Goal: Task Accomplishment & Management: Manage account settings

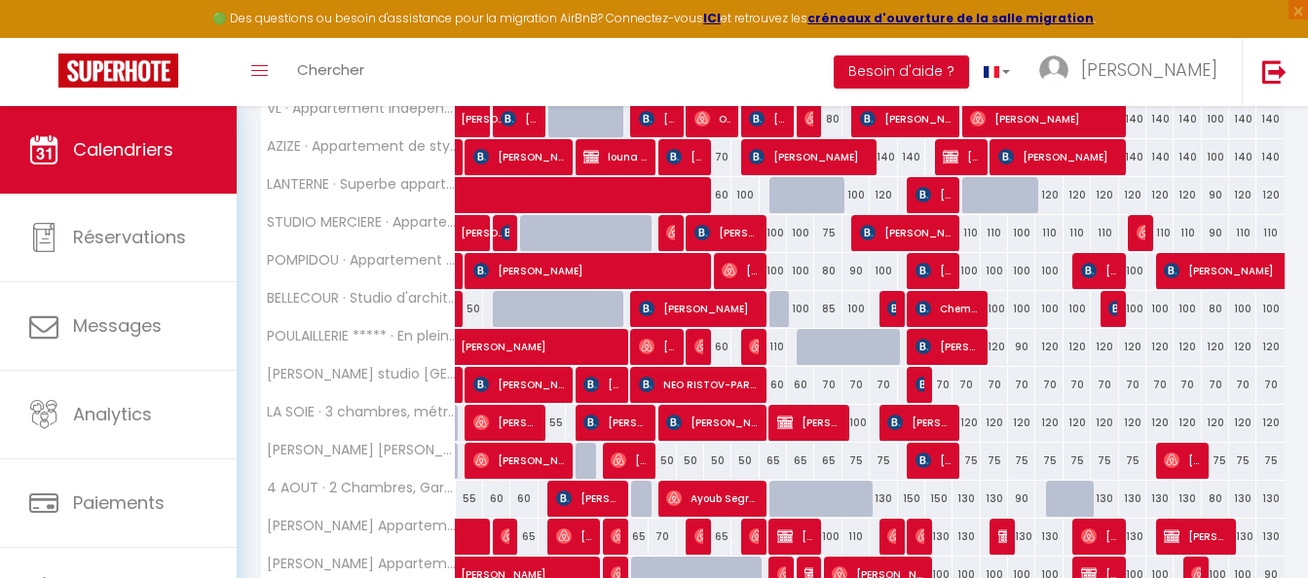
scroll to position [487, 0]
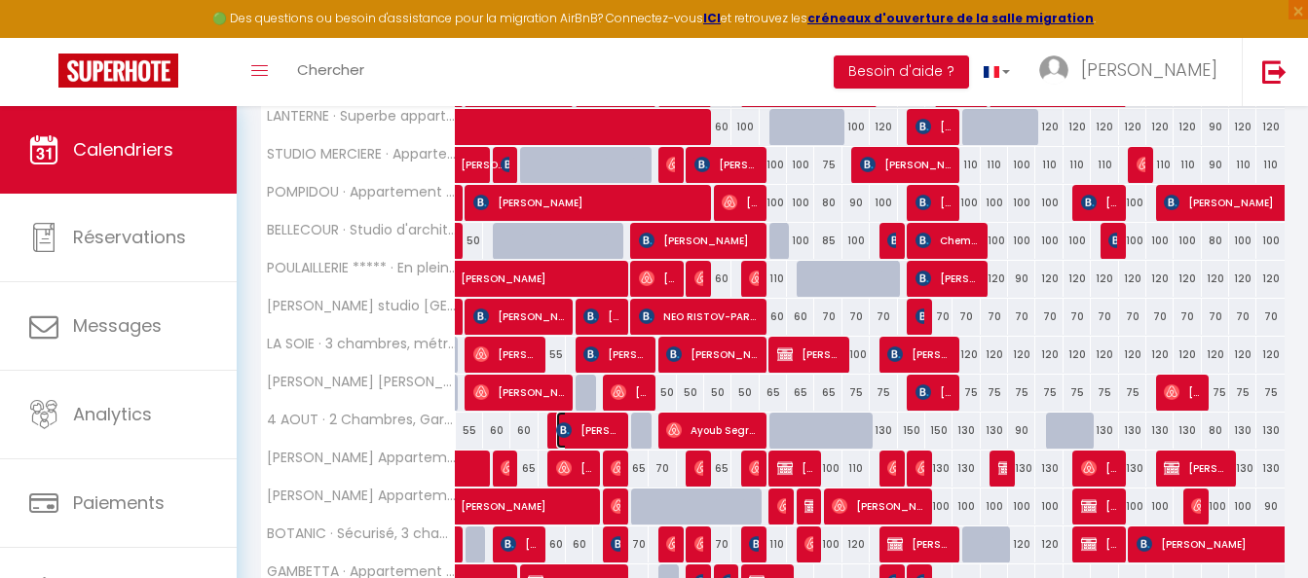
click at [597, 431] on span "[PERSON_NAME]" at bounding box center [587, 430] width 63 height 37
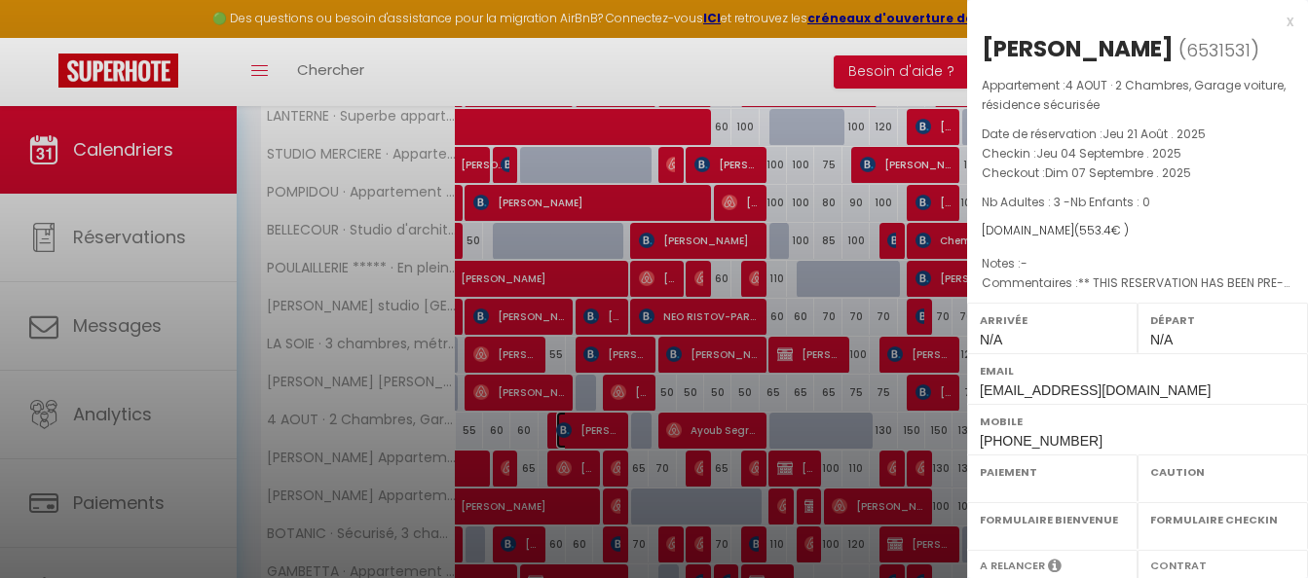
select select "OK"
select select "KO"
select select "0"
select select "1"
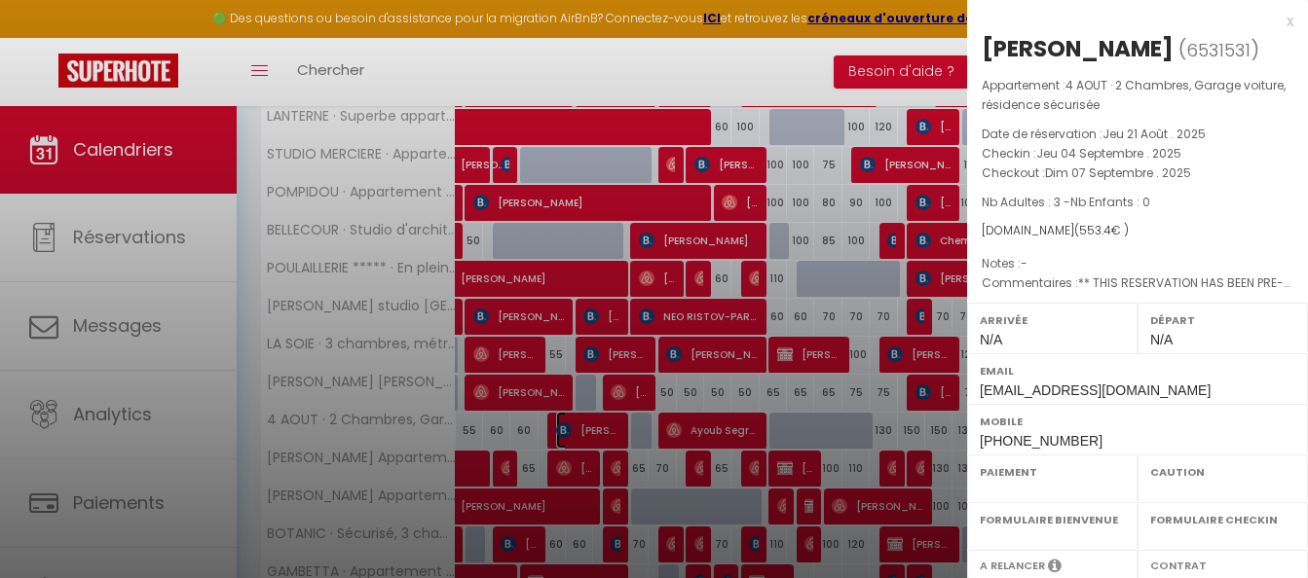
select select
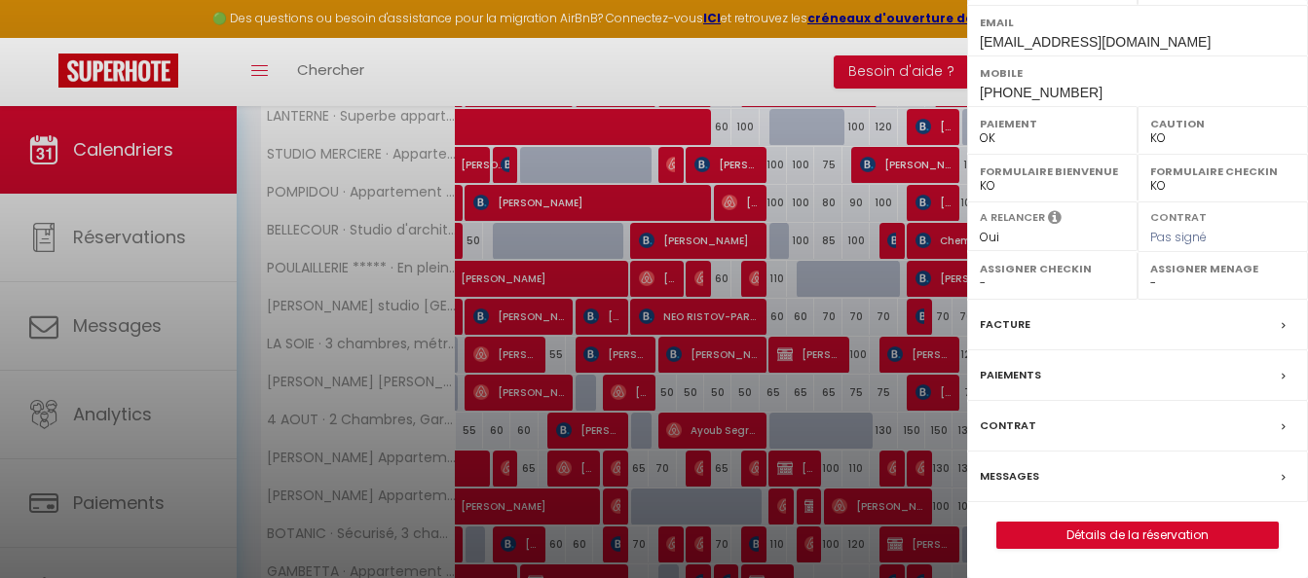
click at [1037, 322] on div "Facture" at bounding box center [1137, 325] width 341 height 51
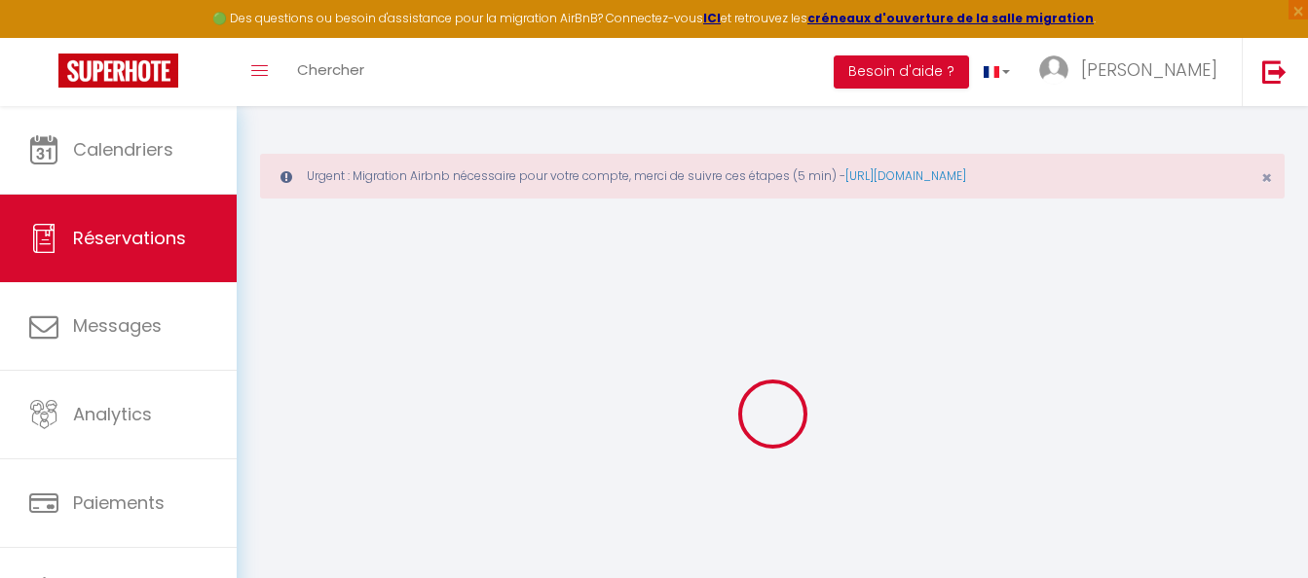
select select "cleaning"
select select "other"
select select "taxes"
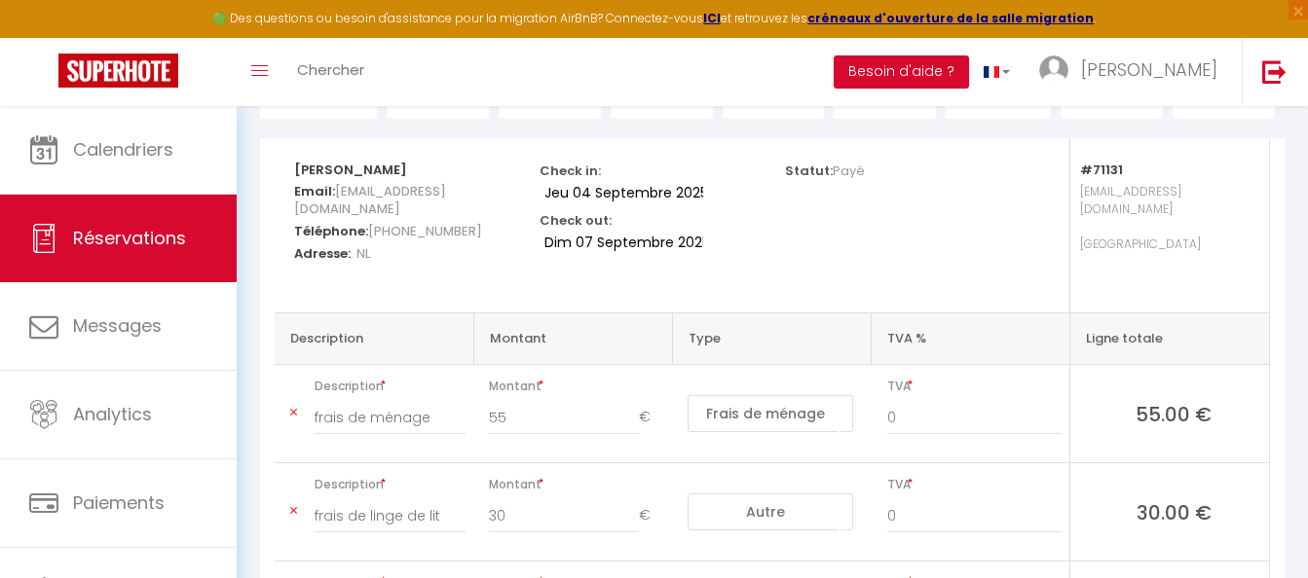
scroll to position [97, 0]
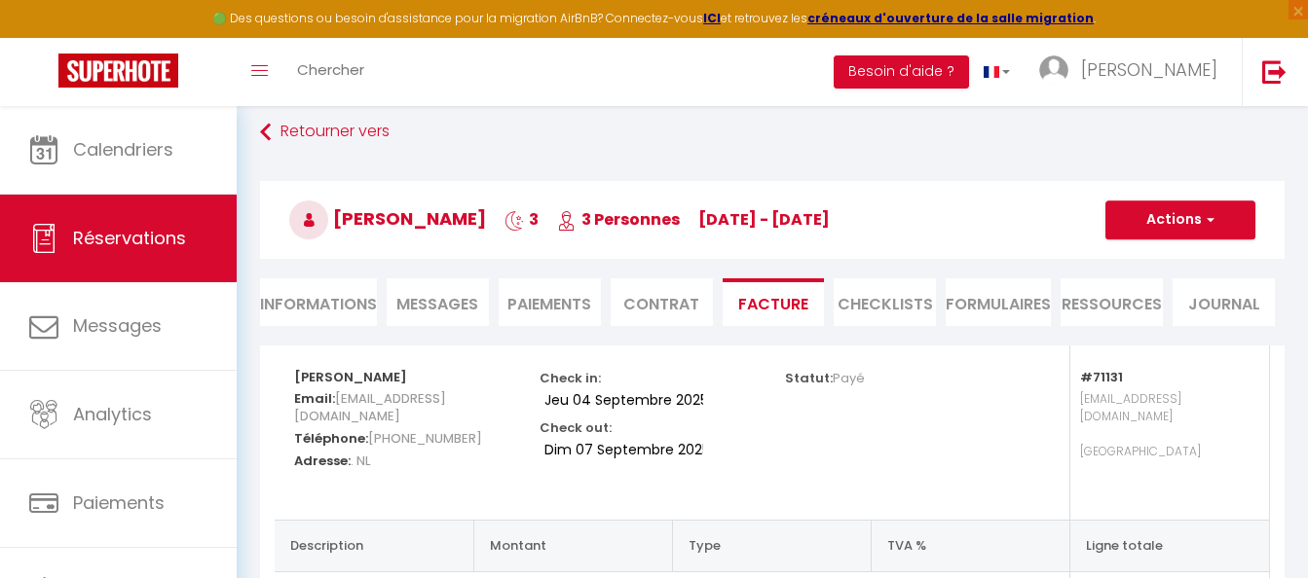
click at [297, 305] on li "Informations" at bounding box center [318, 303] width 117 height 48
select select
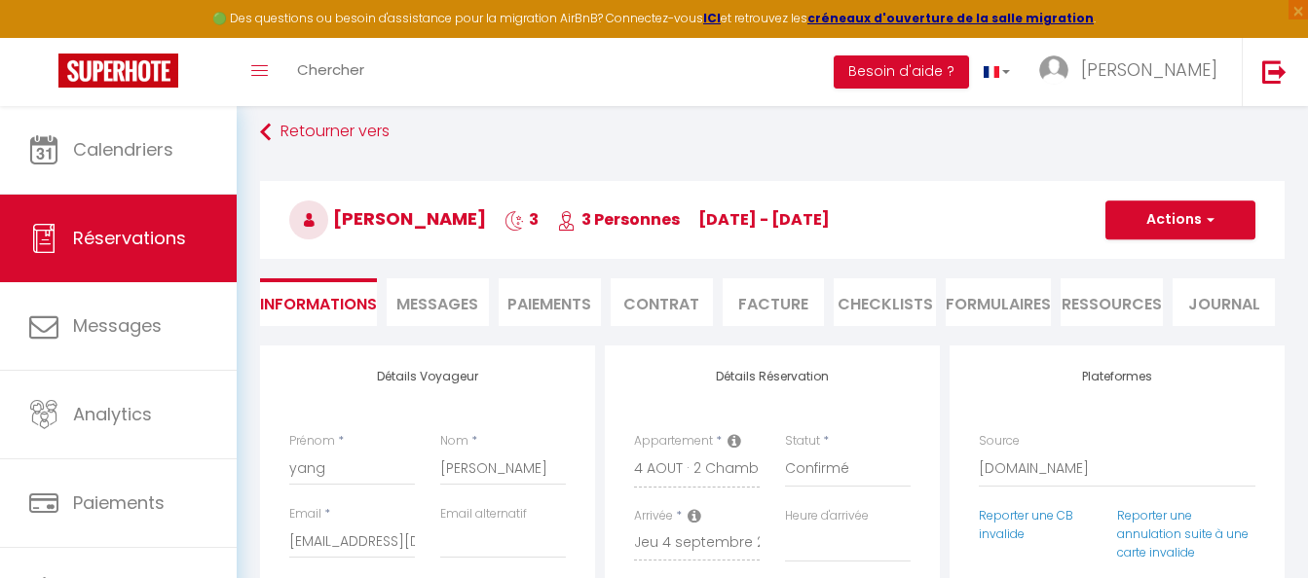
click at [751, 301] on li "Facture" at bounding box center [774, 303] width 102 height 48
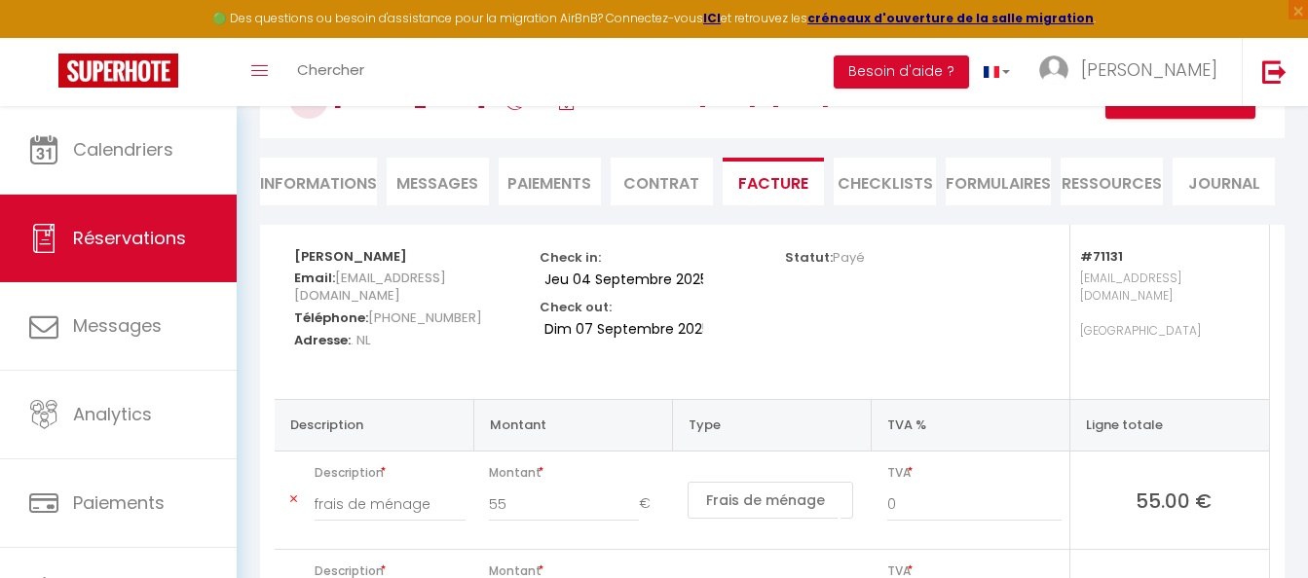
scroll to position [292, 0]
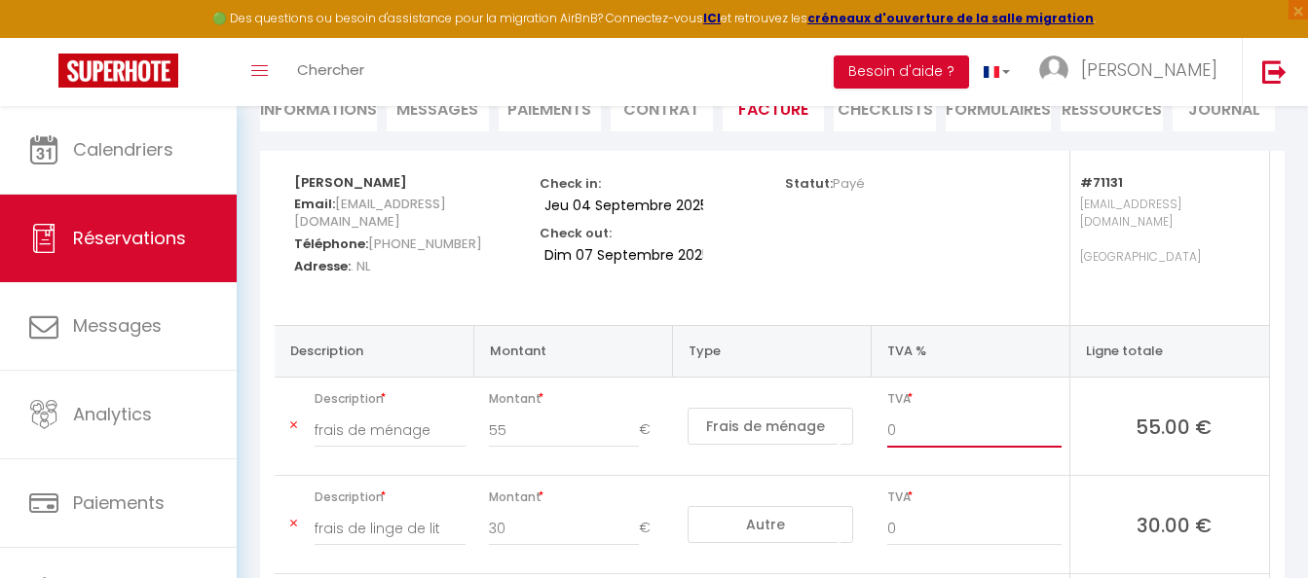
click at [943, 413] on input "0" at bounding box center [974, 430] width 175 height 35
drag, startPoint x: 921, startPoint y: 406, endPoint x: 827, endPoint y: 415, distance: 94.9
click at [827, 415] on tr "Description frais de ménage Montant 55 € Nuits Frais de ménage Taxe de séjour A…" at bounding box center [772, 427] width 994 height 98
type input "10"
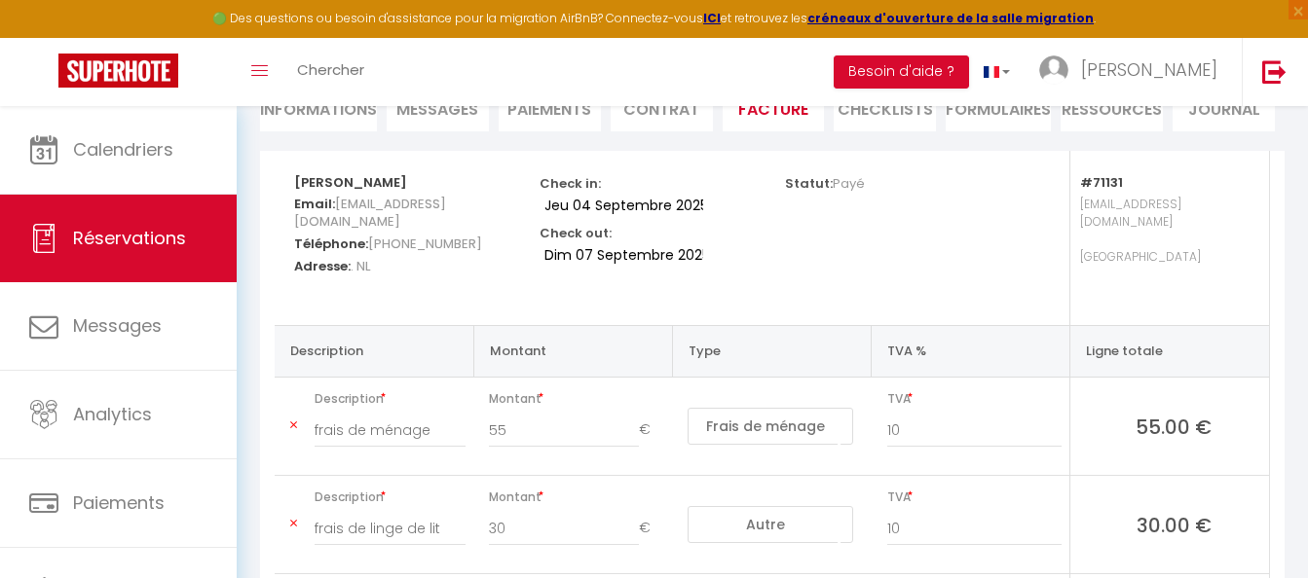
scroll to position [599, 0]
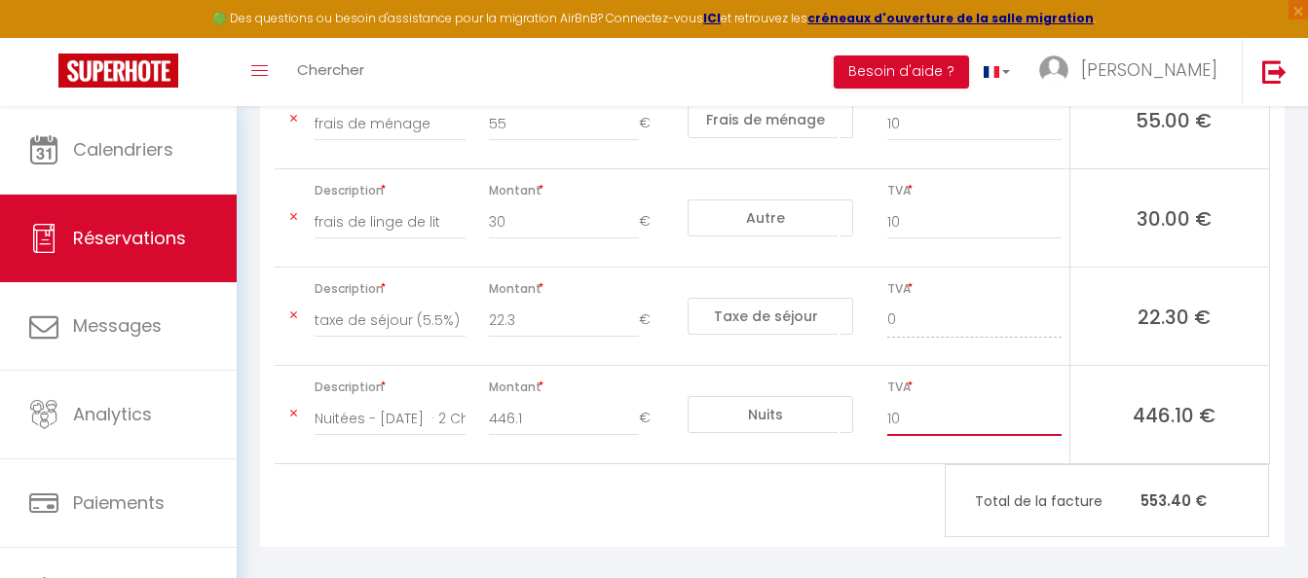
type input "10"
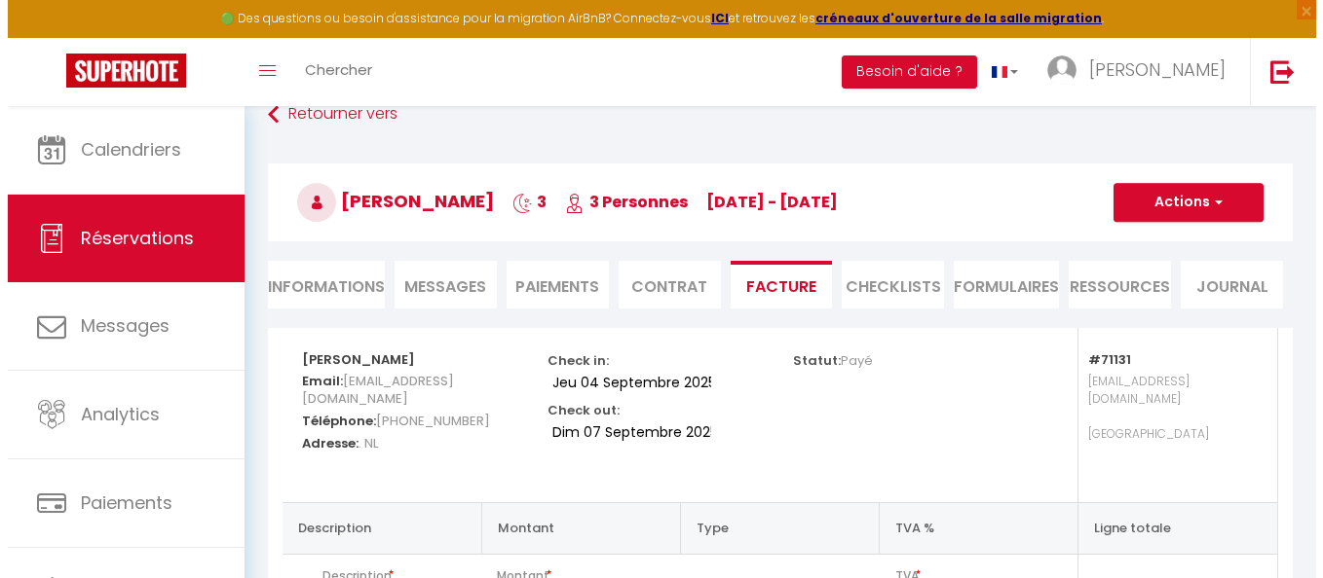
scroll to position [112, 0]
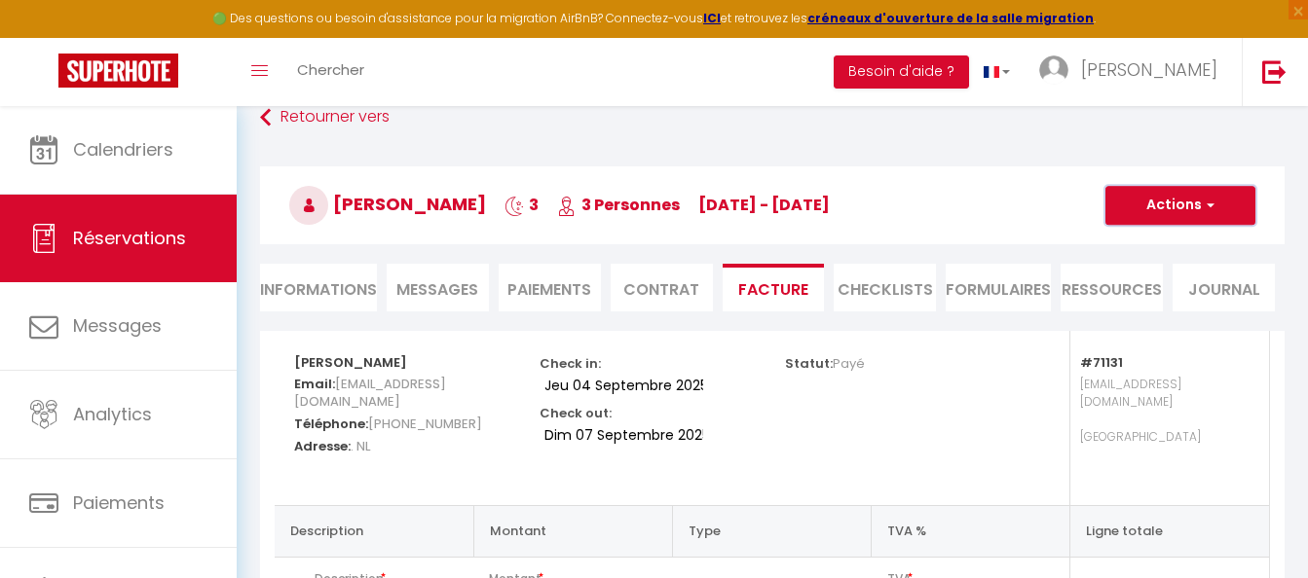
click at [1169, 212] on button "Actions" at bounding box center [1180, 205] width 150 height 39
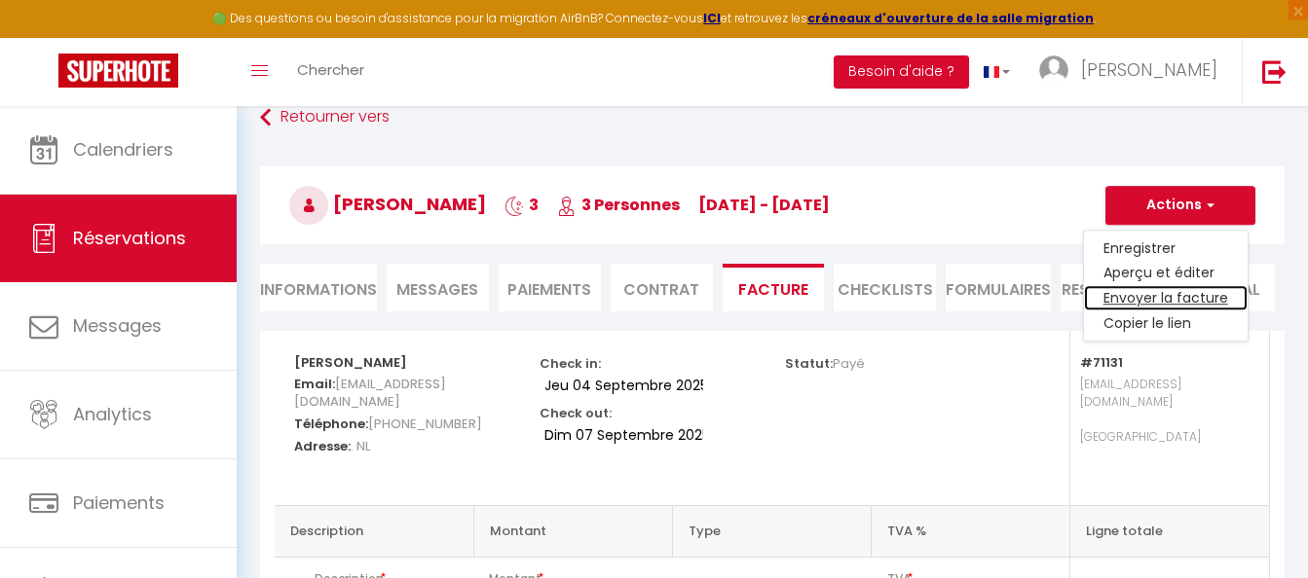
click at [1152, 296] on link "Envoyer la facture" at bounding box center [1166, 298] width 164 height 25
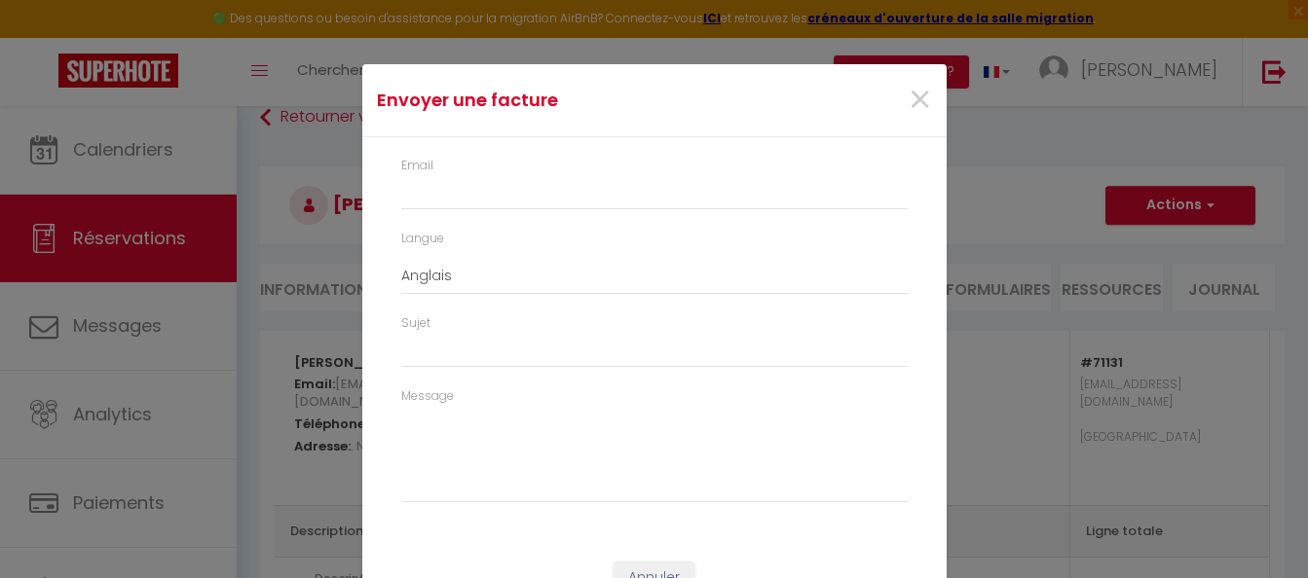
type input "[EMAIL_ADDRESS][DOMAIN_NAME]"
type input "Your invoice 6531531 - [DATE] · 2 Chambres, Garage voiture, résidence sécurisée"
type textarea "Hi, Here is the link to download your invoice: [URL][DOMAIN_NAME] Reservation d…"
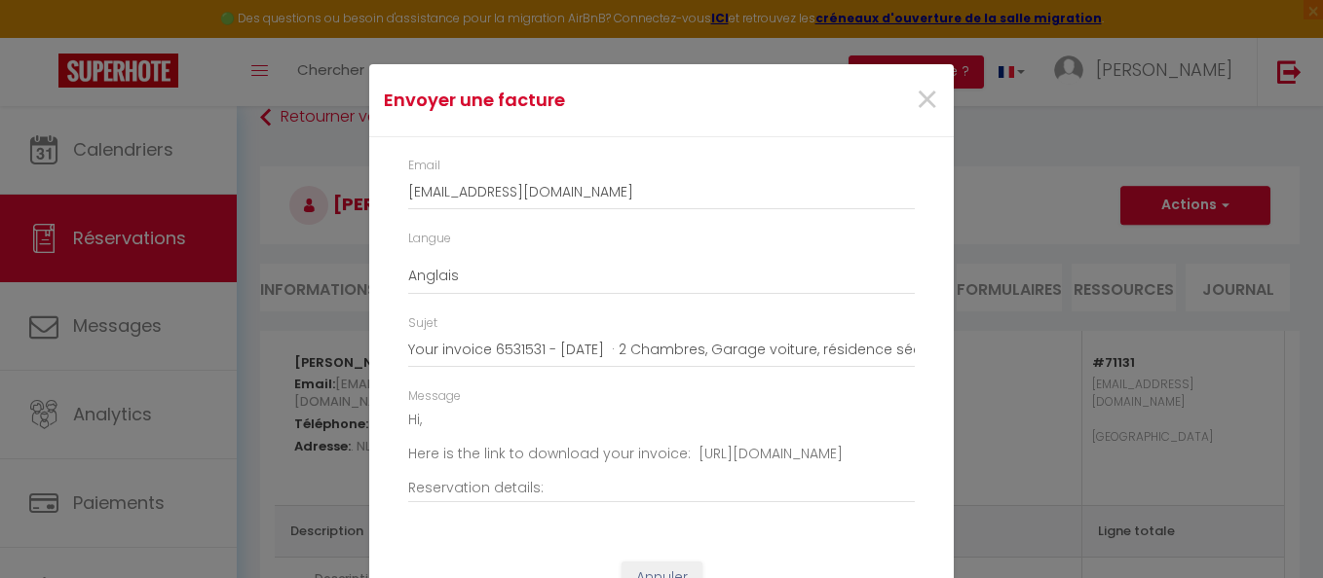
scroll to position [72, 0]
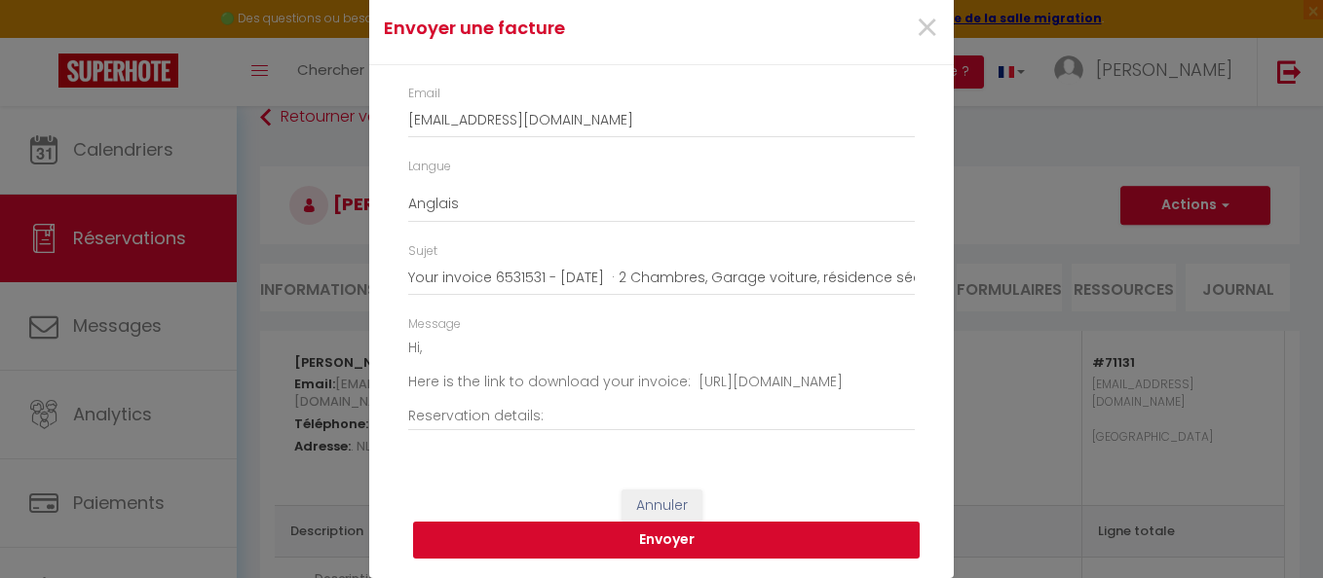
click at [617, 553] on button "Envoyer" at bounding box center [666, 540] width 506 height 37
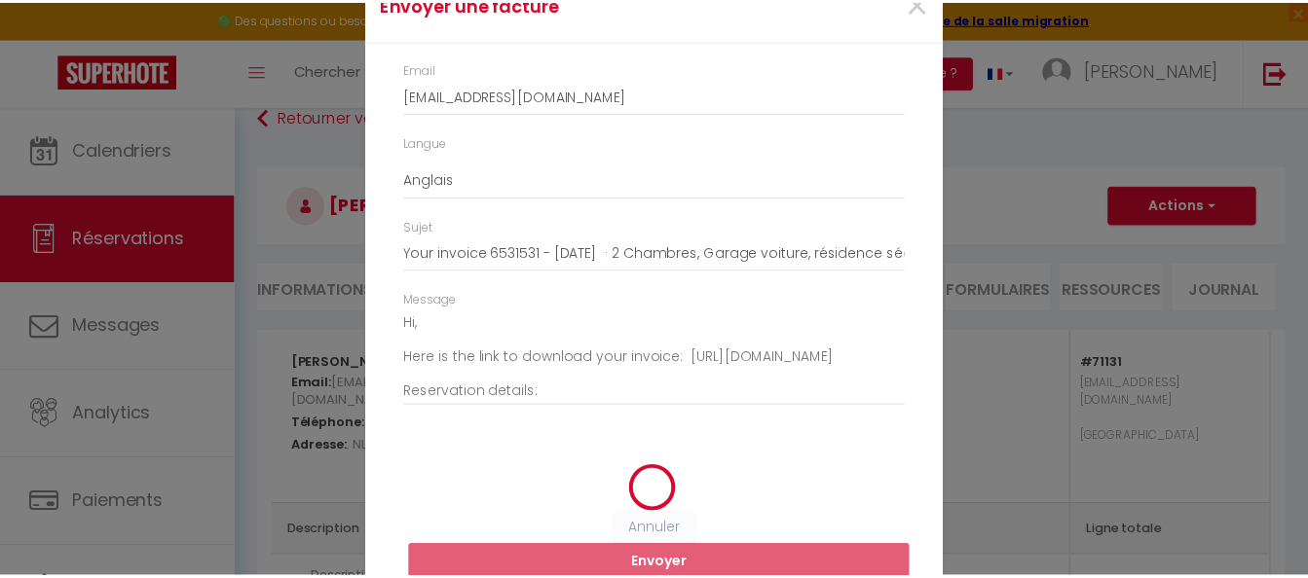
scroll to position [48, 0]
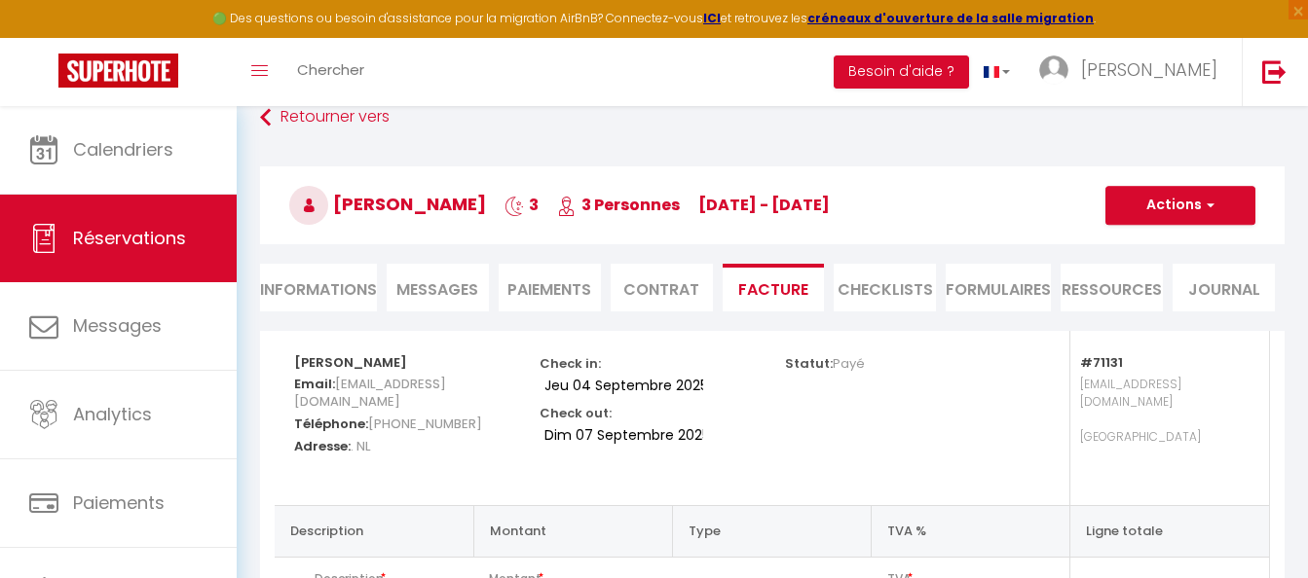
click at [454, 284] on span "Messages" at bounding box center [437, 290] width 82 height 22
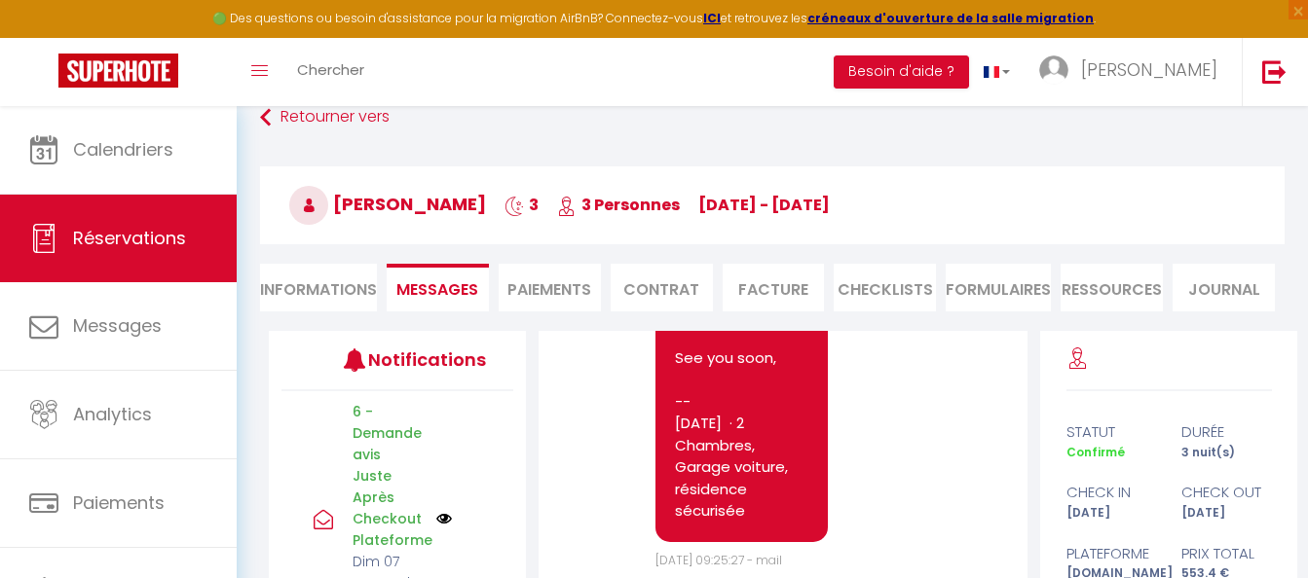
scroll to position [6668, 0]
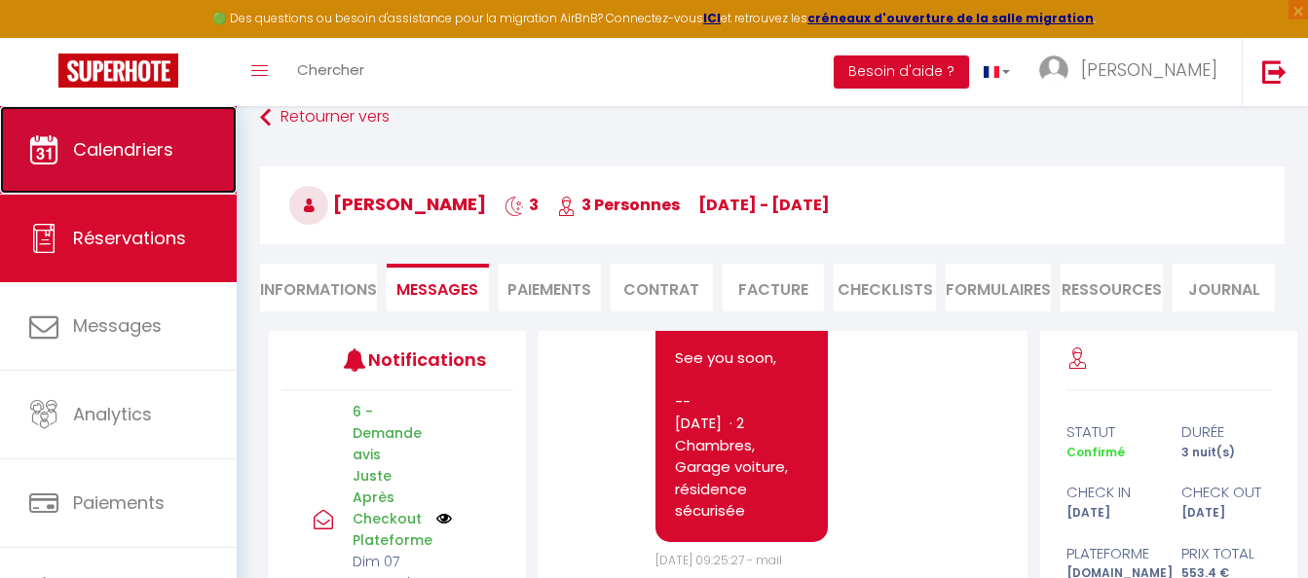
click at [165, 166] on link "Calendriers" at bounding box center [118, 150] width 237 height 88
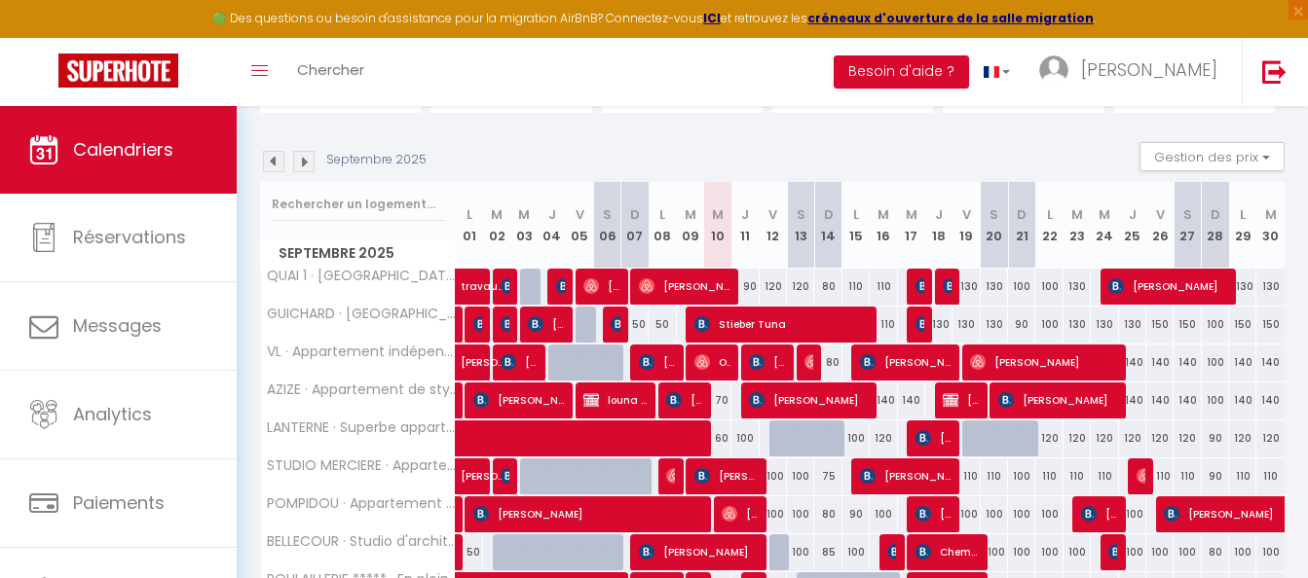
scroll to position [292, 0]
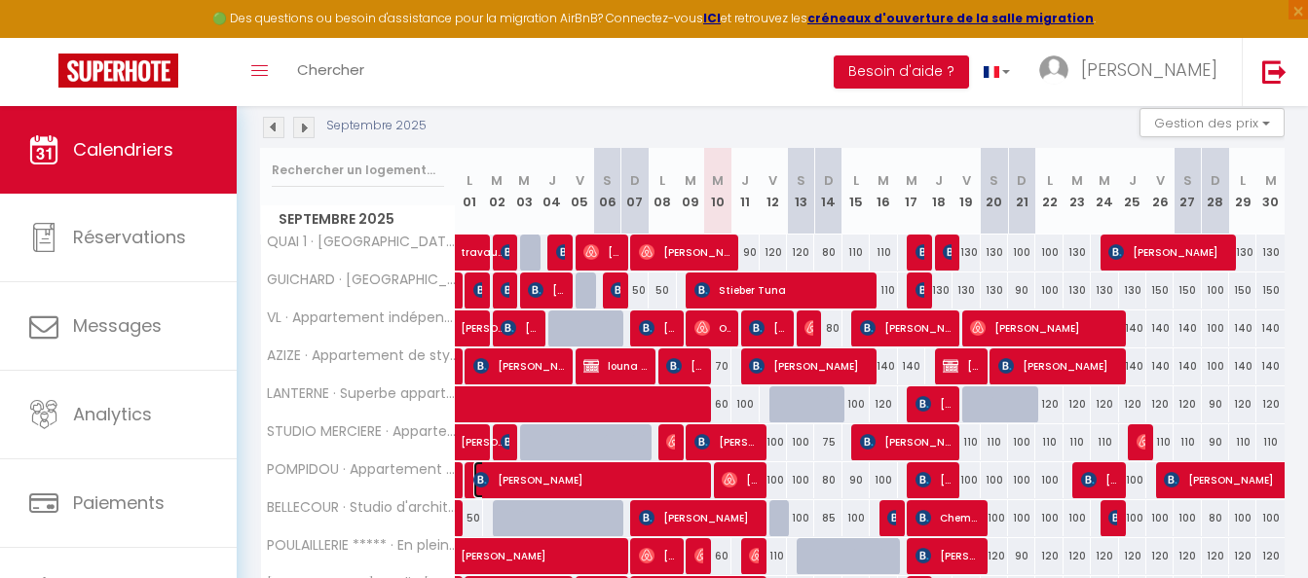
click at [573, 478] on span "[PERSON_NAME]" at bounding box center [586, 480] width 227 height 37
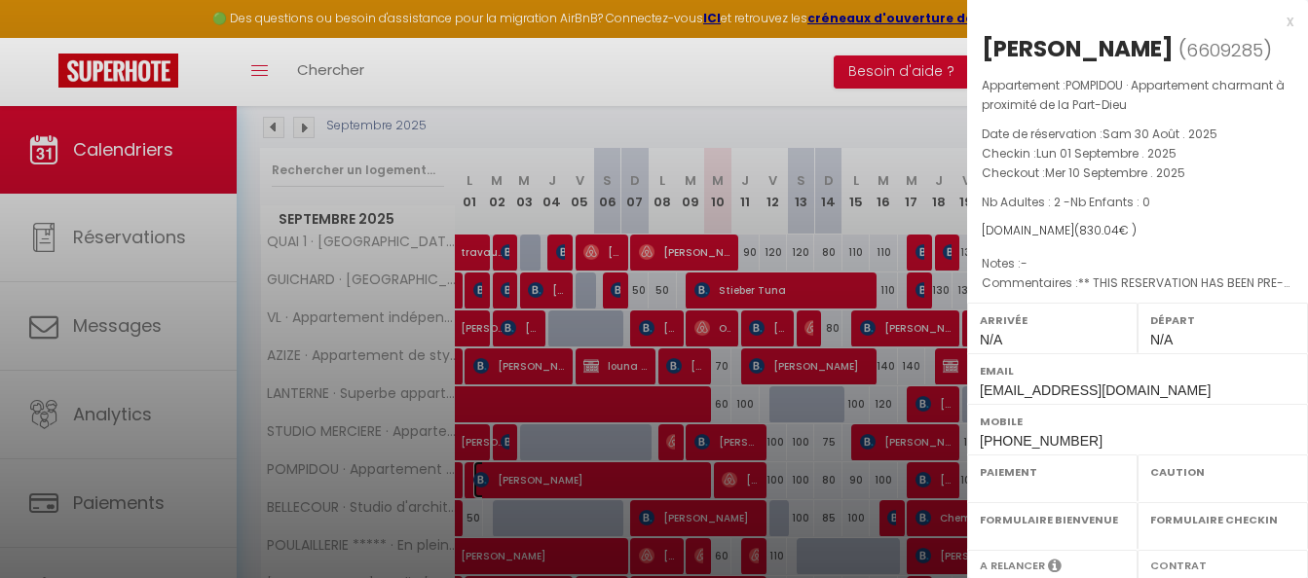
select select "OK"
select select "KO"
select select "0"
select select "1"
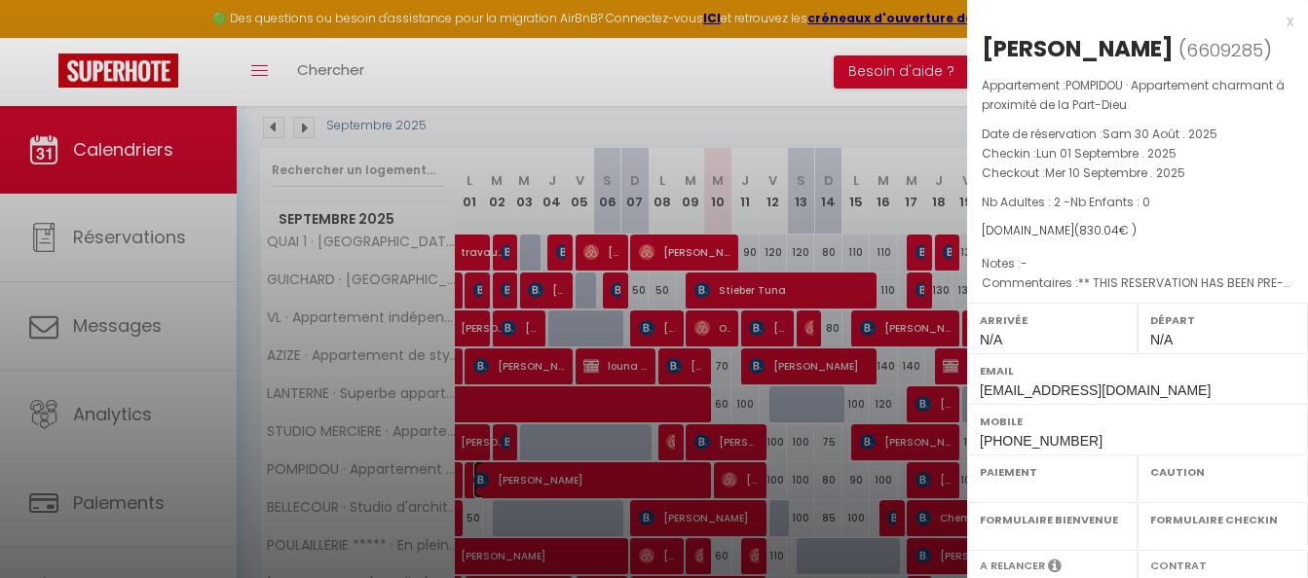
select select
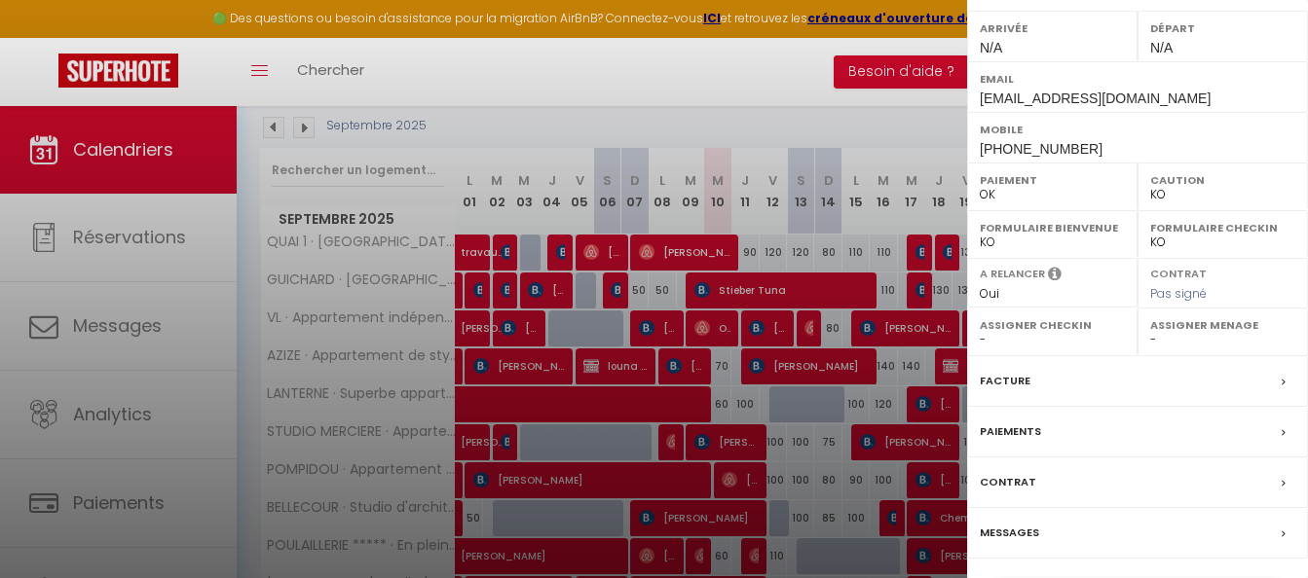
click at [999, 381] on label "Facture" at bounding box center [1005, 381] width 51 height 20
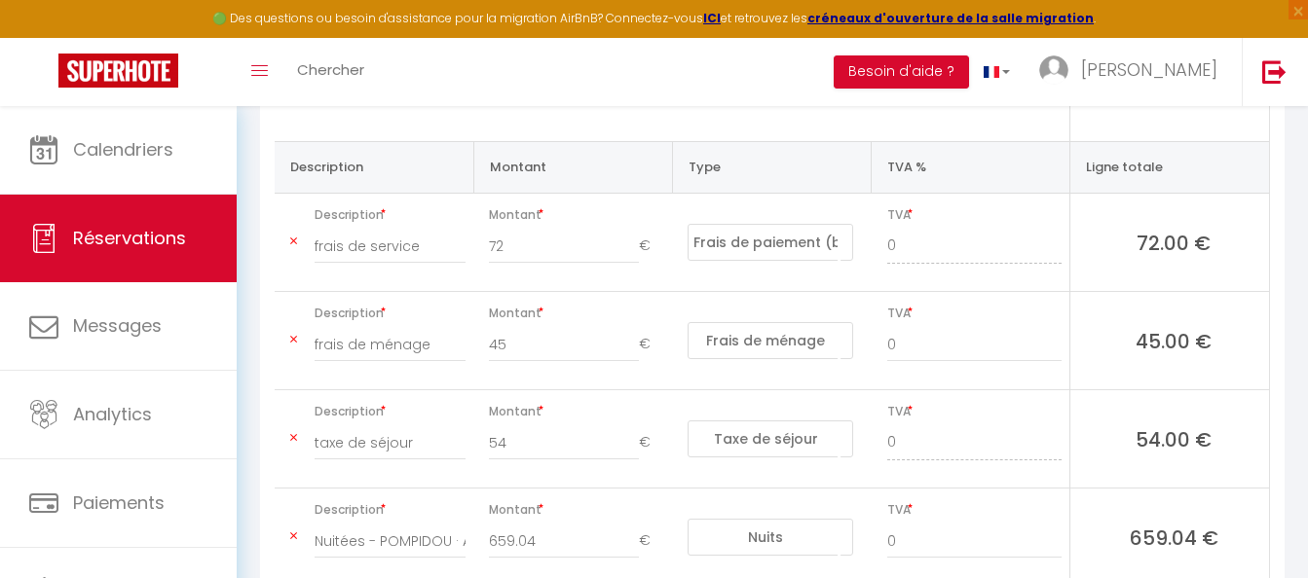
scroll to position [487, 0]
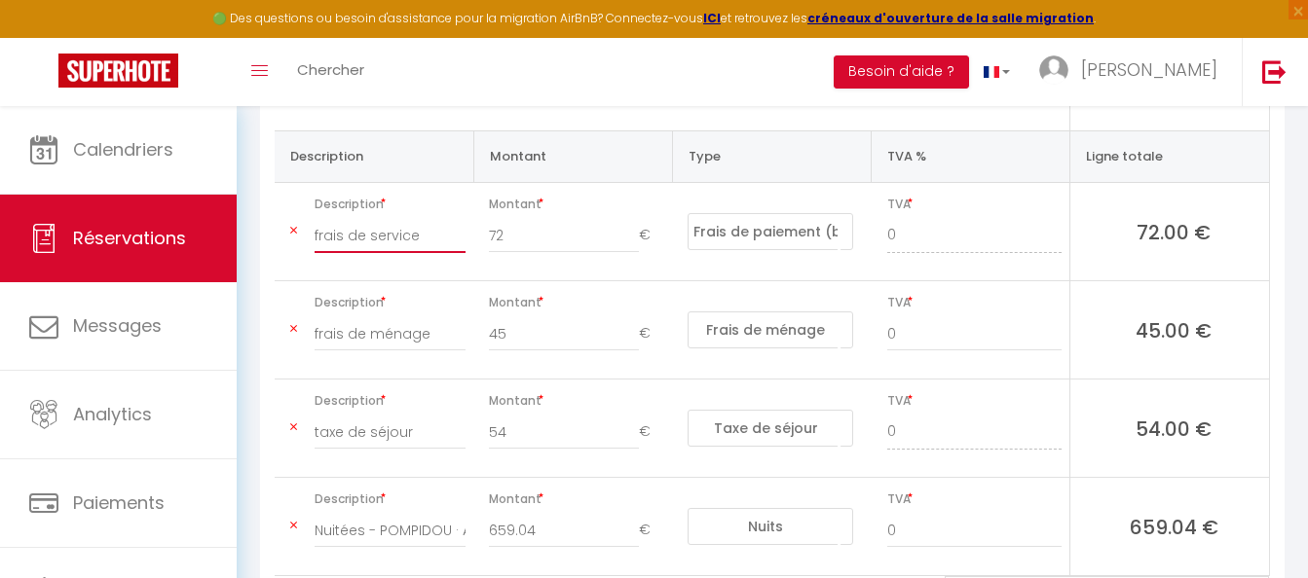
click at [412, 220] on input "frais de service" at bounding box center [390, 235] width 151 height 35
click at [910, 317] on input "0" at bounding box center [974, 334] width 175 height 35
drag, startPoint x: 914, startPoint y: 313, endPoint x: 855, endPoint y: 313, distance: 59.4
click at [855, 313] on tr "Description frais de ménage Montant 45 € Nuits Frais de ménage Taxe de séjour A…" at bounding box center [772, 330] width 994 height 98
type input "10"
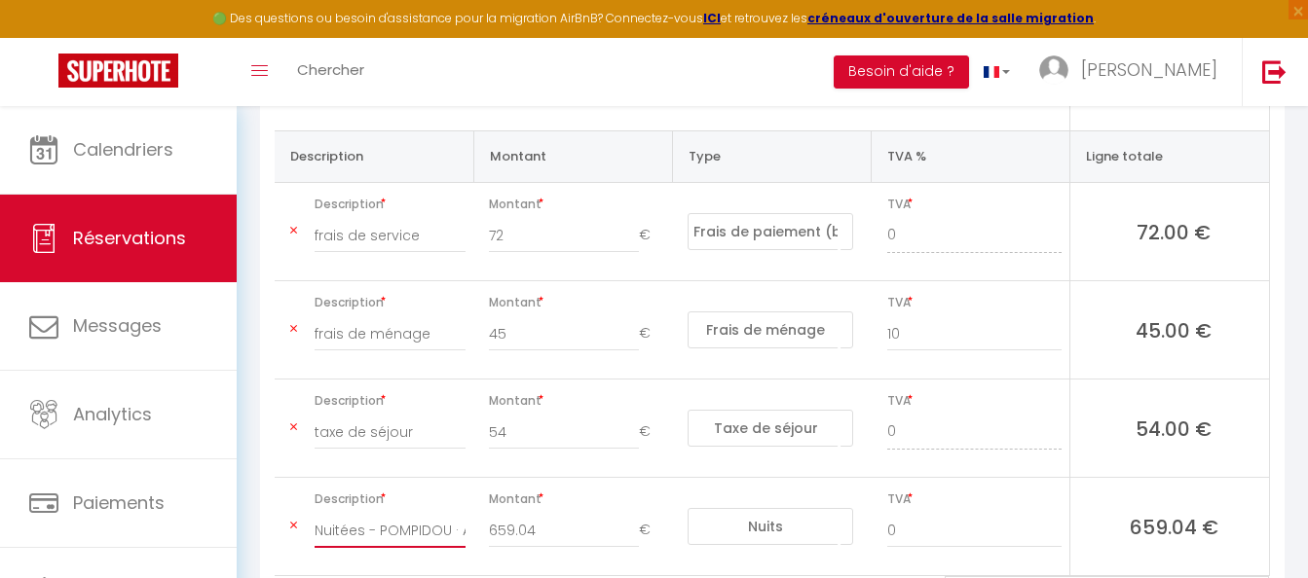
click at [407, 513] on input "Nuitées - POMPIDOU · Appartement charmant à proximité de la Part-Dieu - [PERSON…" at bounding box center [390, 530] width 151 height 35
type input "10"
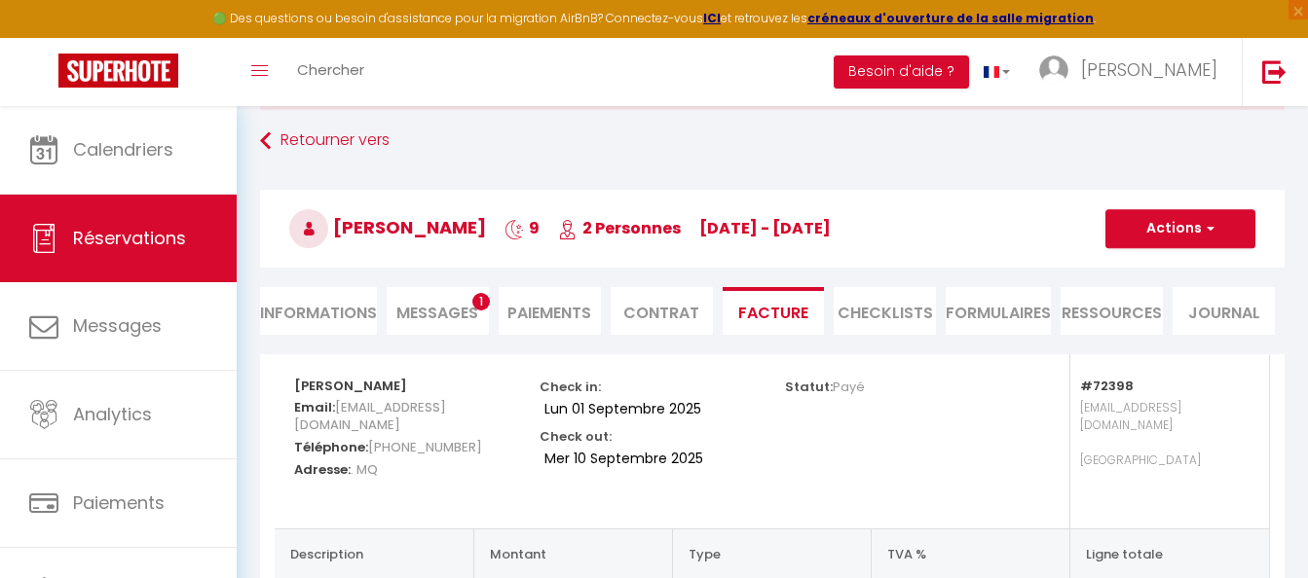
scroll to position [15, 0]
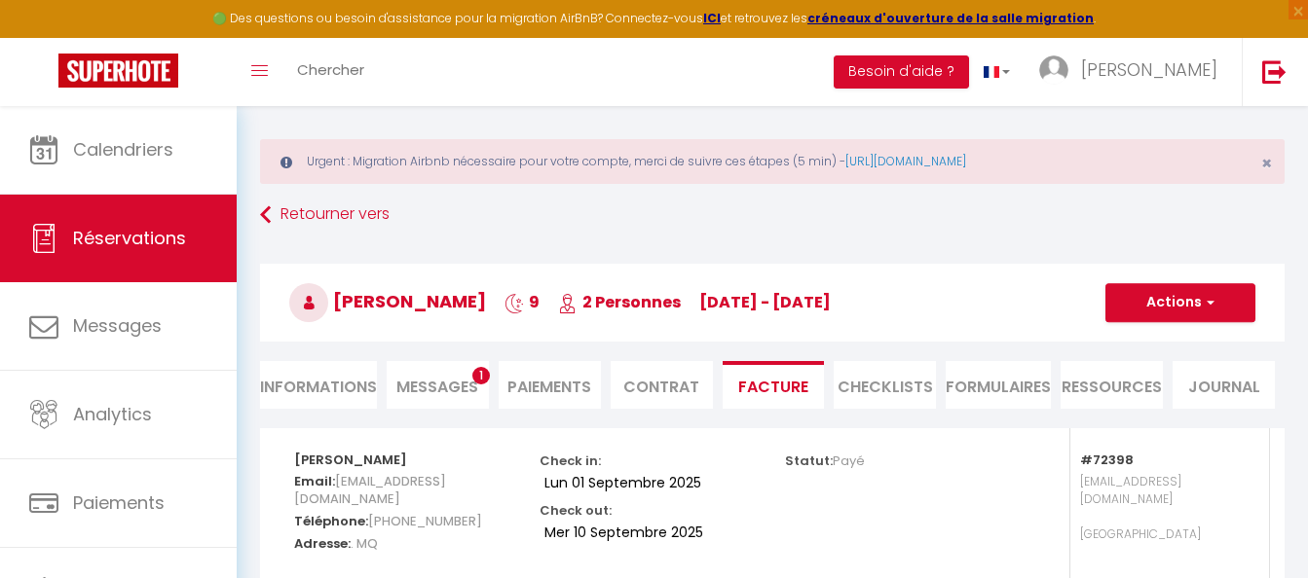
click at [301, 391] on li "Informations" at bounding box center [318, 385] width 117 height 48
select select
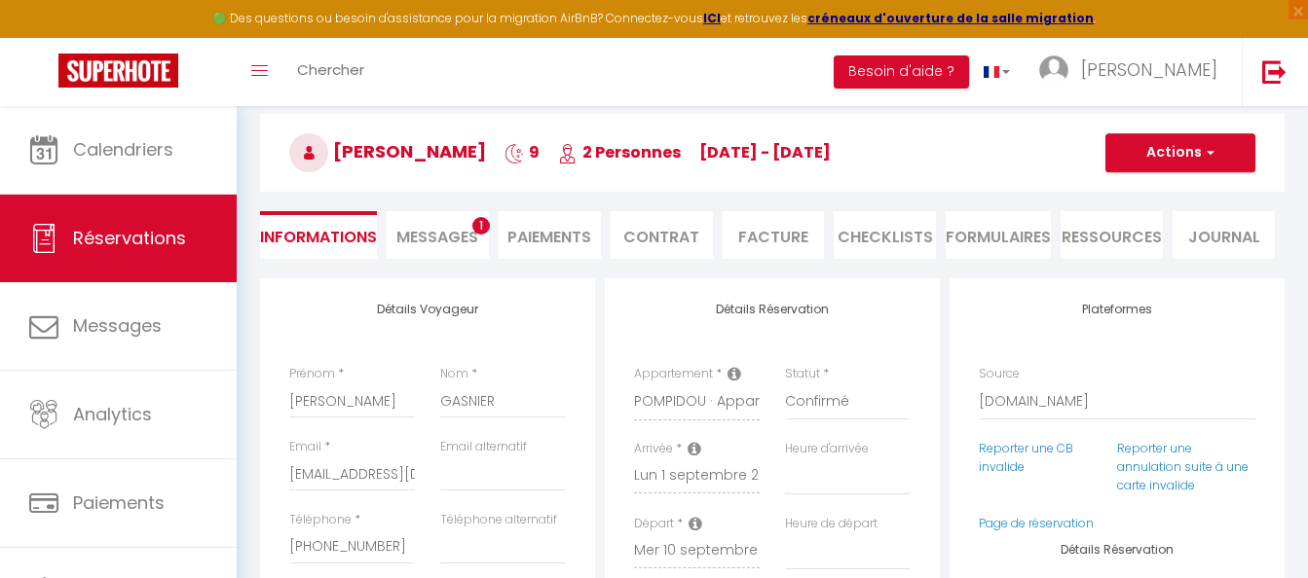
scroll to position [209, 0]
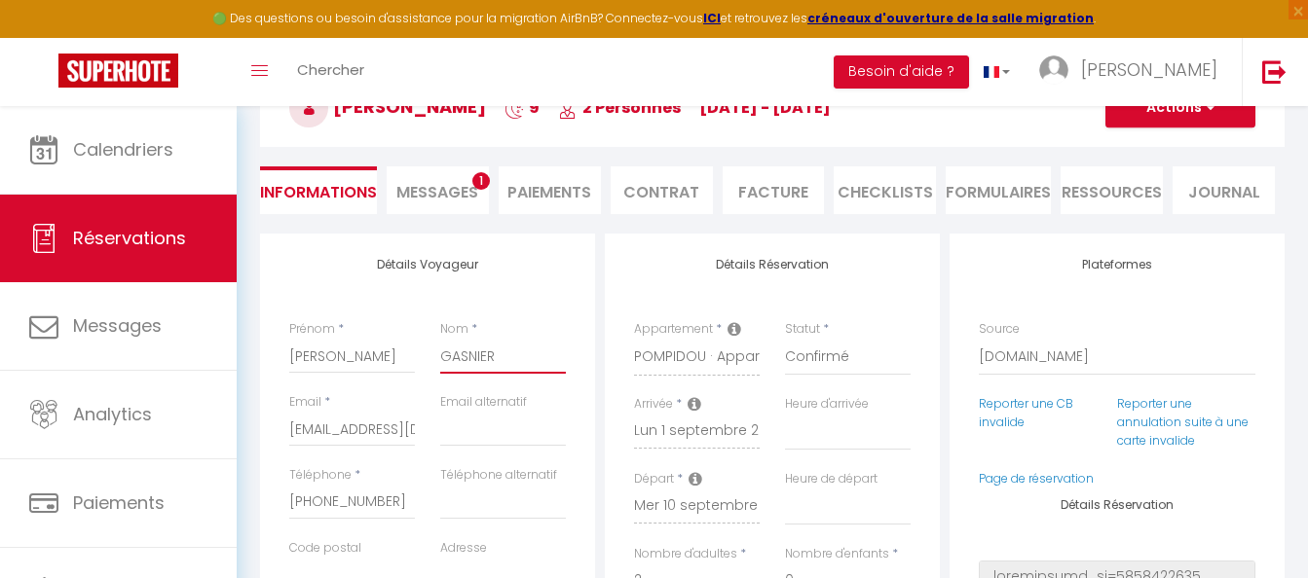
click at [500, 358] on input "GASNIER" at bounding box center [503, 356] width 126 height 35
drag, startPoint x: 358, startPoint y: 357, endPoint x: 270, endPoint y: 354, distance: 88.7
click at [270, 354] on div "Détails Voyageur Prénom * [PERSON_NAME] * GASNIER Email * [EMAIL_ADDRESS][DOMAI…" at bounding box center [427, 582] width 335 height 696
type input "e"
select select
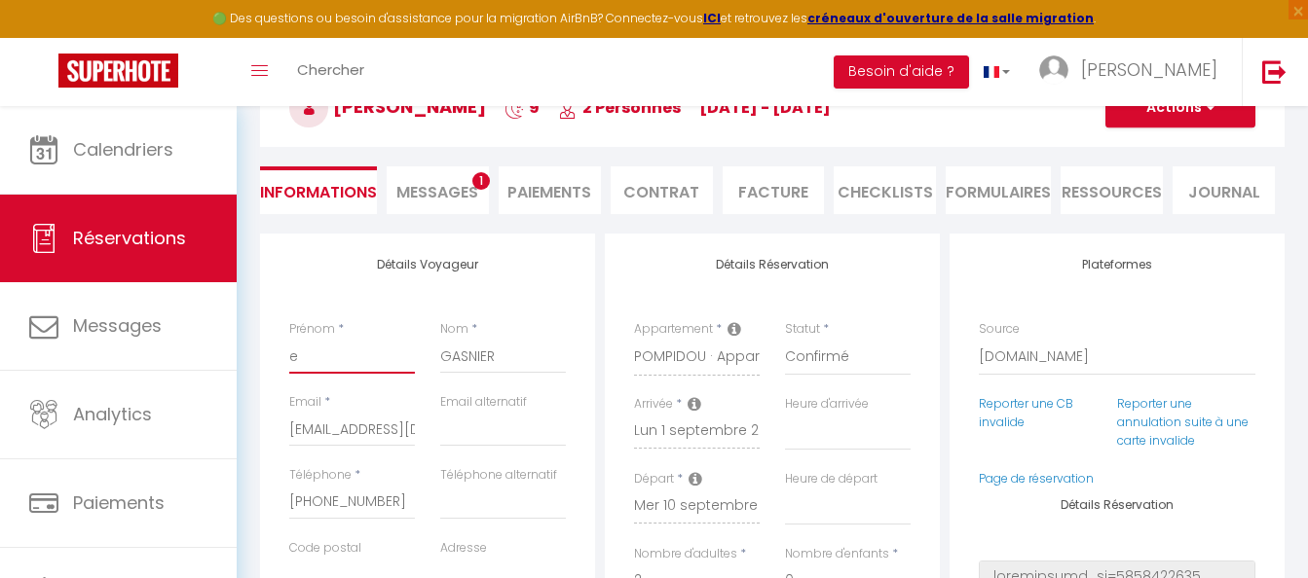
select select
checkbox input "false"
type input "eu"
select select
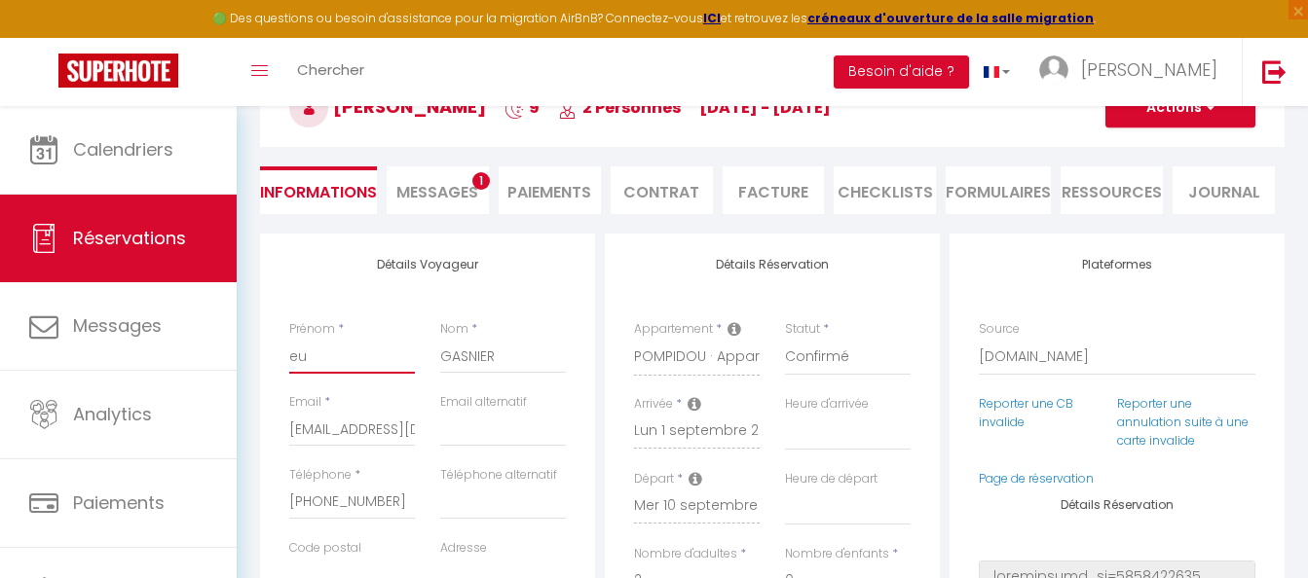
checkbox input "false"
type input "e"
select select
checkbox input "false"
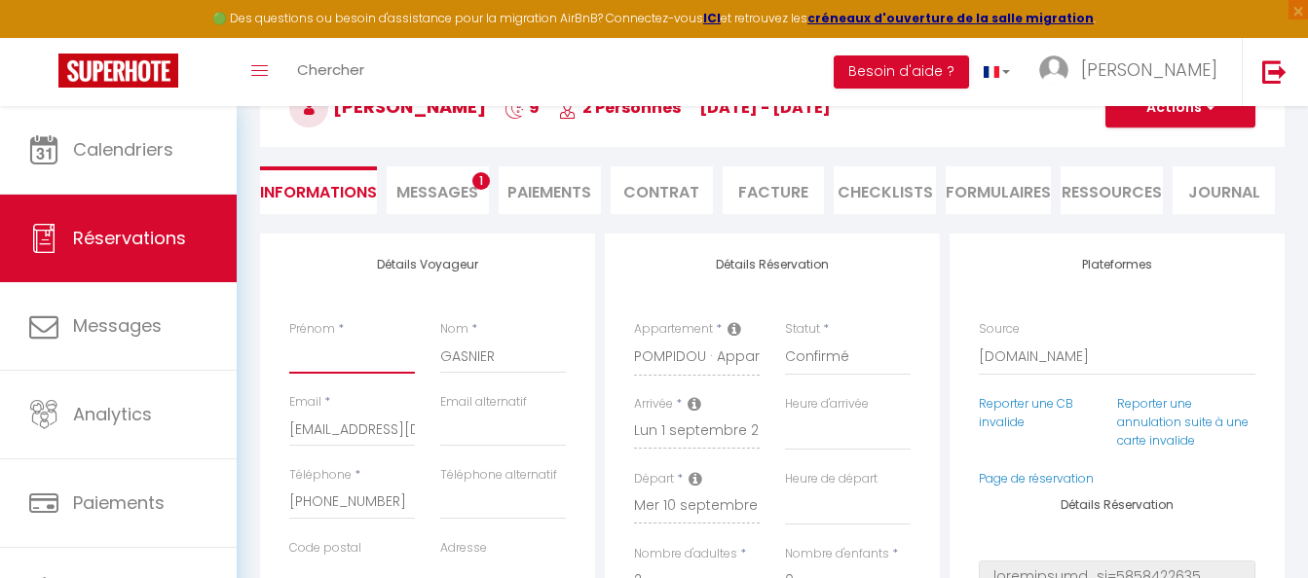
select select
checkbox input "false"
type input "E"
select select
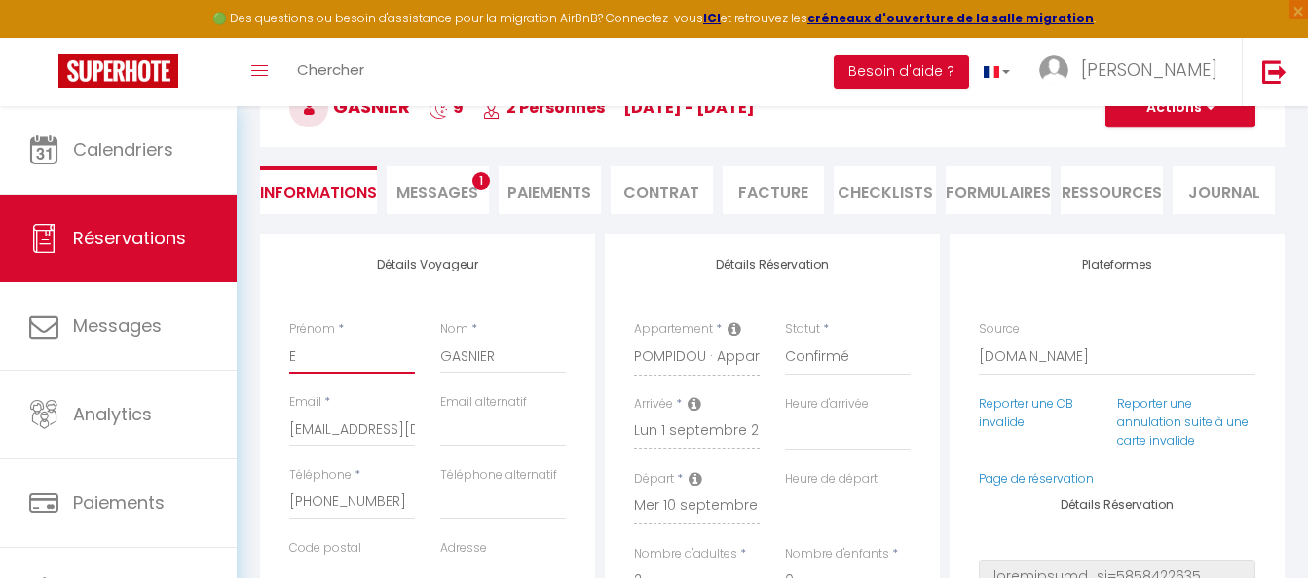
select select
checkbox input "false"
type input "EU"
select select
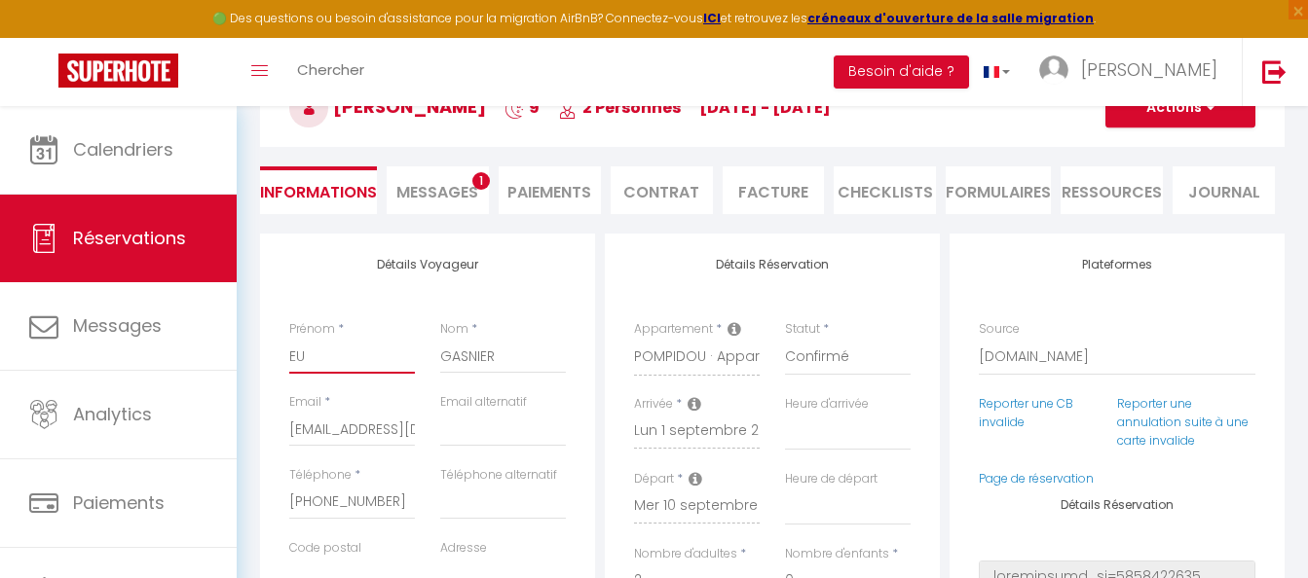
checkbox input "false"
type input "EUR"
select select
checkbox input "false"
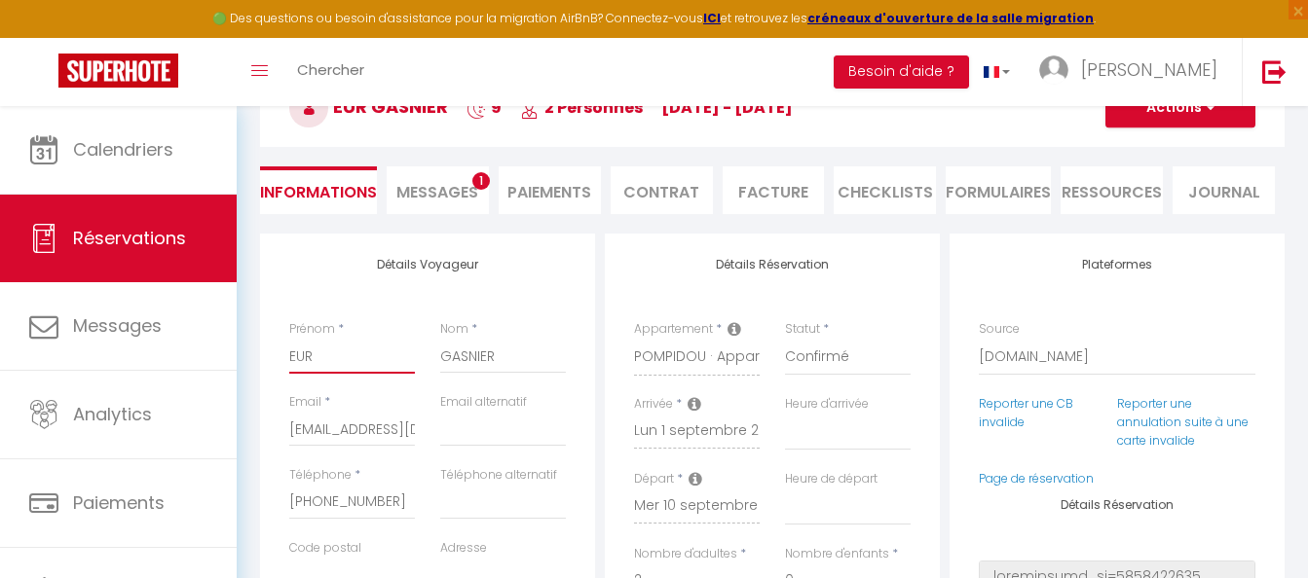
type input "EURO"
select select
checkbox input "false"
type input "EUROD"
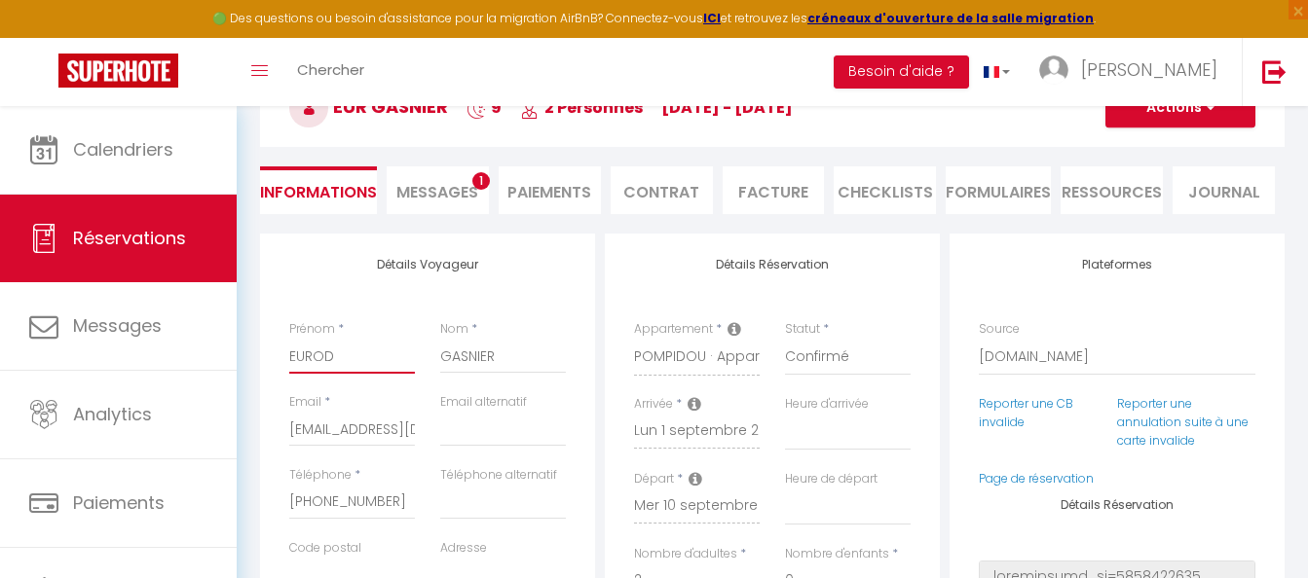
select select
checkbox input "false"
type input "EURODI"
select select
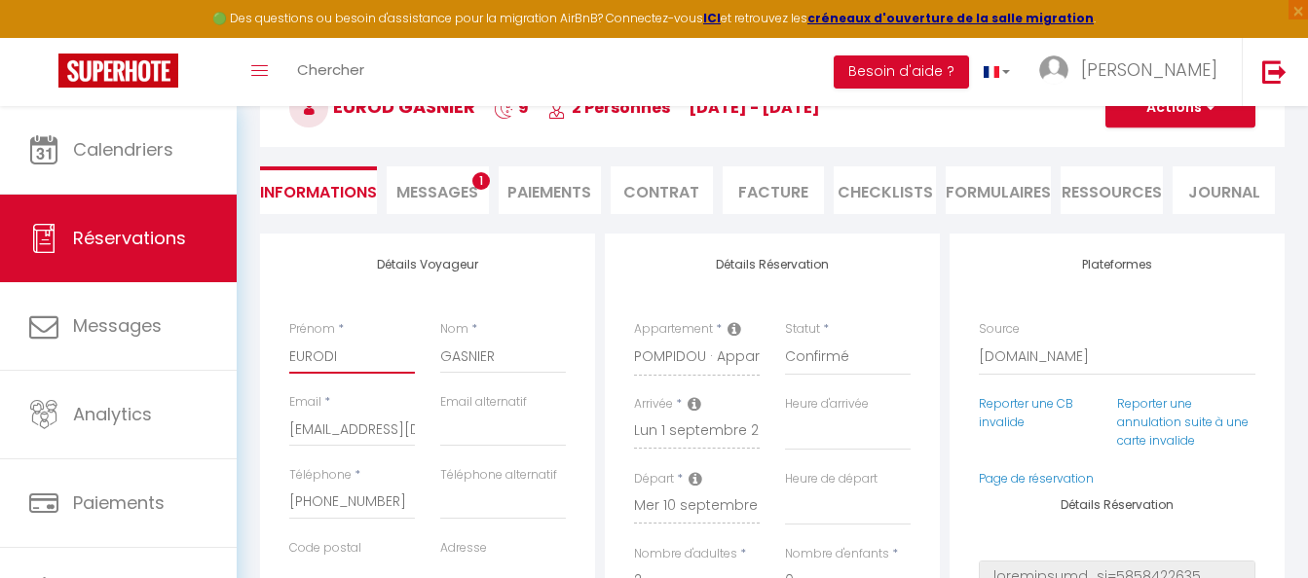
select select
checkbox input "false"
type input "EURODIT"
select select
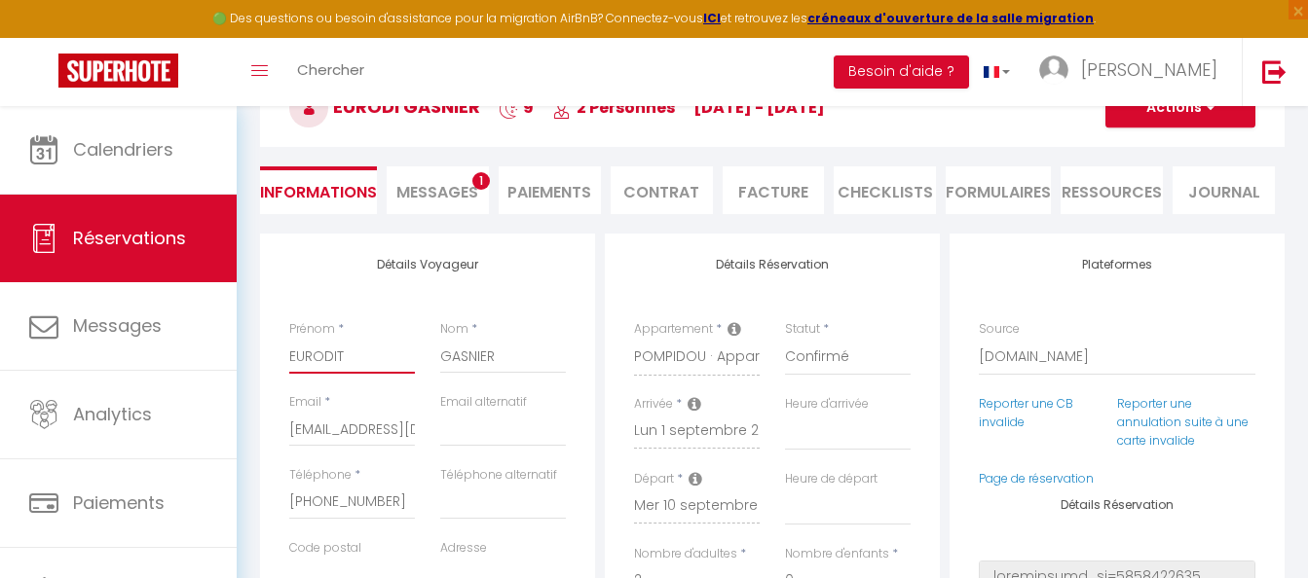
checkbox input "false"
type input "EURODITIO"
select select
checkbox input "false"
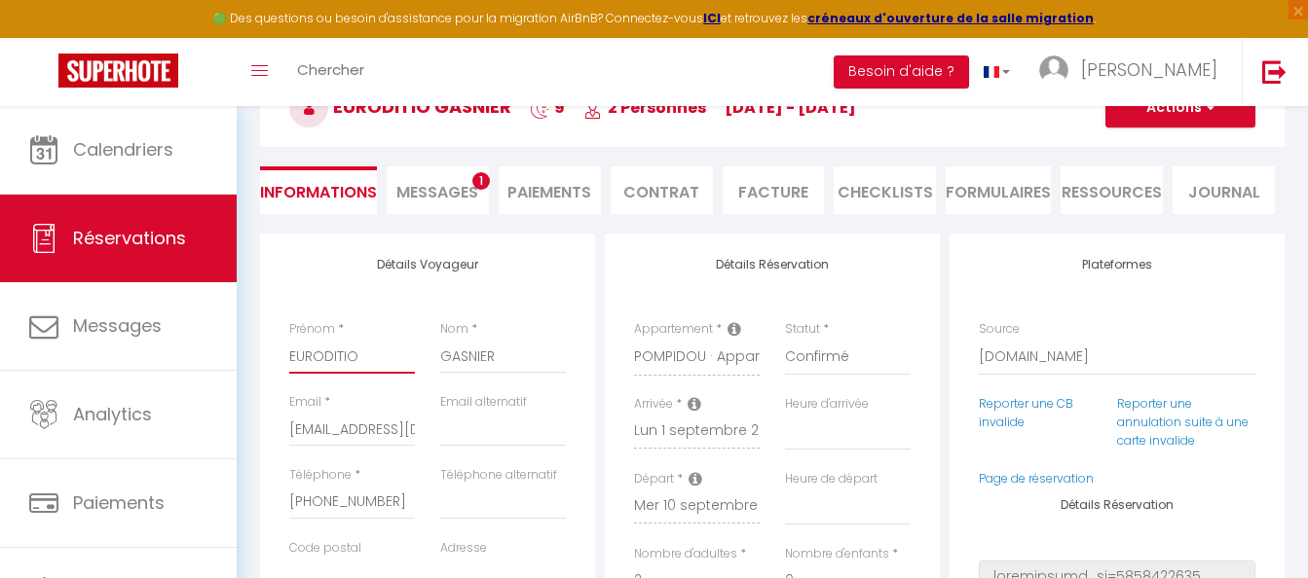
select select
checkbox input "false"
type input "EURODITION"
select select
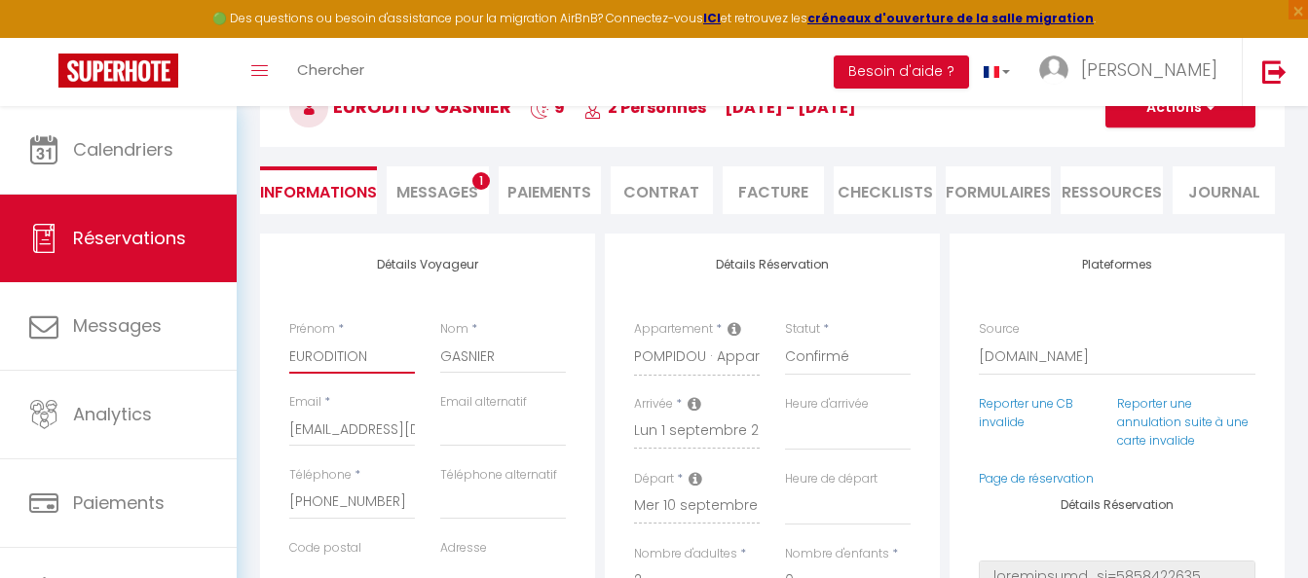
select select
checkbox input "false"
type input "EURODITION"
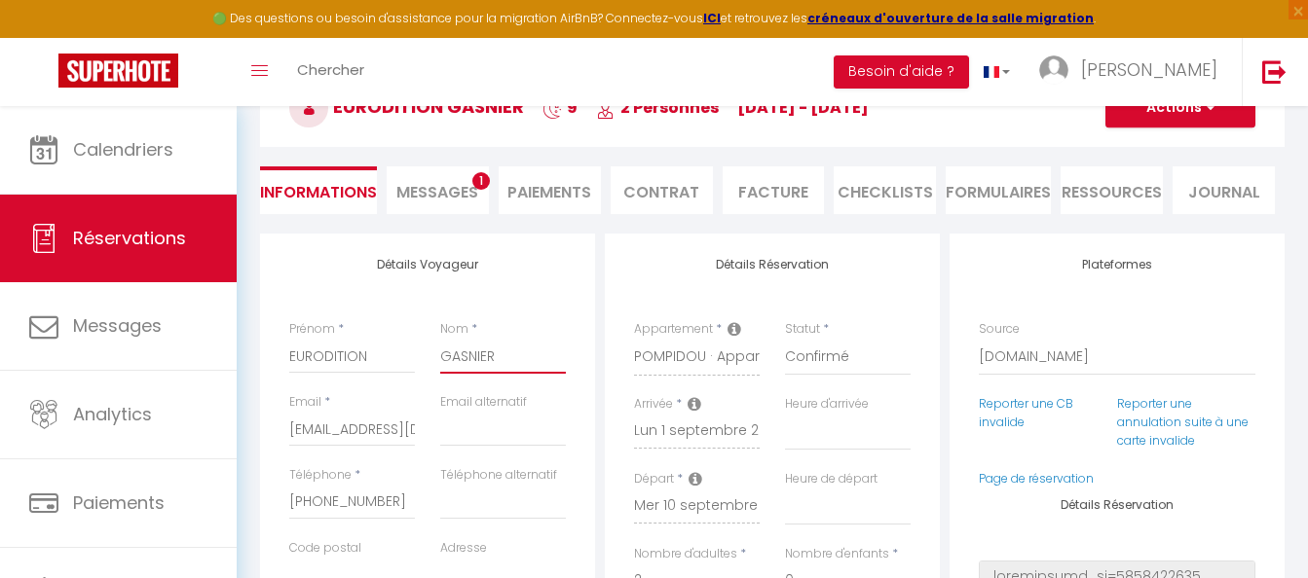
type input "E"
select select
checkbox input "false"
select select
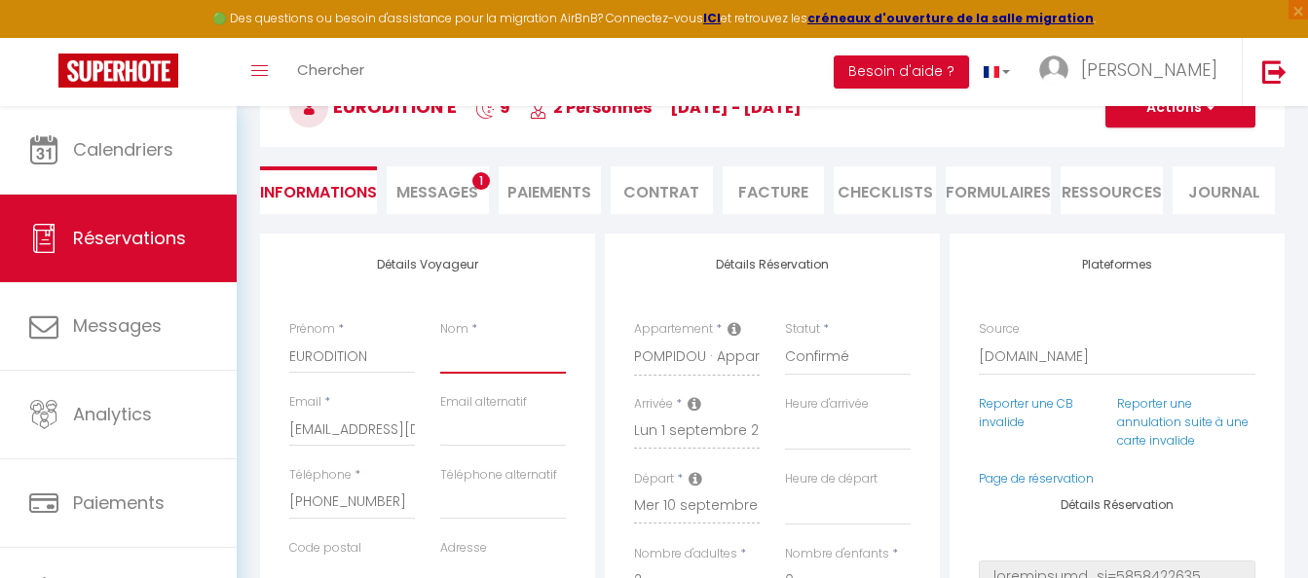
select select
checkbox input "false"
type input "X"
select select
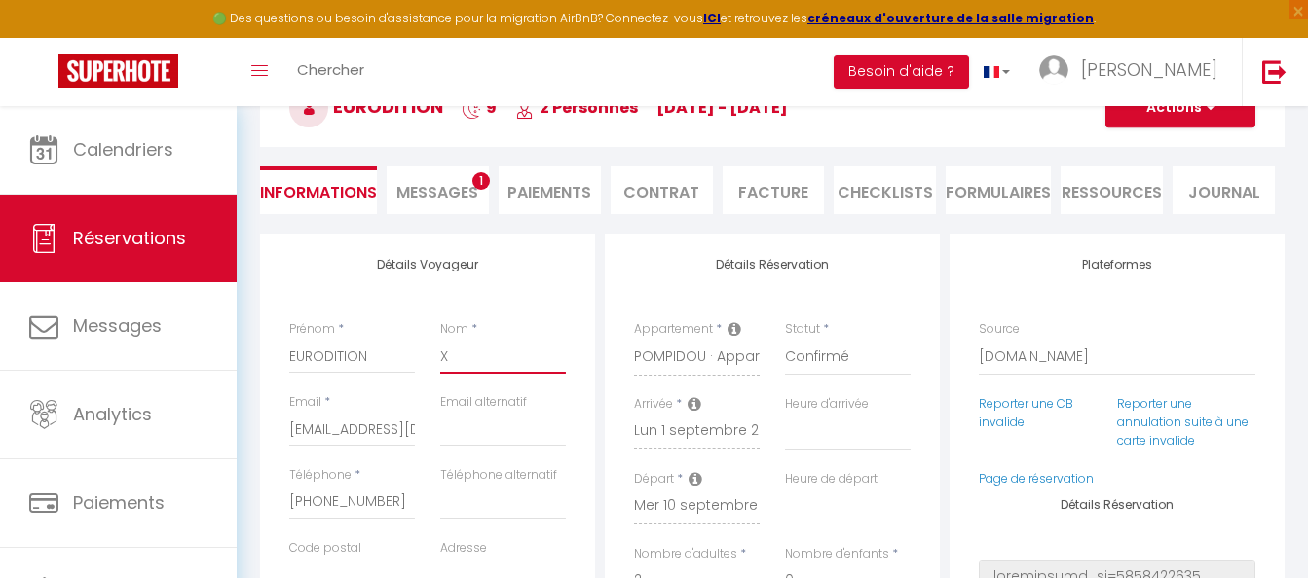
checkbox input "false"
type input "XX"
select select
checkbox input "false"
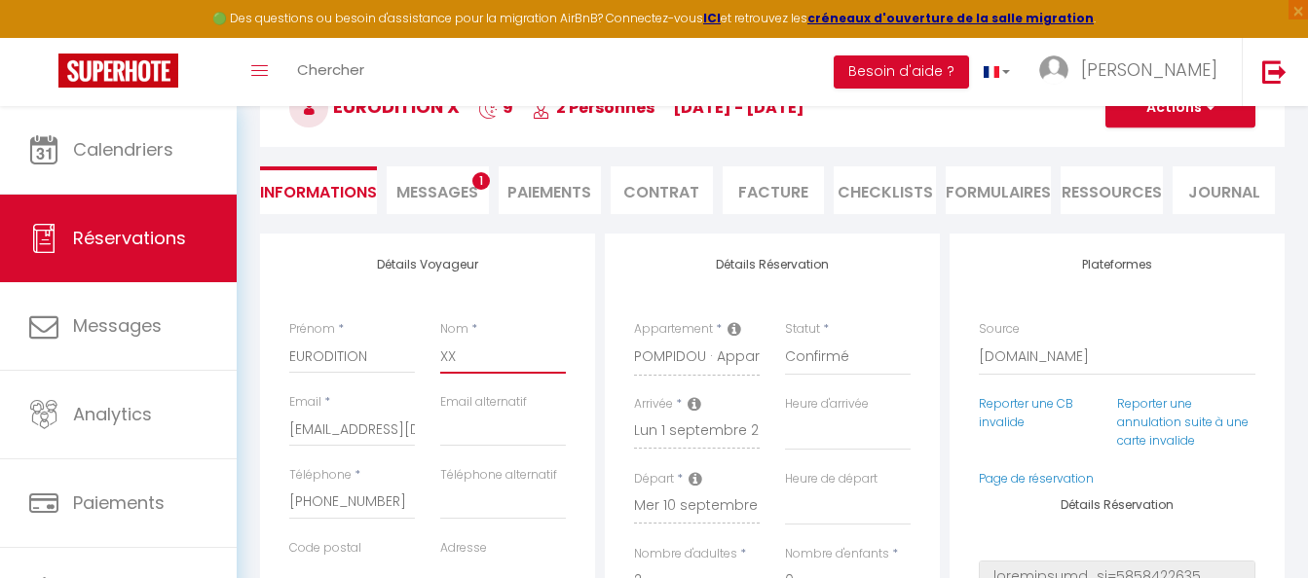
type input "XXX"
select select
checkbox input "false"
type input "XXX"
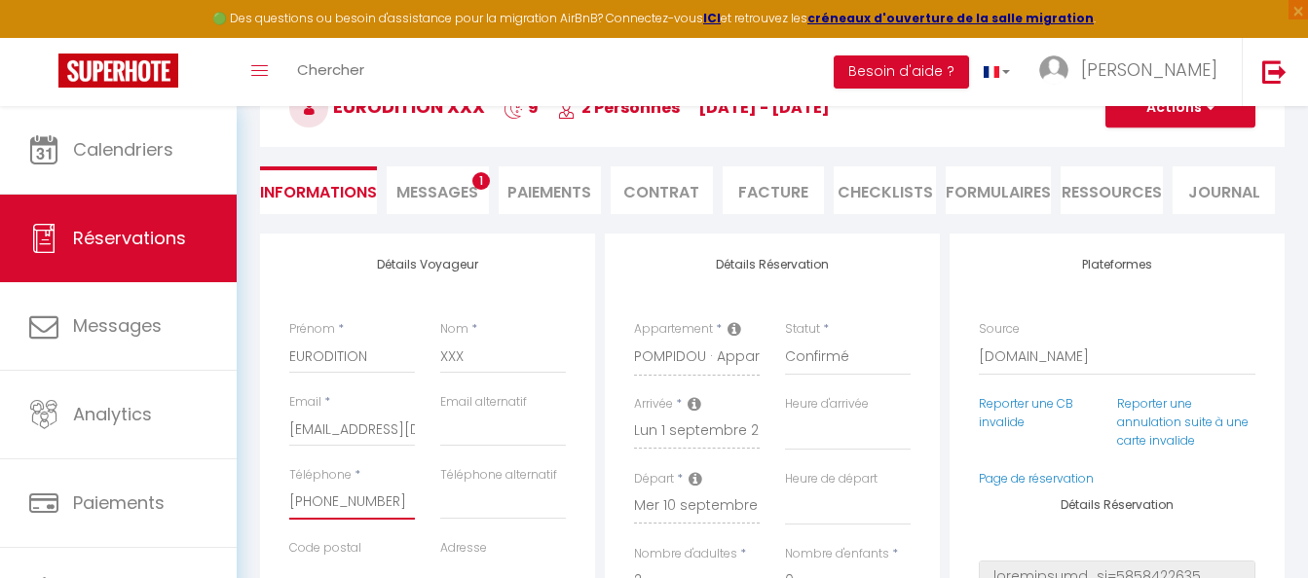
scroll to position [307, 0]
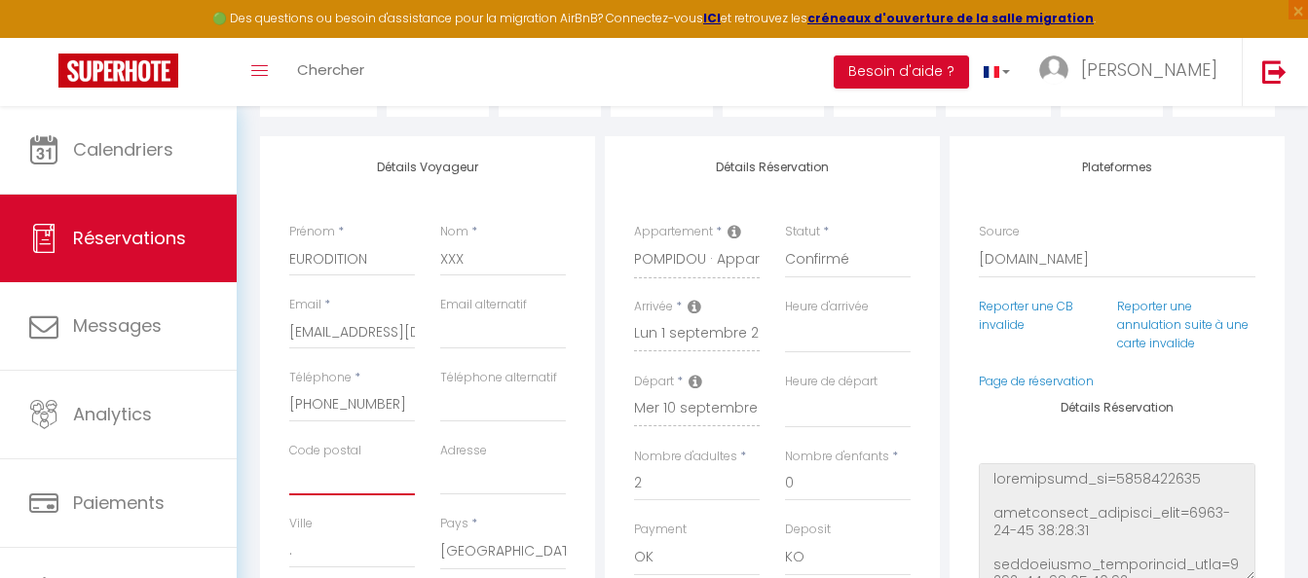
click at [333, 481] on input "Code postal" at bounding box center [352, 478] width 126 height 35
type input "9"
select select
checkbox input "false"
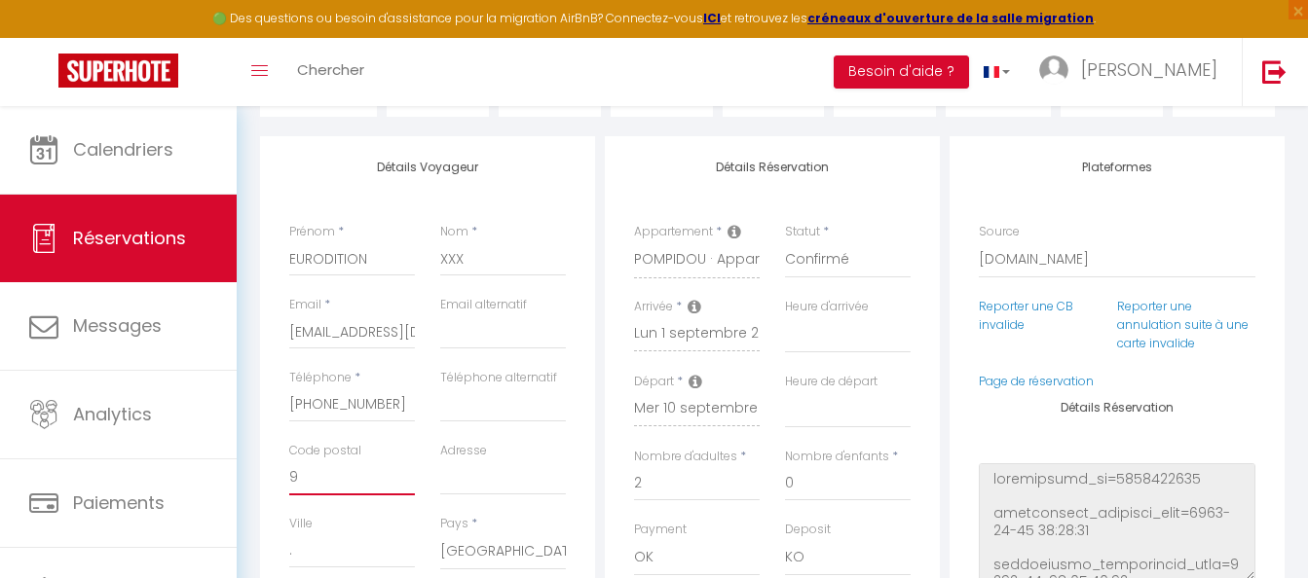
type input "97"
select select
checkbox input "false"
type input "972"
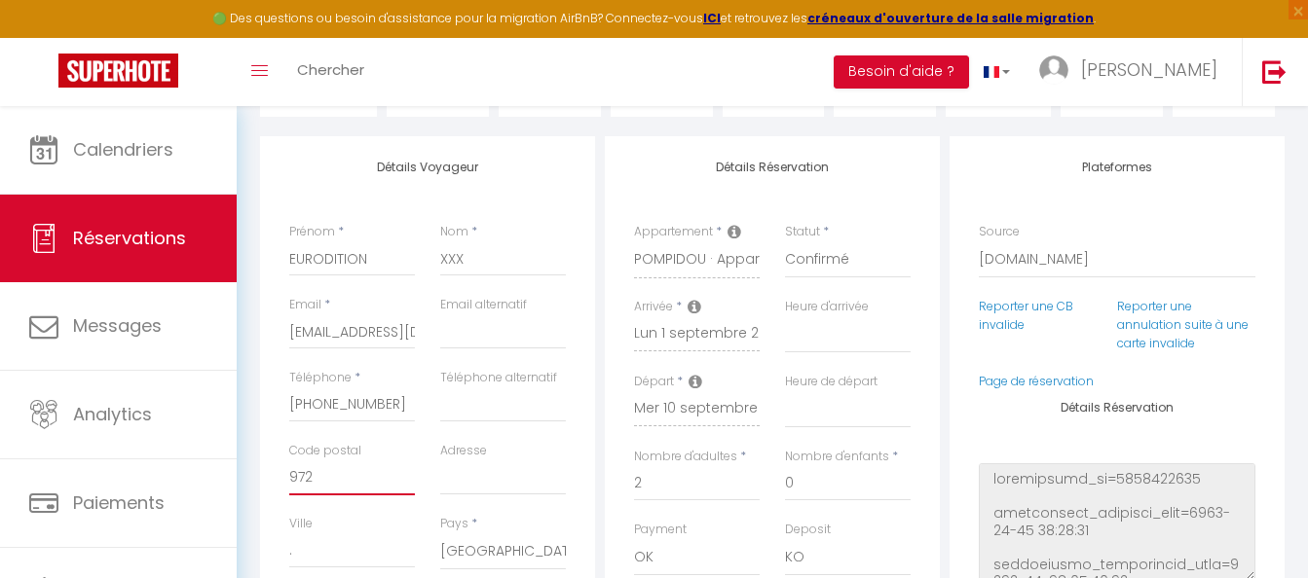
select select
checkbox input "false"
type input "97200"
select select
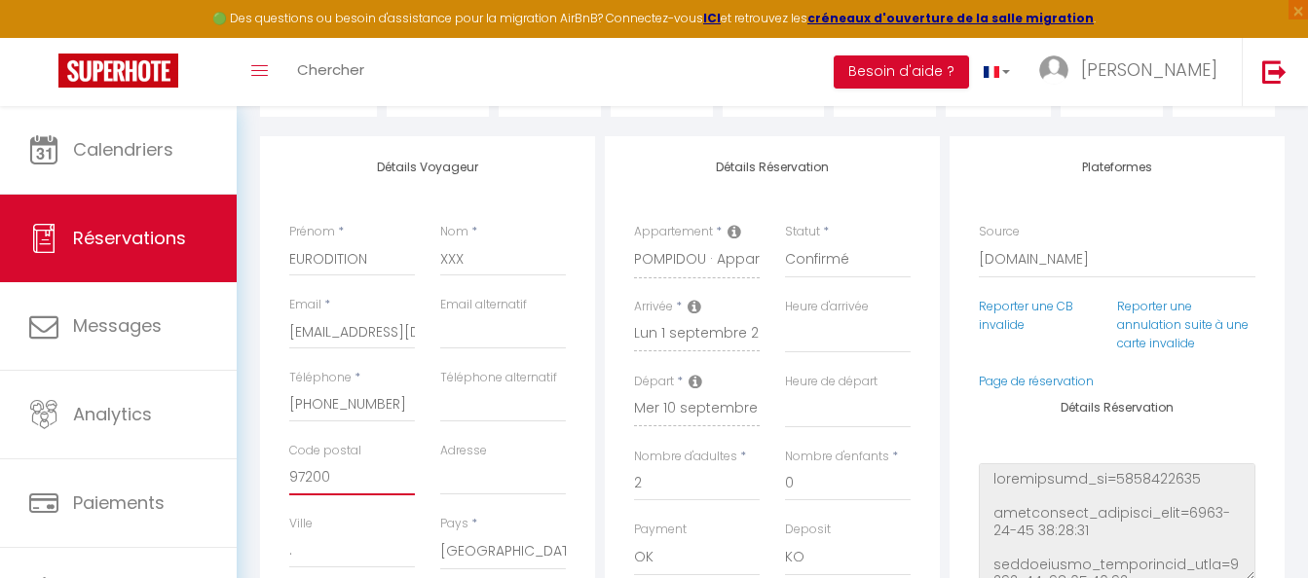
select select
checkbox input "false"
type input "97200"
type input "1"
select select
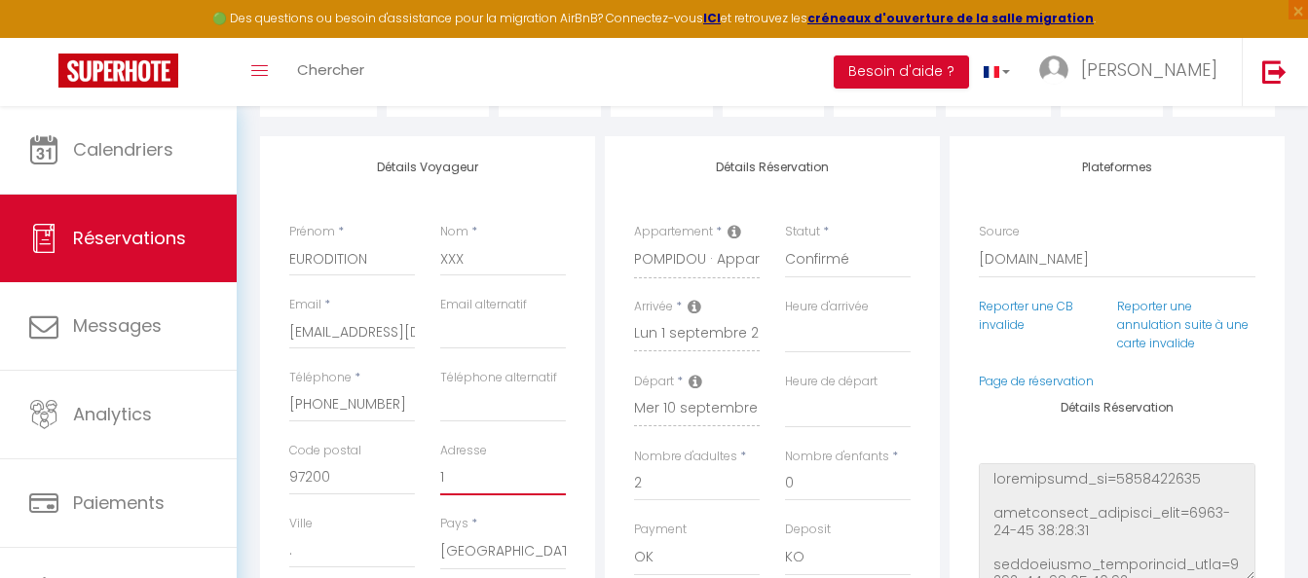
select select
checkbox input "false"
type input "15"
select select
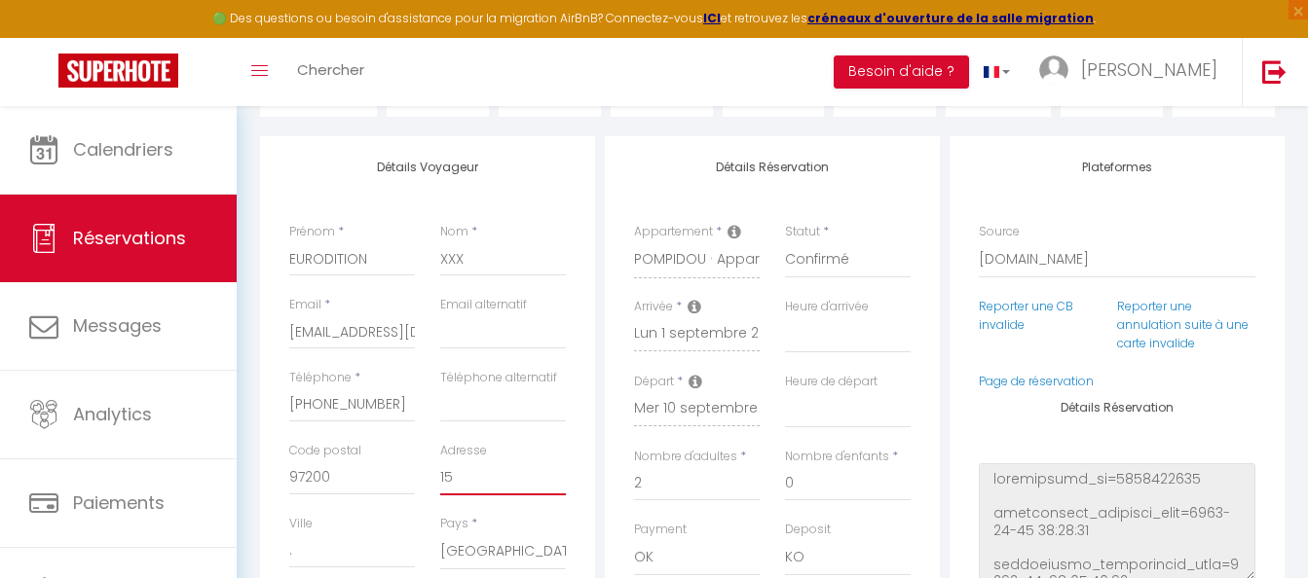
checkbox input "false"
type input "15"
select select
checkbox input "false"
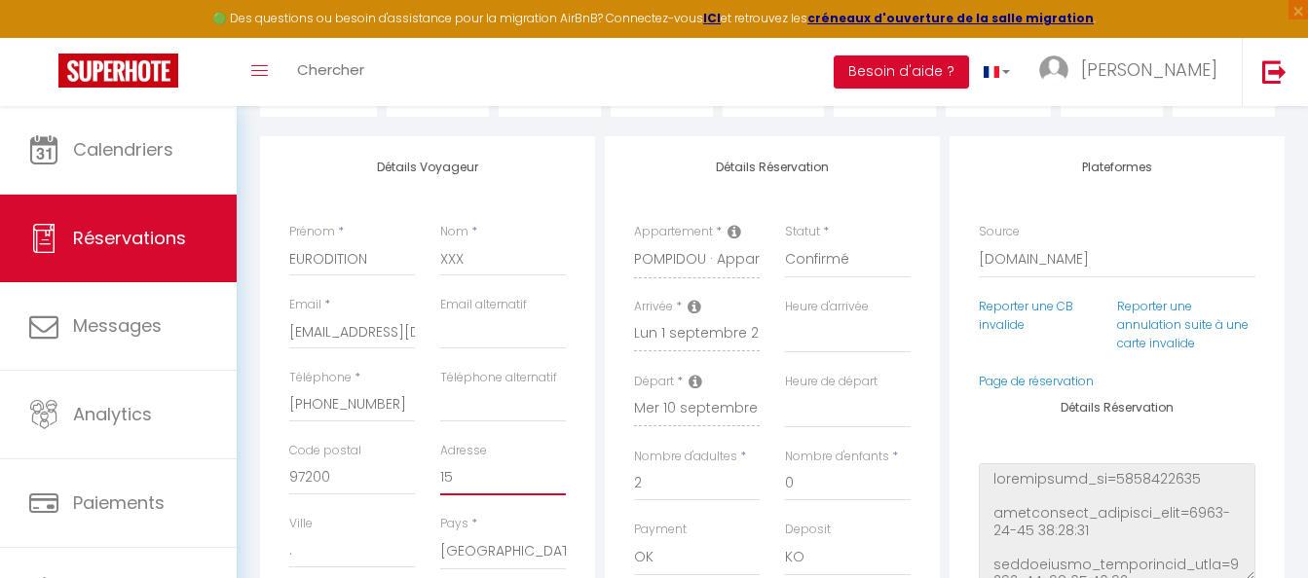
type input "15 R"
select select
checkbox input "false"
type input "15 RU"
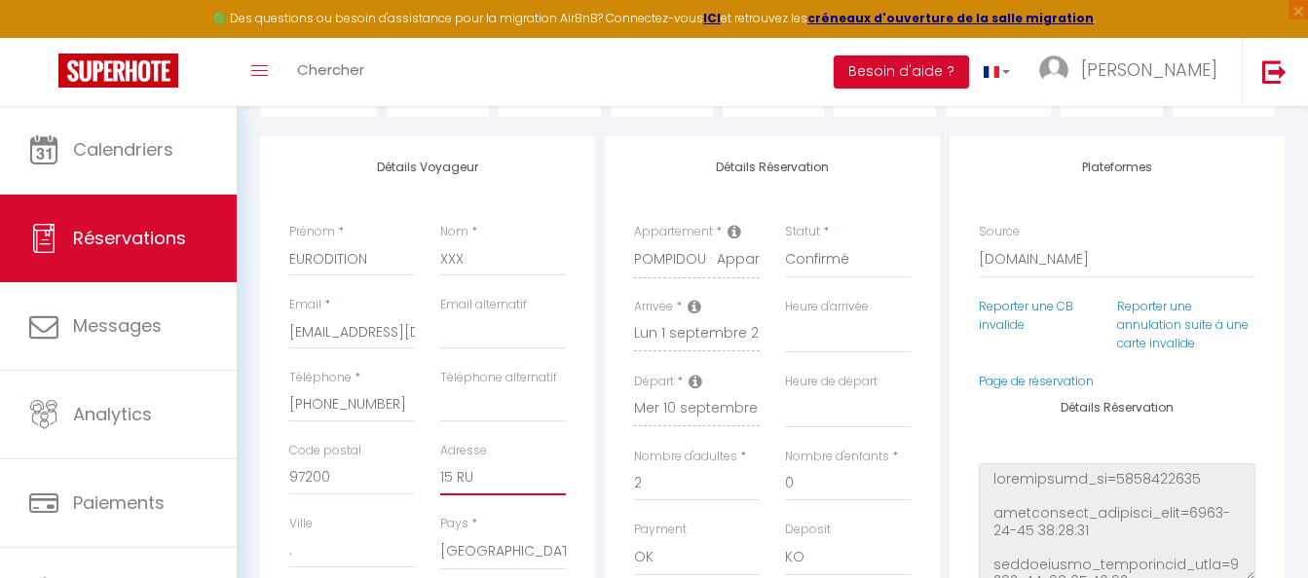
select select
checkbox input "false"
type input "[STREET_ADDRESS]"
select select
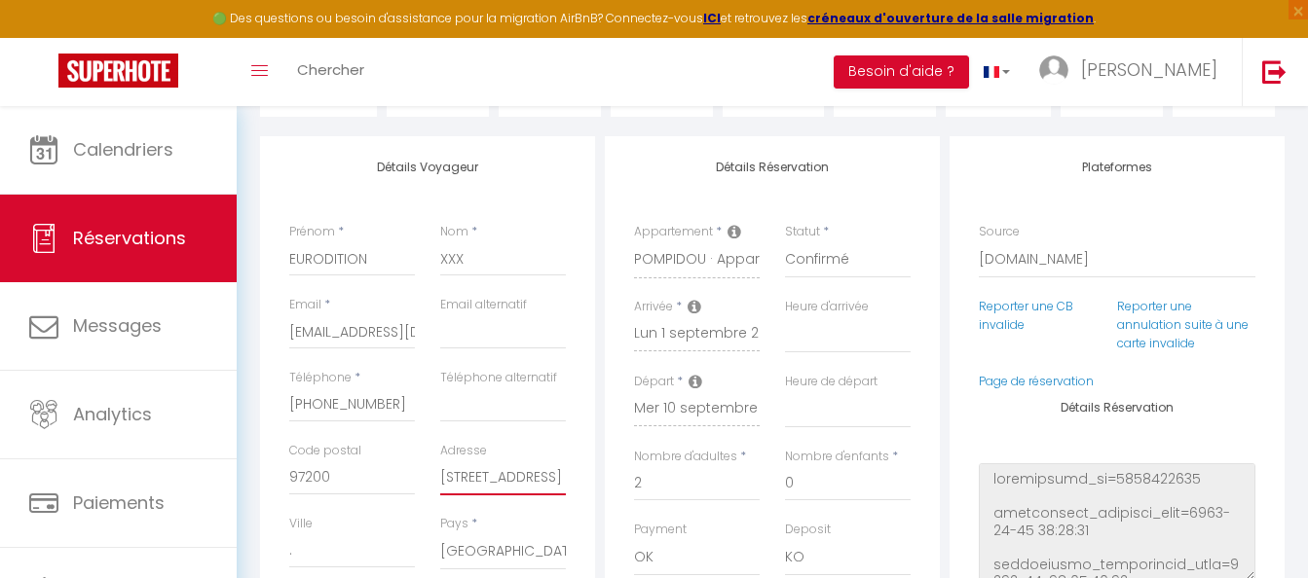
select select
checkbox input "false"
type input "[STREET_ADDRESS]"
select select
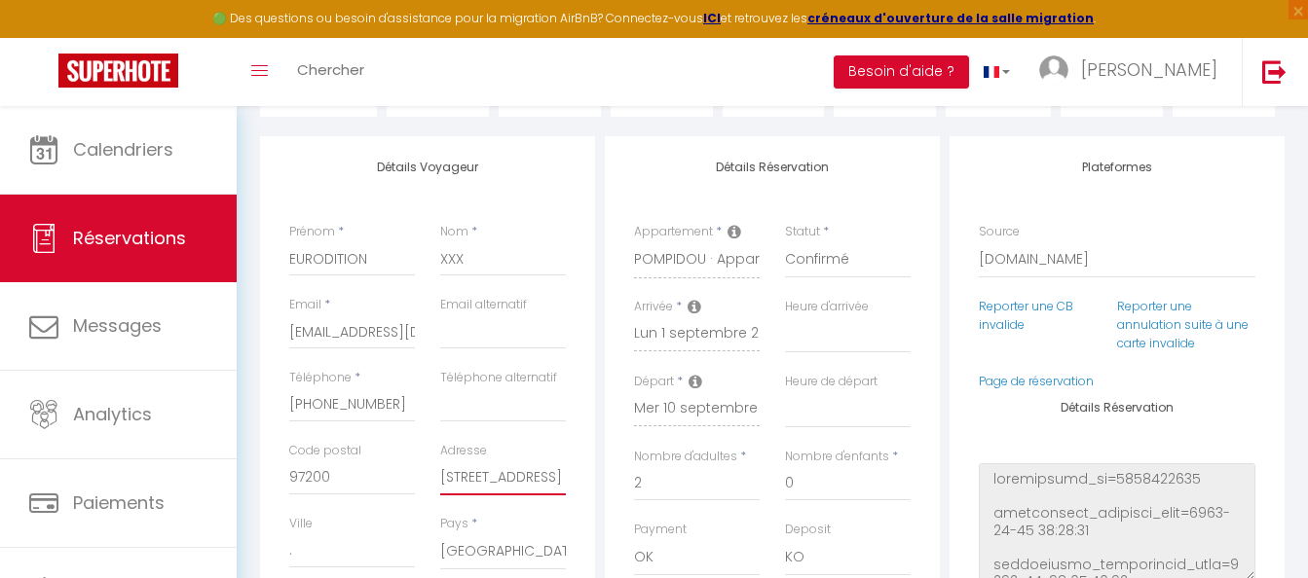
checkbox input "false"
type input "[STREET_ADDRESS]"
select select
checkbox input "false"
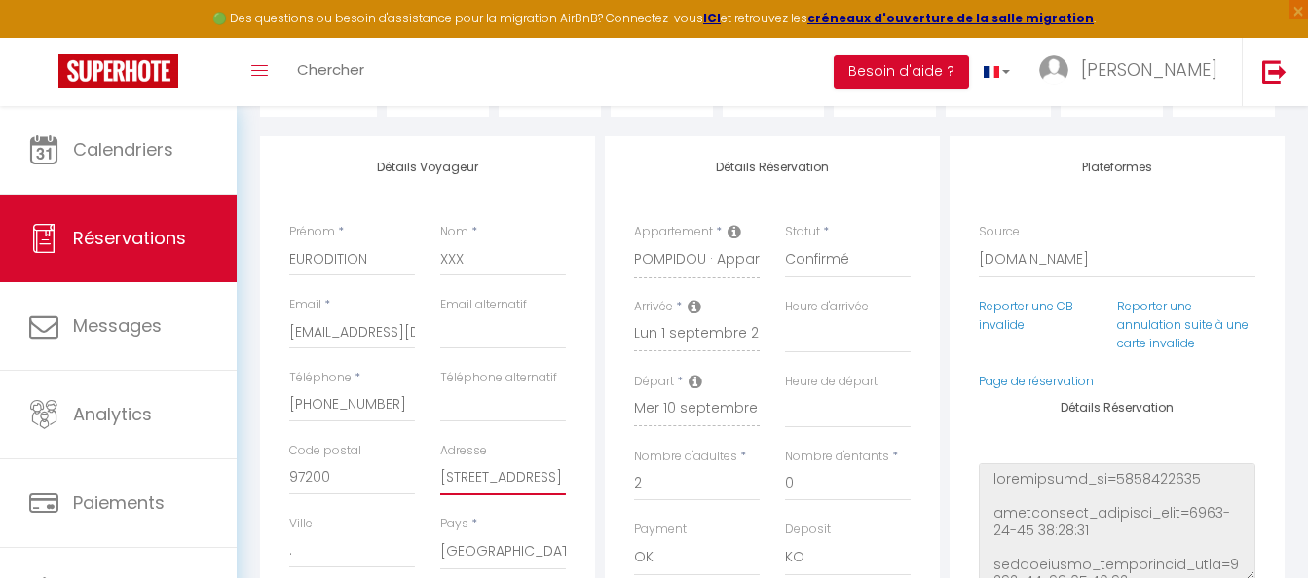
type input "[STREET_ADDRESS]"
select select
checkbox input "false"
type input "[STREET_ADDRESS]"
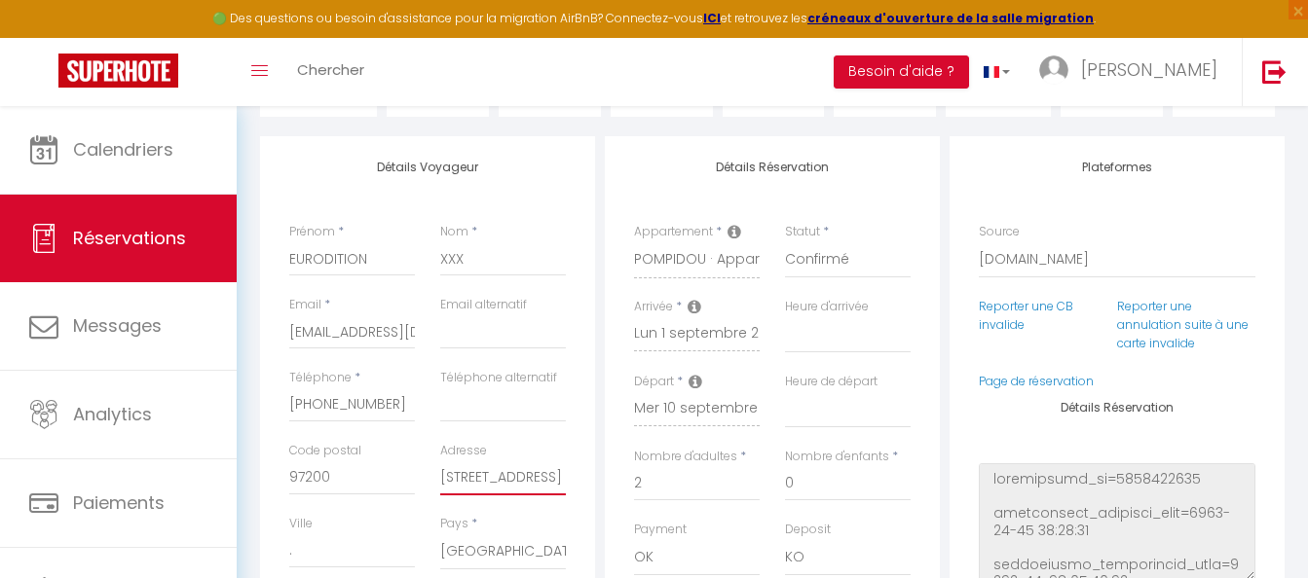
select select
checkbox input "false"
type input "[STREET_ADDRESS]"
select select
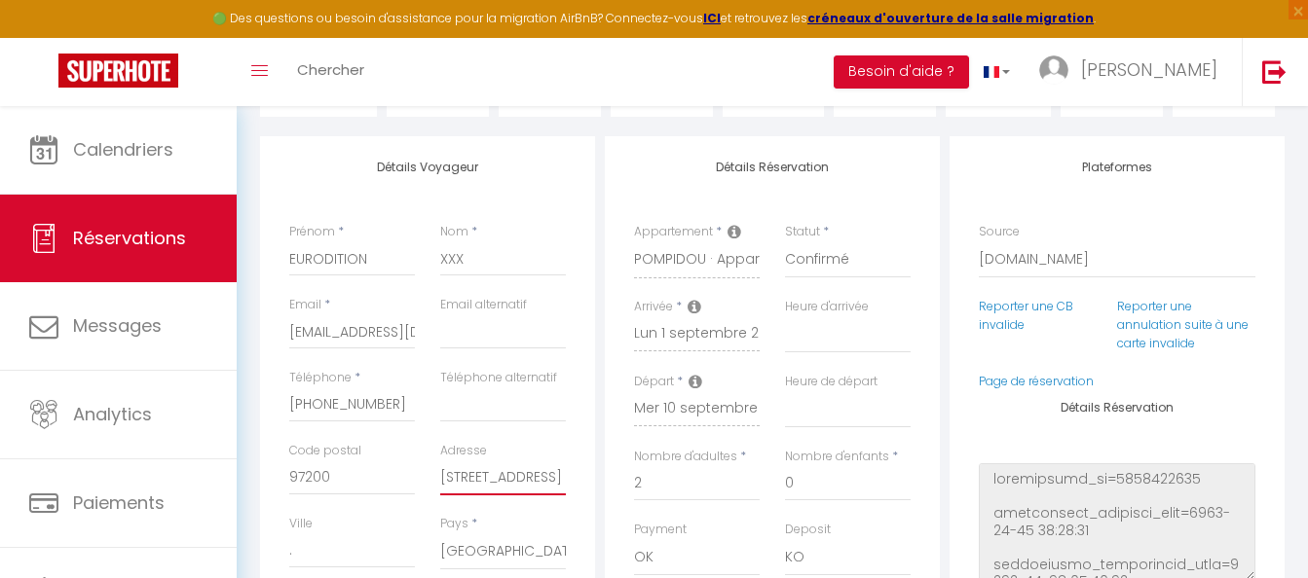
select select
checkbox input "false"
type input "[STREET_ADDRESS]"
select select
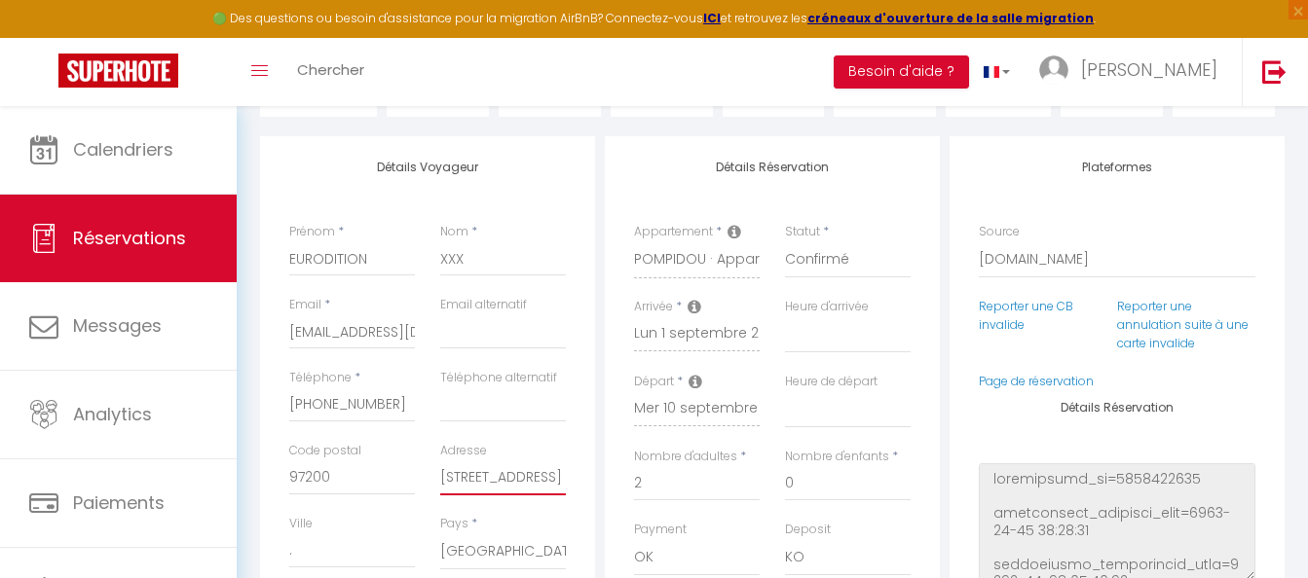
checkbox input "false"
type input "[STREET_ADDRESS]"
select select
checkbox input "false"
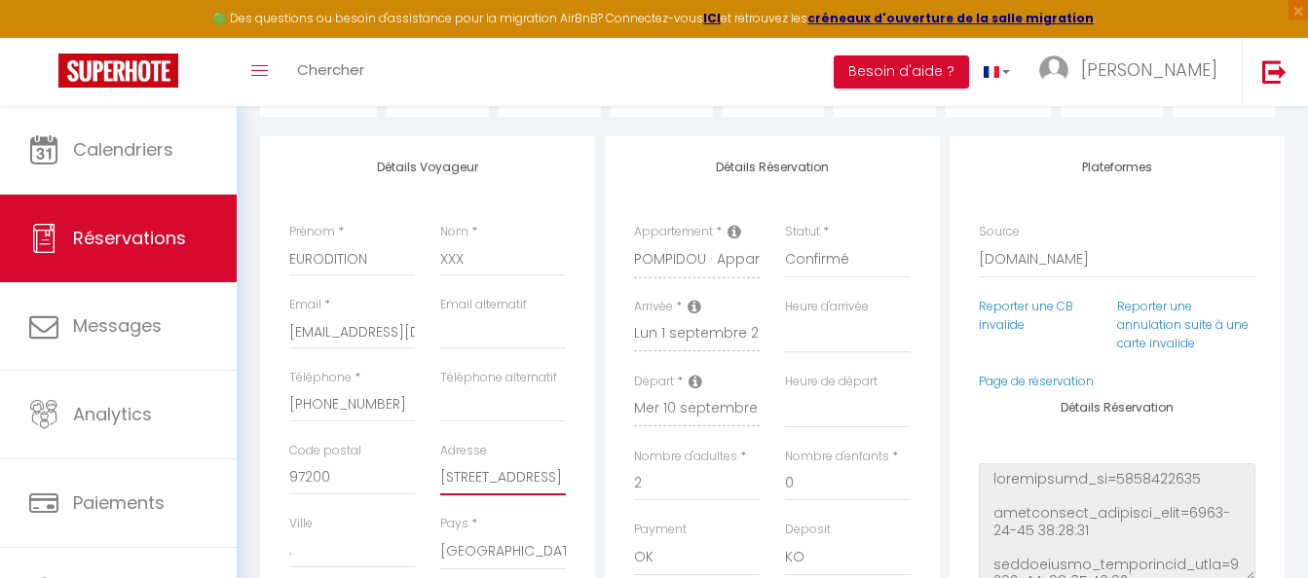
type input "[STREET_ADDRESS]"
select select
checkbox input "false"
type input "[STREET_ADDRESS][PERSON_NAME]"
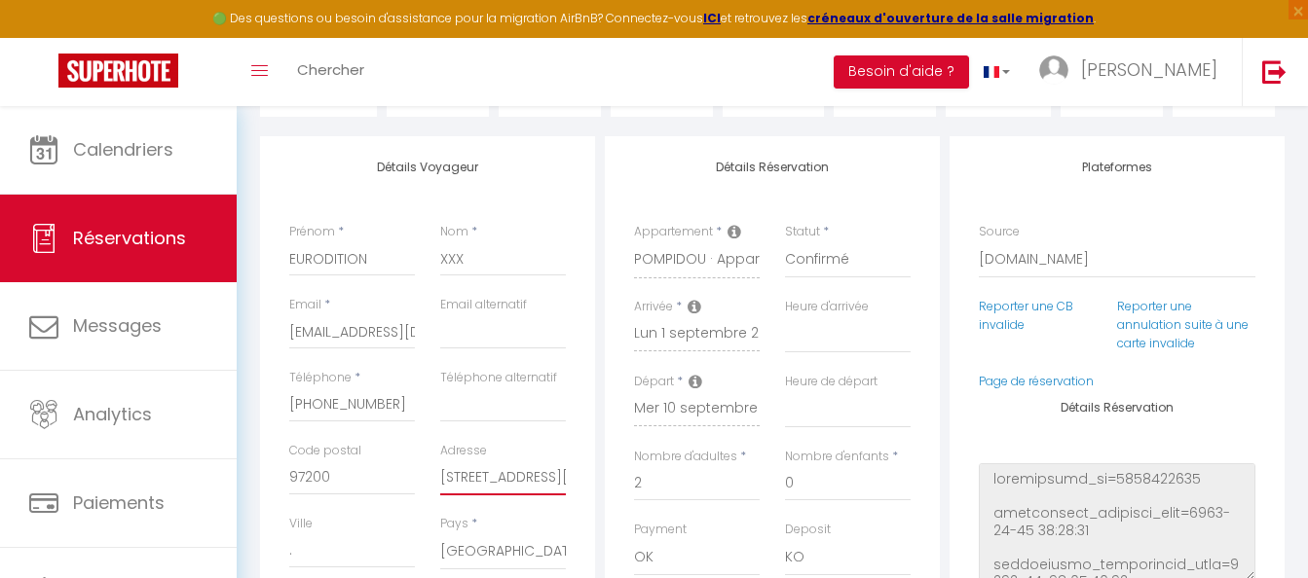
select select
checkbox input "false"
type input "[STREET_ADDRESS]"
select select
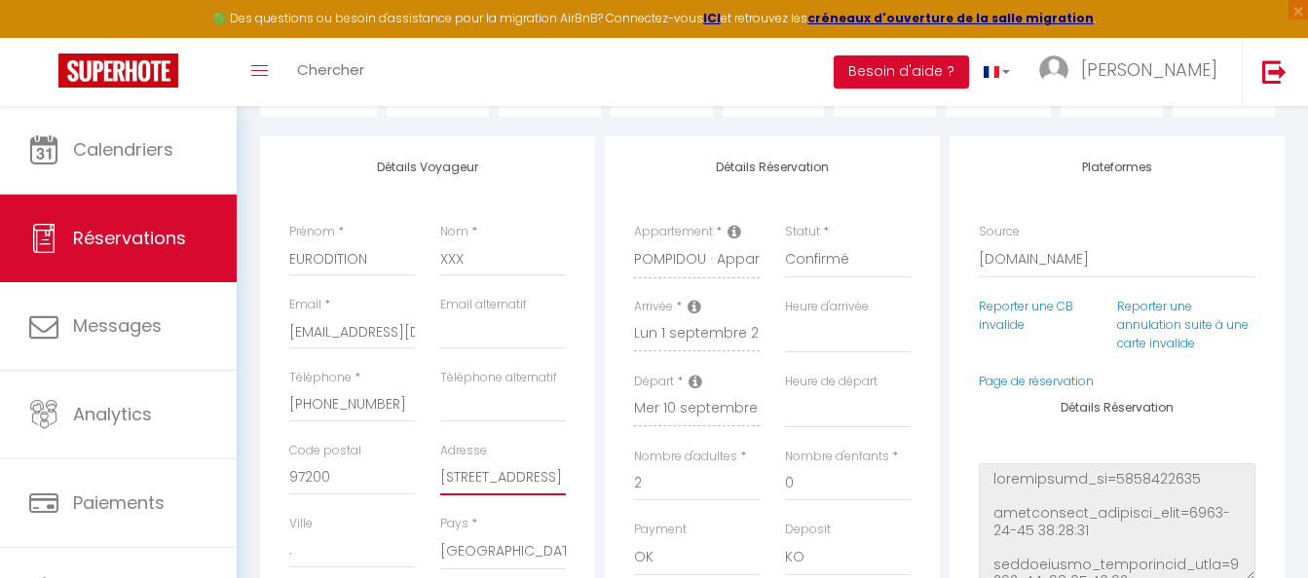
select select
checkbox input "false"
type input "[STREET_ADDRESS]"
select select
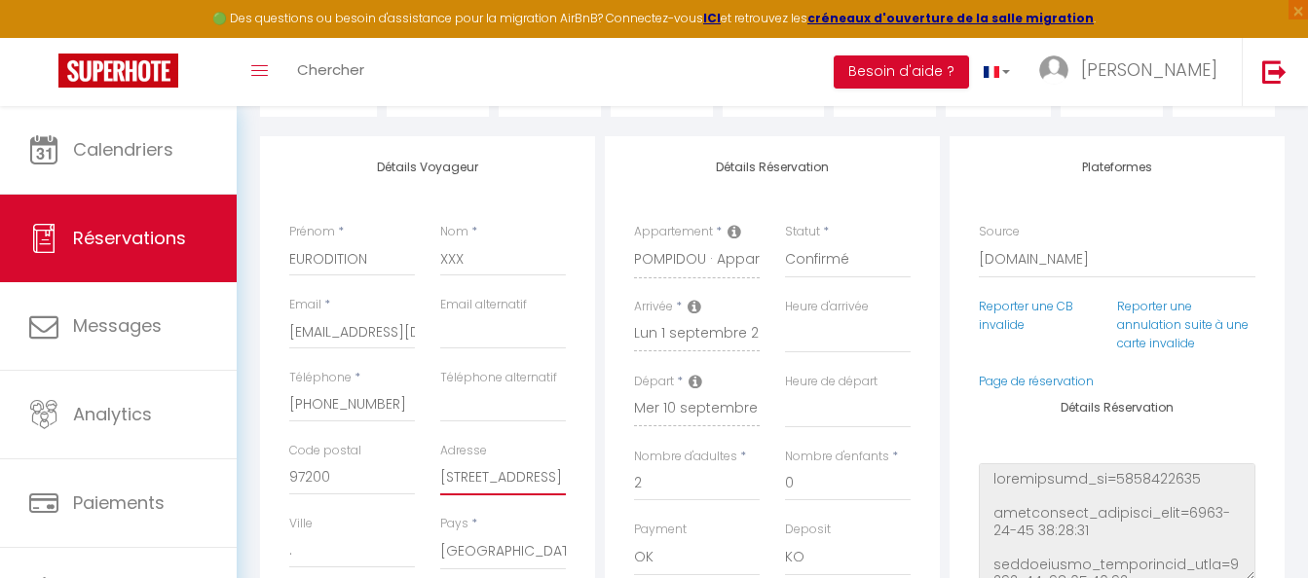
checkbox input "false"
type input "[STREET_ADDRESS][PERSON_NAME]"
select select
checkbox input "false"
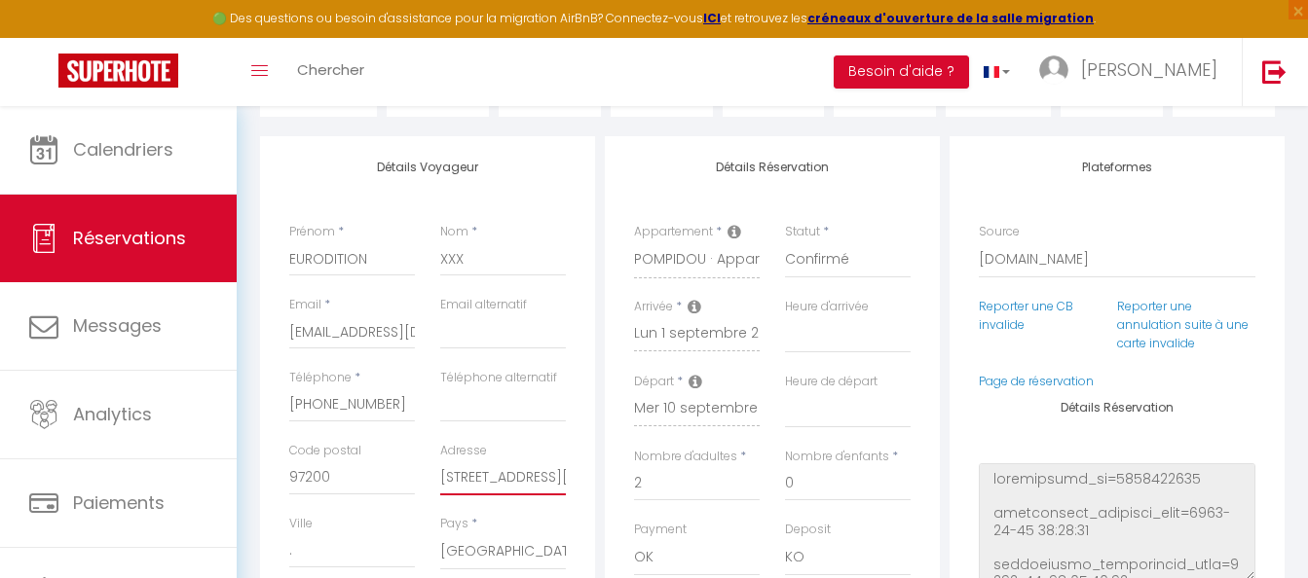
scroll to position [0, 8]
type input "[STREET_ADDRESS]"
select select
checkbox input "false"
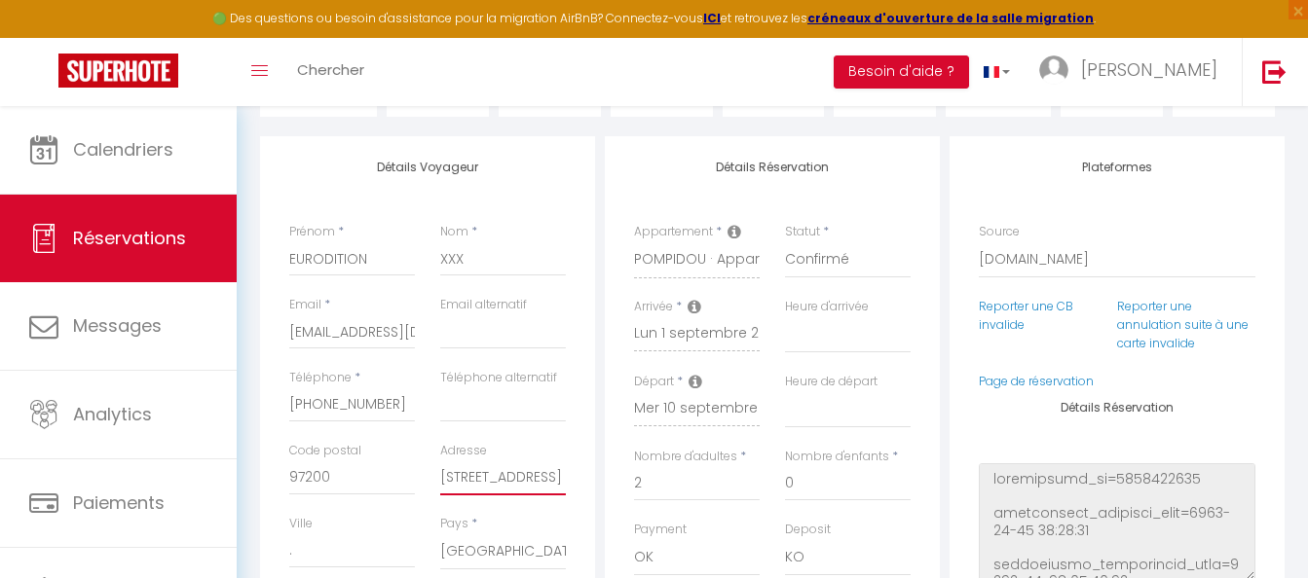
scroll to position [0, 0]
type input "[STREET_ADDRESS]"
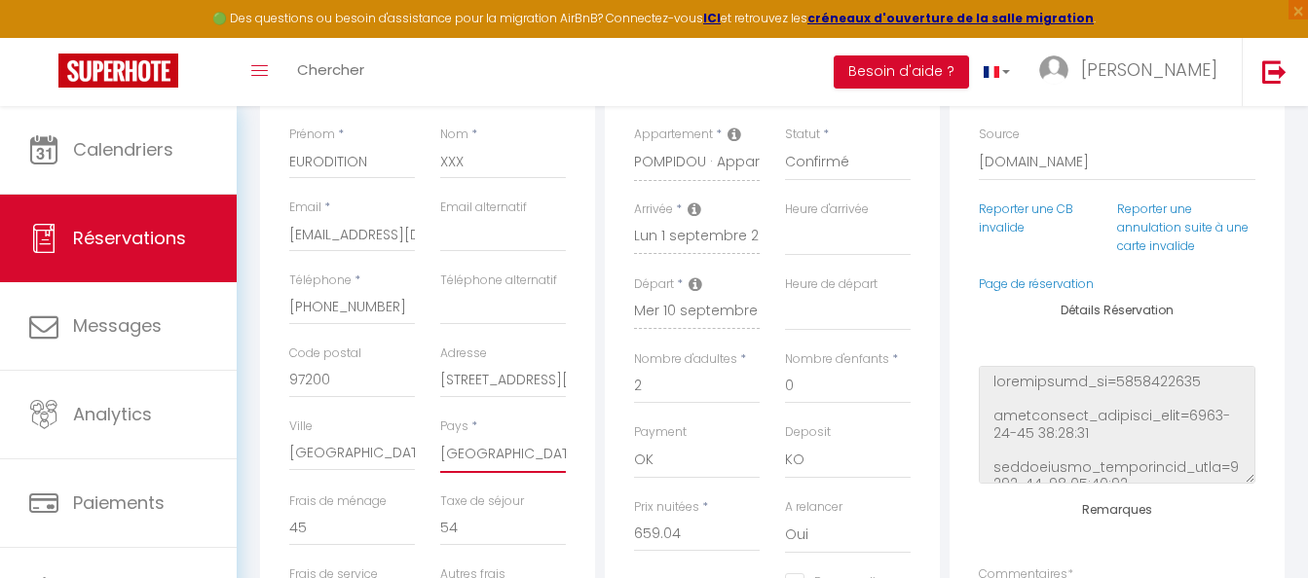
click at [522, 464] on select "[GEOGRAPHIC_DATA] [GEOGRAPHIC_DATA] [GEOGRAPHIC_DATA] [GEOGRAPHIC_DATA] [GEOGRA…" at bounding box center [503, 454] width 126 height 37
click at [440, 436] on select "[GEOGRAPHIC_DATA] [GEOGRAPHIC_DATA] [GEOGRAPHIC_DATA] [GEOGRAPHIC_DATA] [GEOGRA…" at bounding box center [503, 454] width 126 height 37
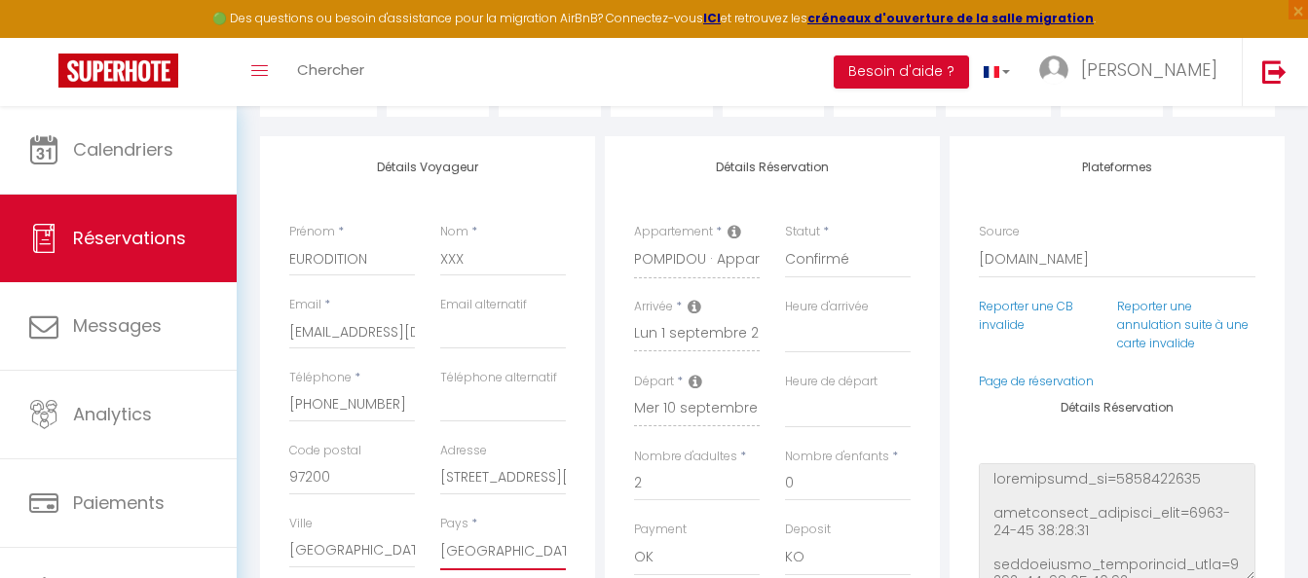
scroll to position [0, 0]
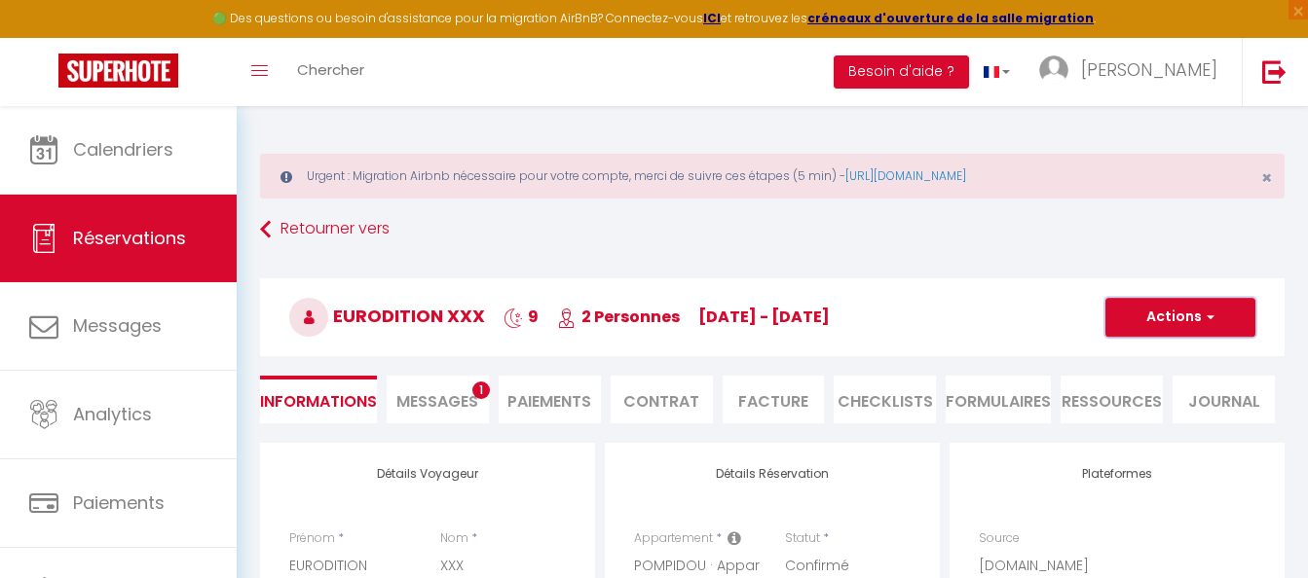
click at [1190, 314] on button "Actions" at bounding box center [1180, 317] width 150 height 39
click at [1134, 355] on link "Enregistrer" at bounding box center [1161, 360] width 154 height 25
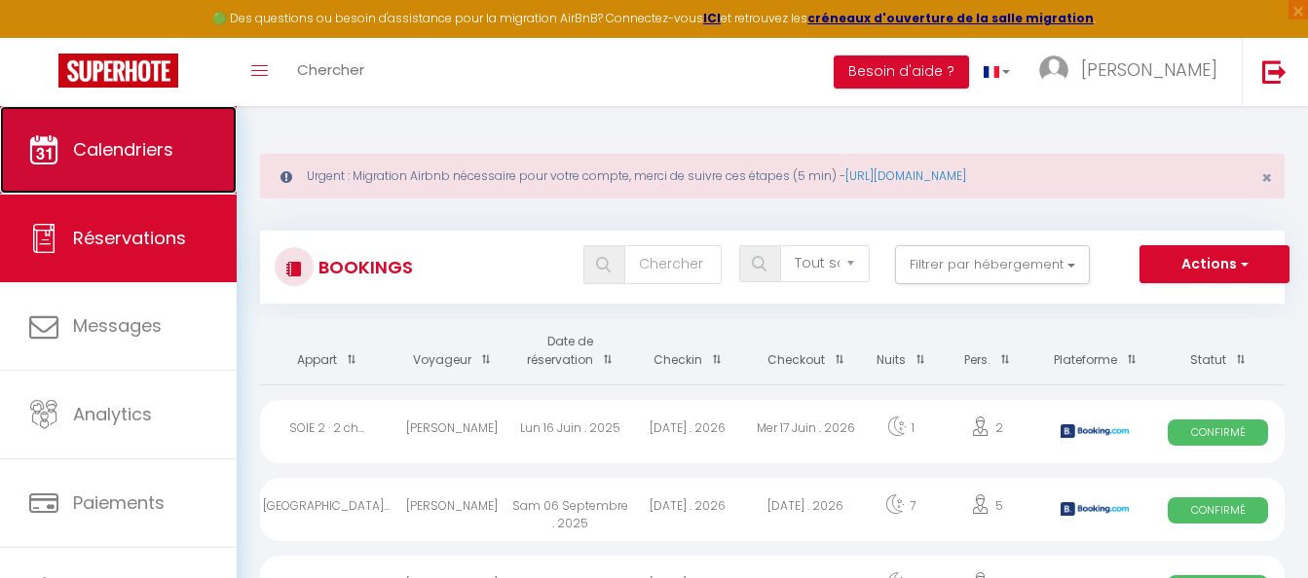
click at [71, 148] on link "Calendriers" at bounding box center [118, 150] width 237 height 88
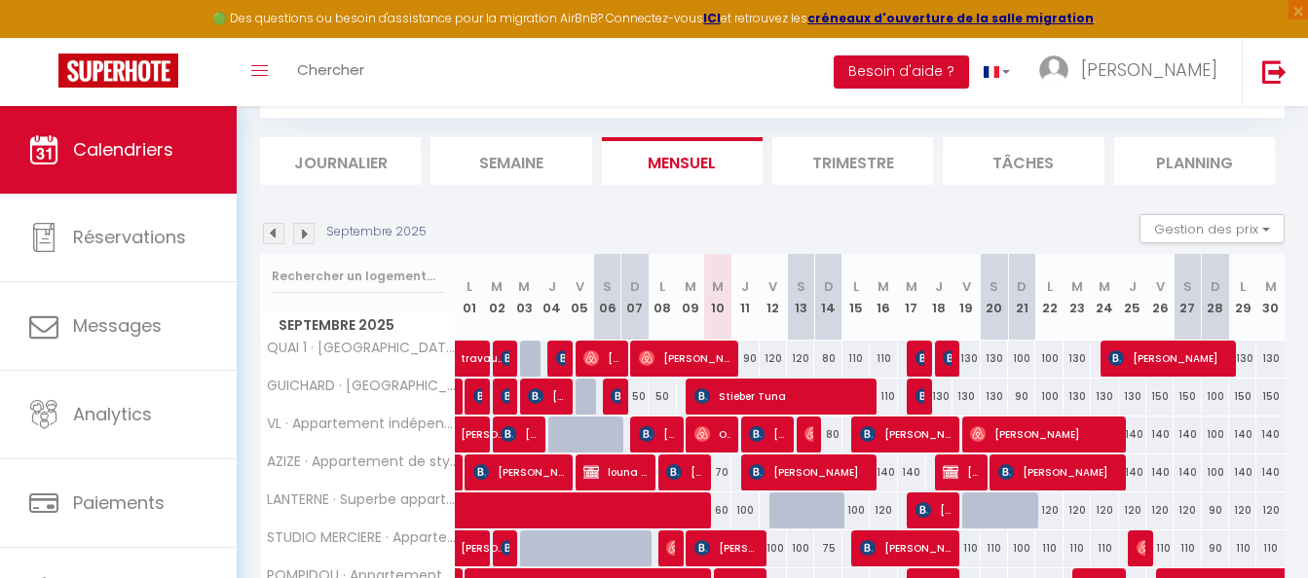
scroll to position [292, 0]
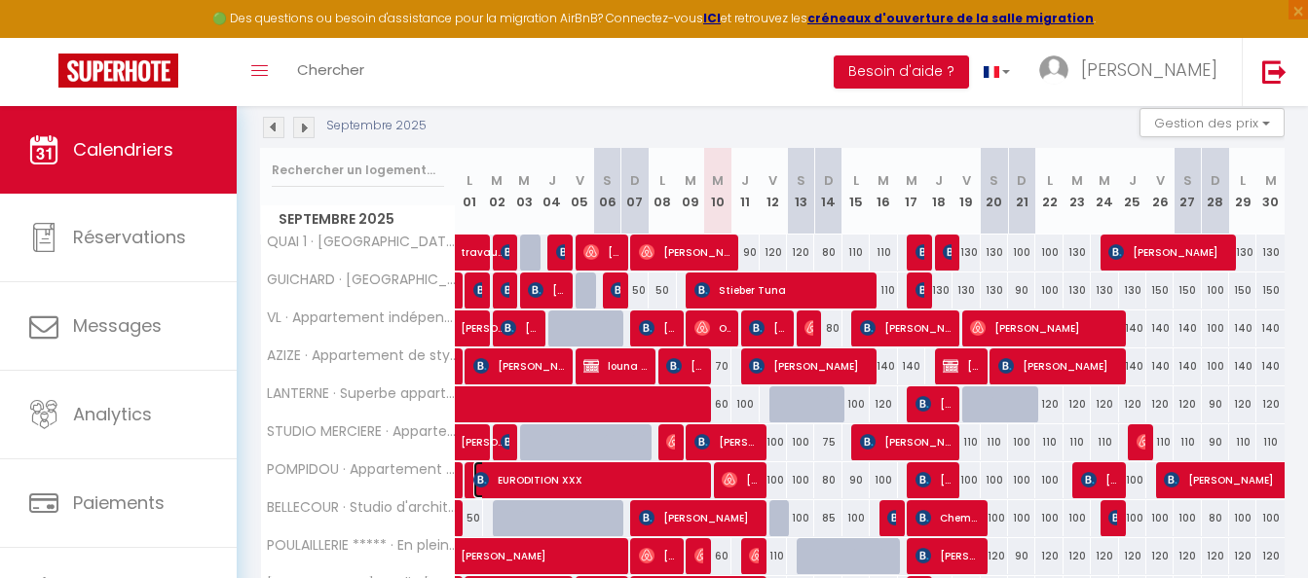
click at [524, 485] on span "EURODITION XXX" at bounding box center [586, 480] width 227 height 37
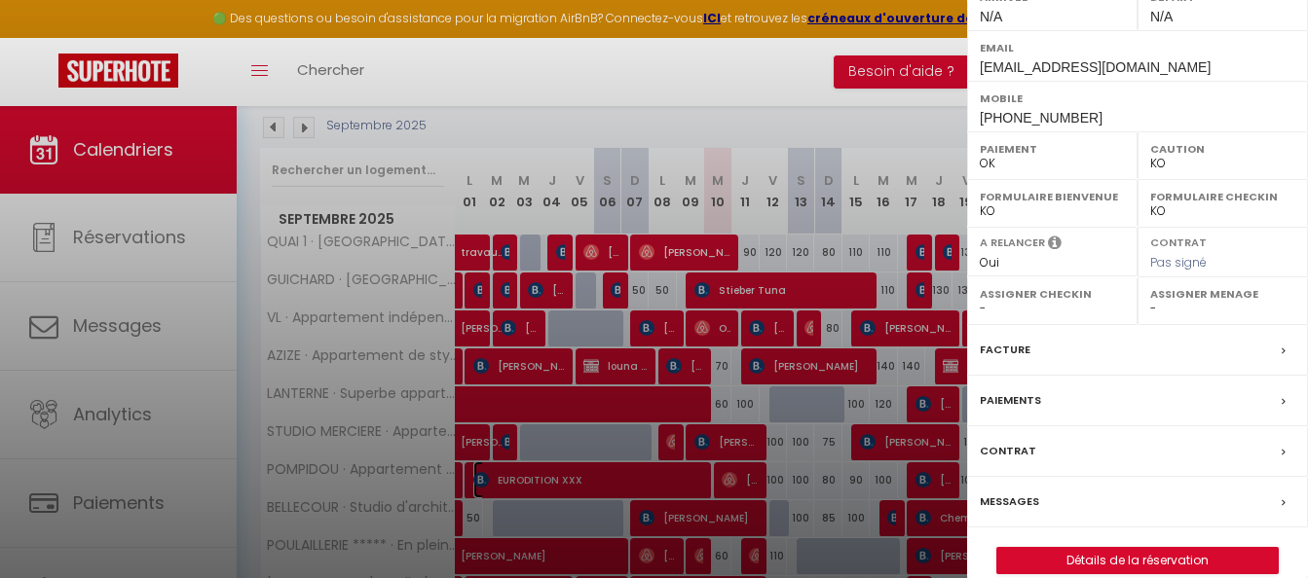
scroll to position [349, 0]
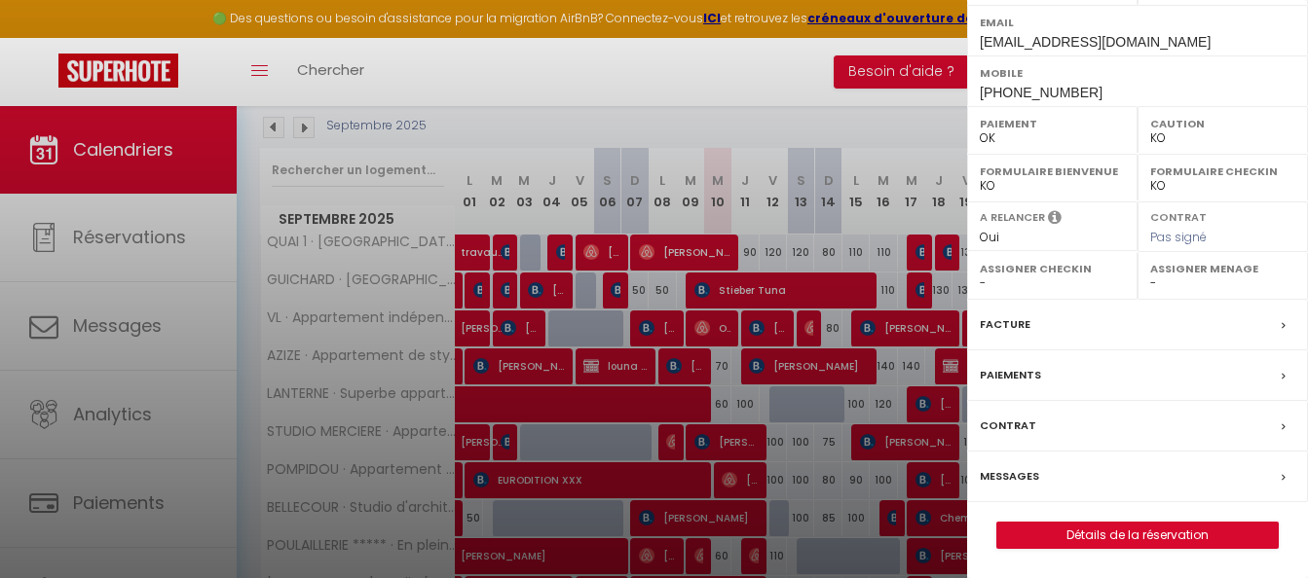
click at [1004, 324] on label "Facture" at bounding box center [1005, 325] width 51 height 20
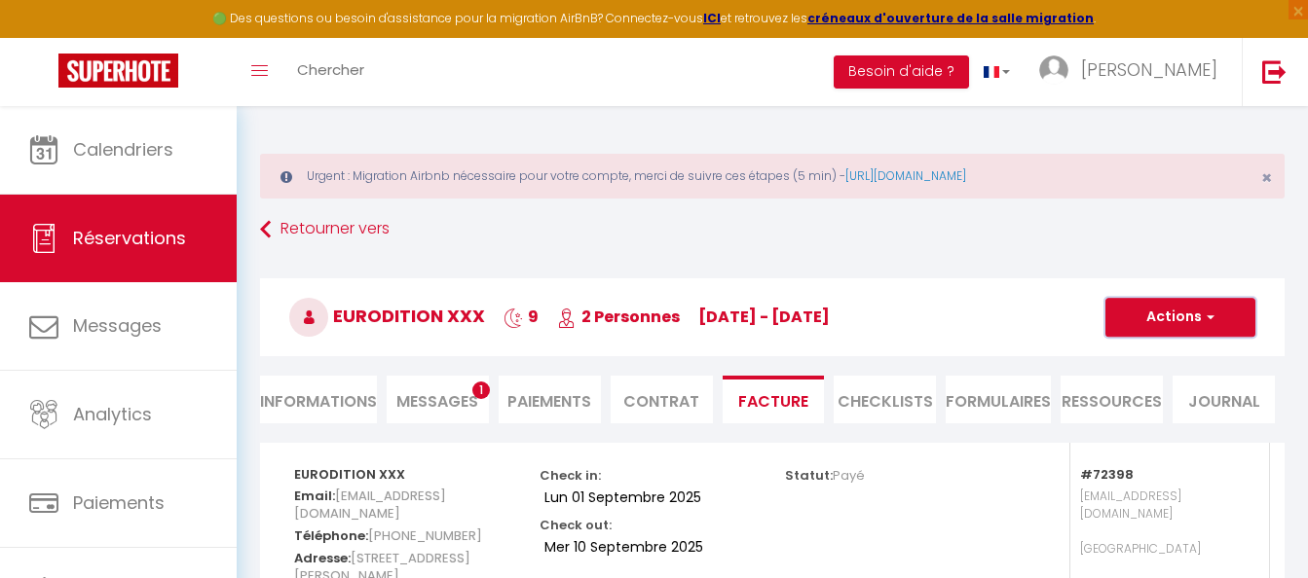
click at [1173, 326] on button "Actions" at bounding box center [1180, 317] width 150 height 39
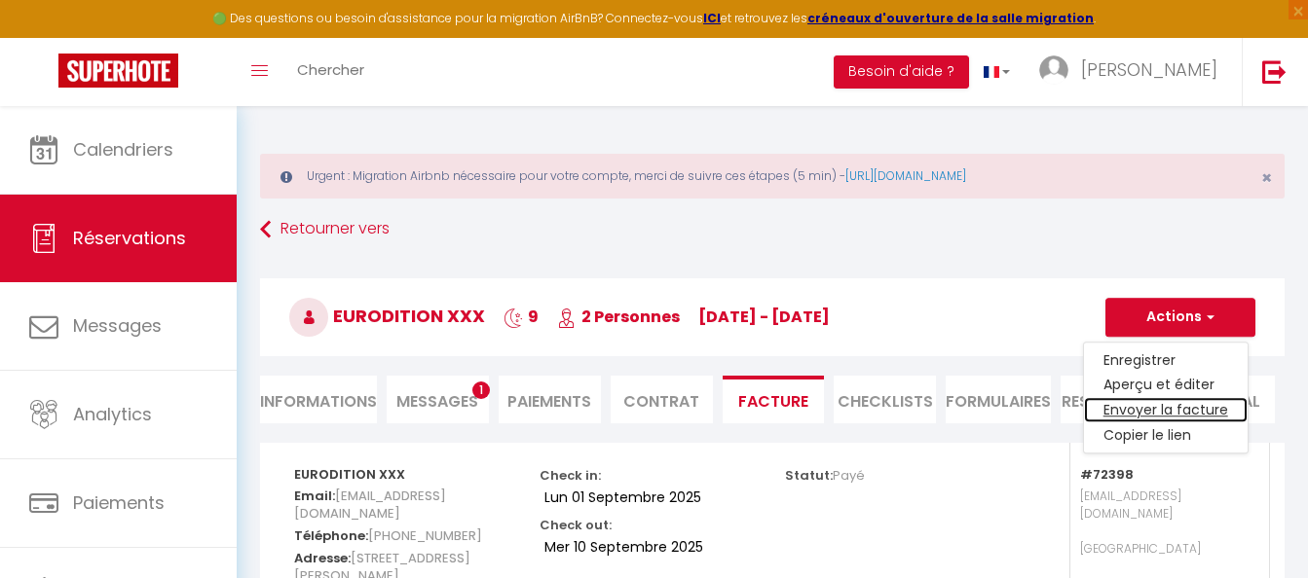
click at [1150, 412] on link "Envoyer la facture" at bounding box center [1166, 410] width 164 height 25
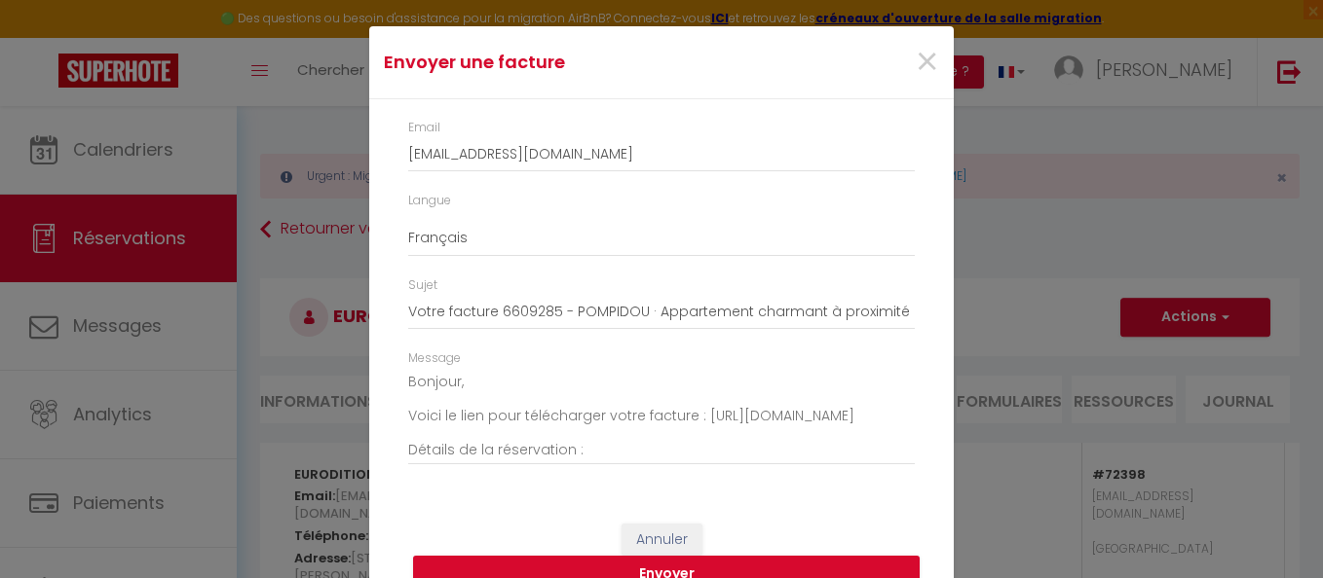
scroll to position [72, 0]
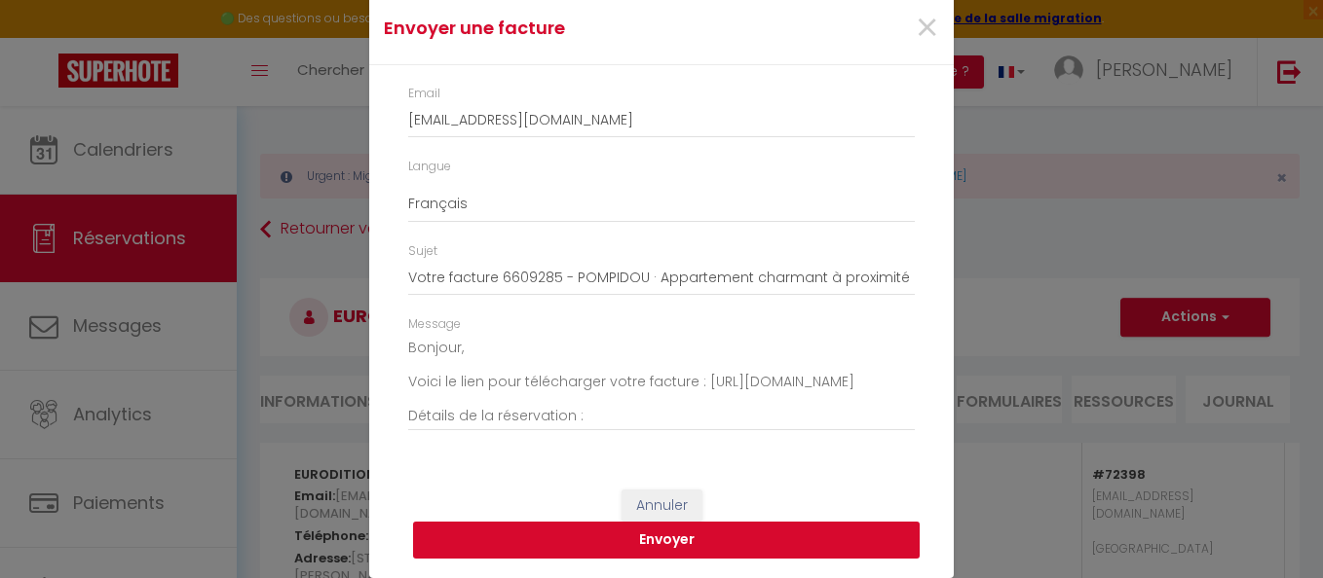
click at [649, 534] on button "Envoyer" at bounding box center [666, 540] width 506 height 37
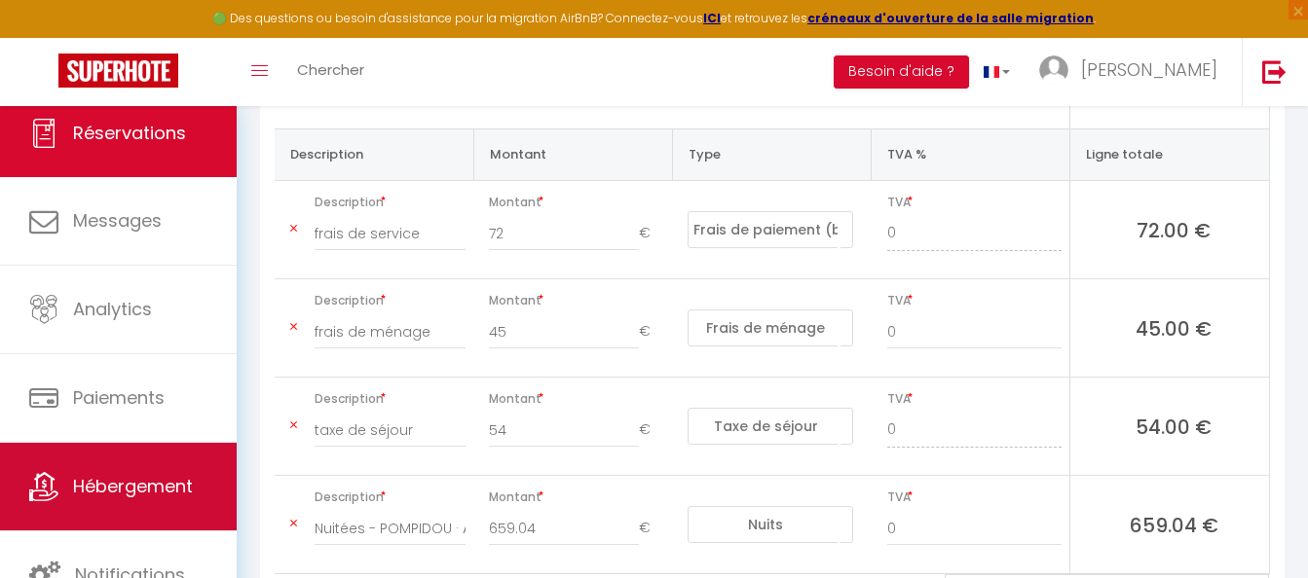
scroll to position [601, 0]
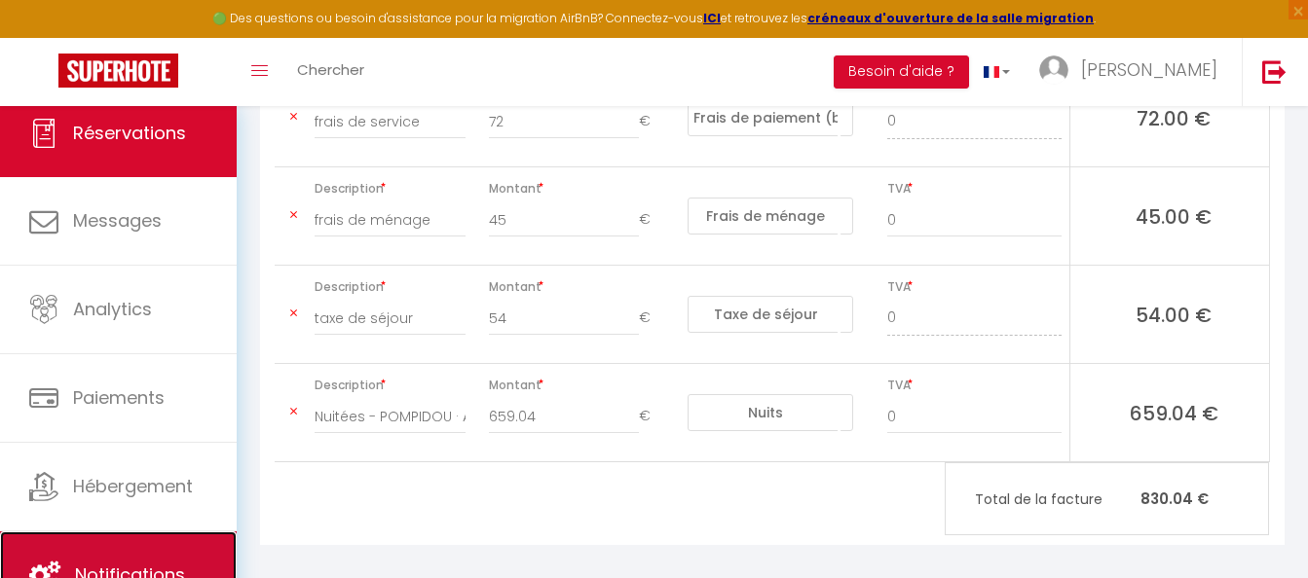
click at [108, 553] on link "Notifications" at bounding box center [118, 576] width 237 height 88
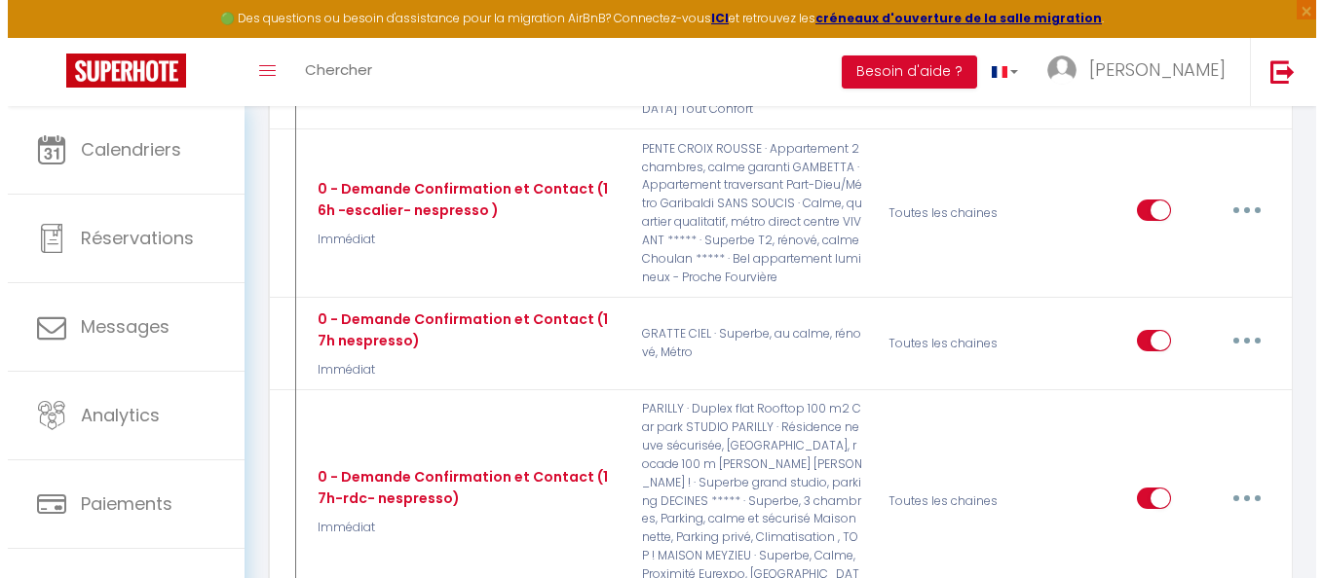
scroll to position [1461, 0]
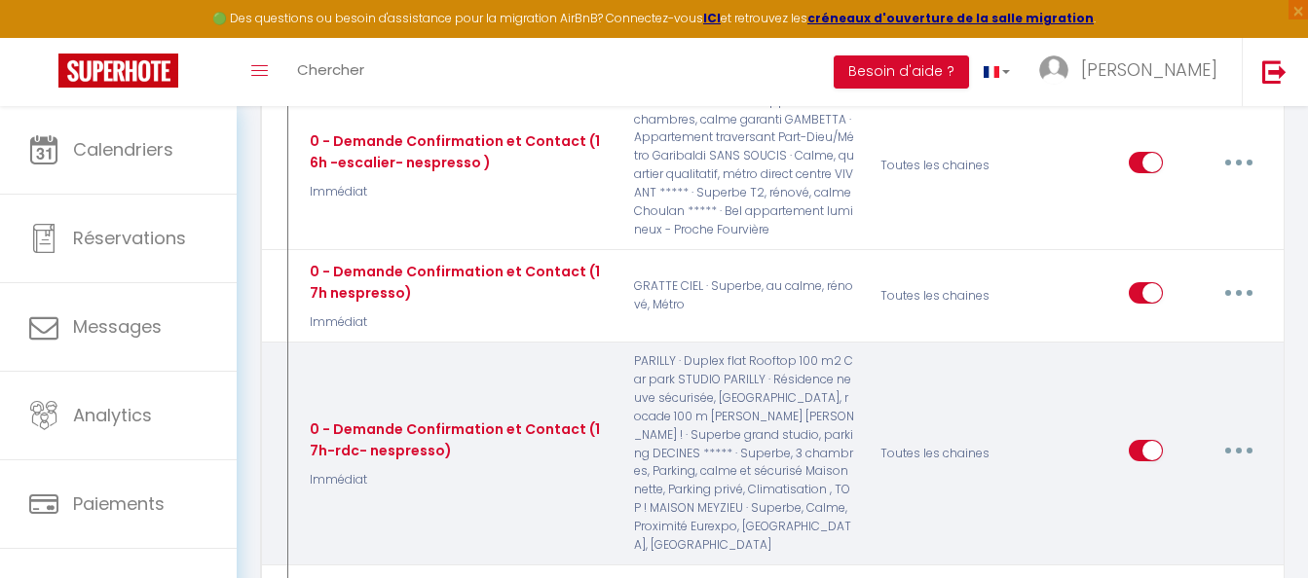
click at [1237, 435] on button "button" at bounding box center [1239, 450] width 55 height 31
click at [1190, 479] on link "Editer" at bounding box center [1188, 495] width 144 height 33
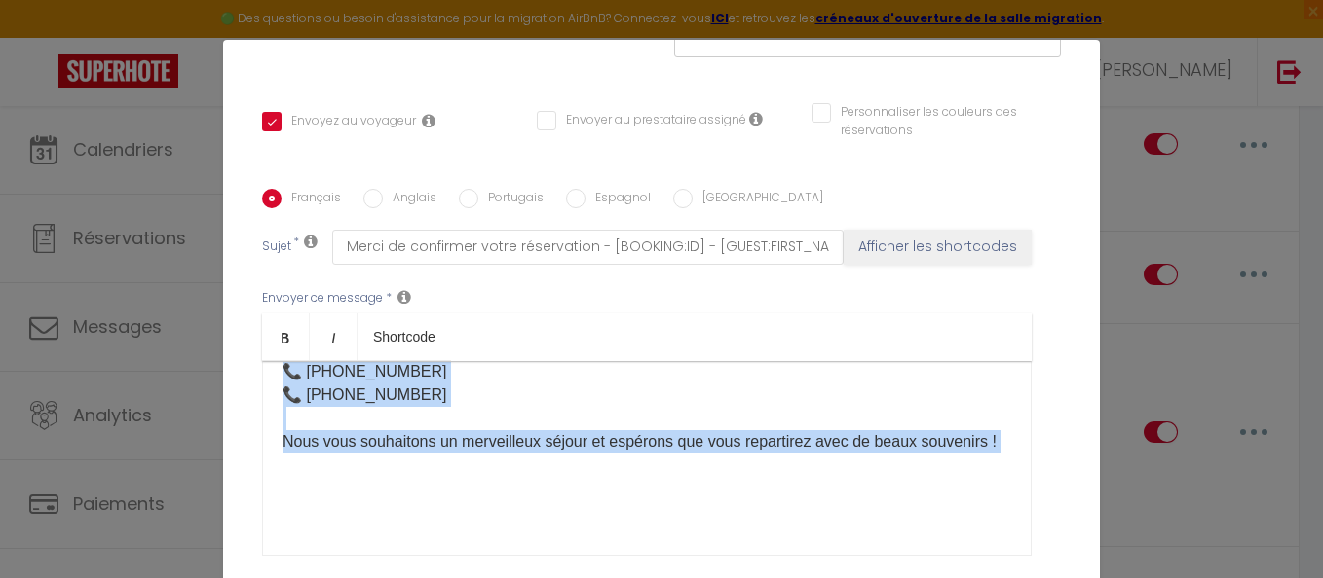
scroll to position [1058, 0]
drag, startPoint x: 272, startPoint y: 363, endPoint x: 703, endPoint y: 504, distance: 454.0
click at [703, 504] on div "Bienvenue dans notre logement ! Bonjour [GUEST:FIRST_NAME]​ Nous vous remercion…" at bounding box center [646, 458] width 769 height 195
copy div "Loremipsu dolo sitam consecte ! Adipisc [ELITS:DOEIU_TEMP]​ Inci utla etdolorem…"
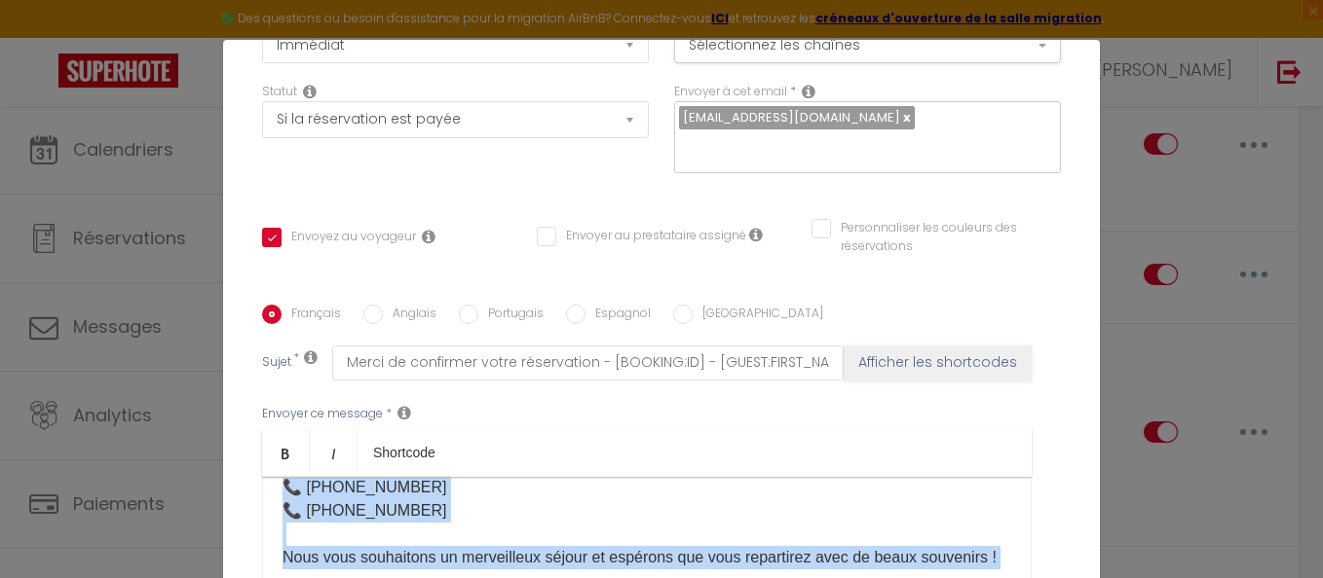
scroll to position [0, 0]
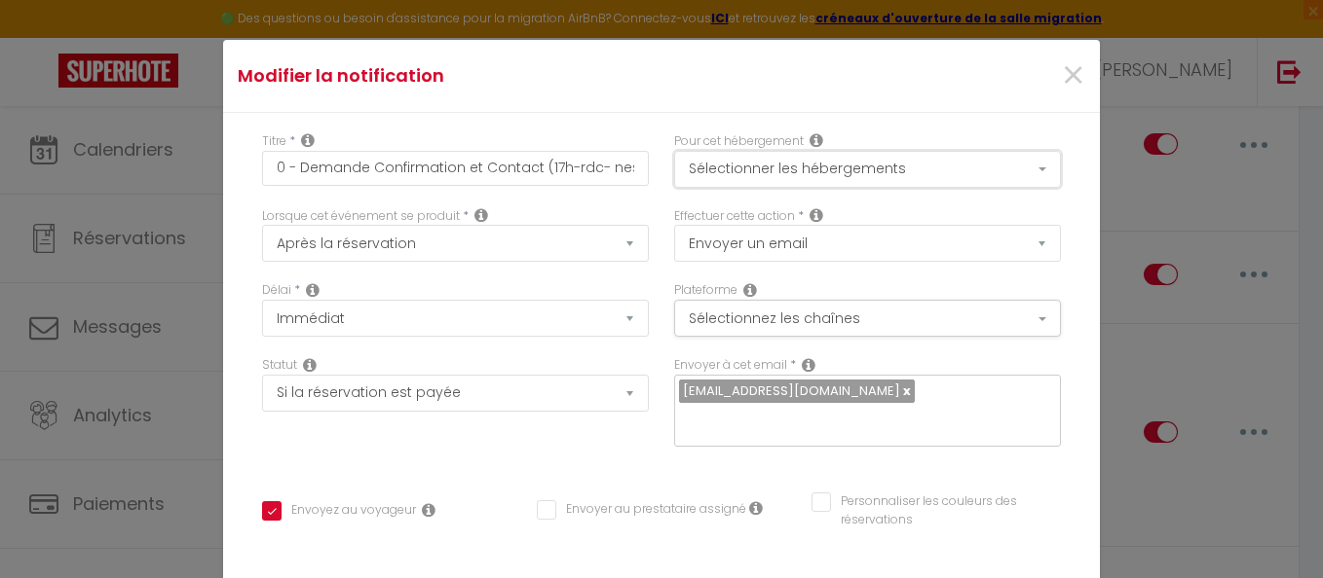
click at [856, 167] on button "Sélectionner les hébergements" at bounding box center [867, 169] width 387 height 37
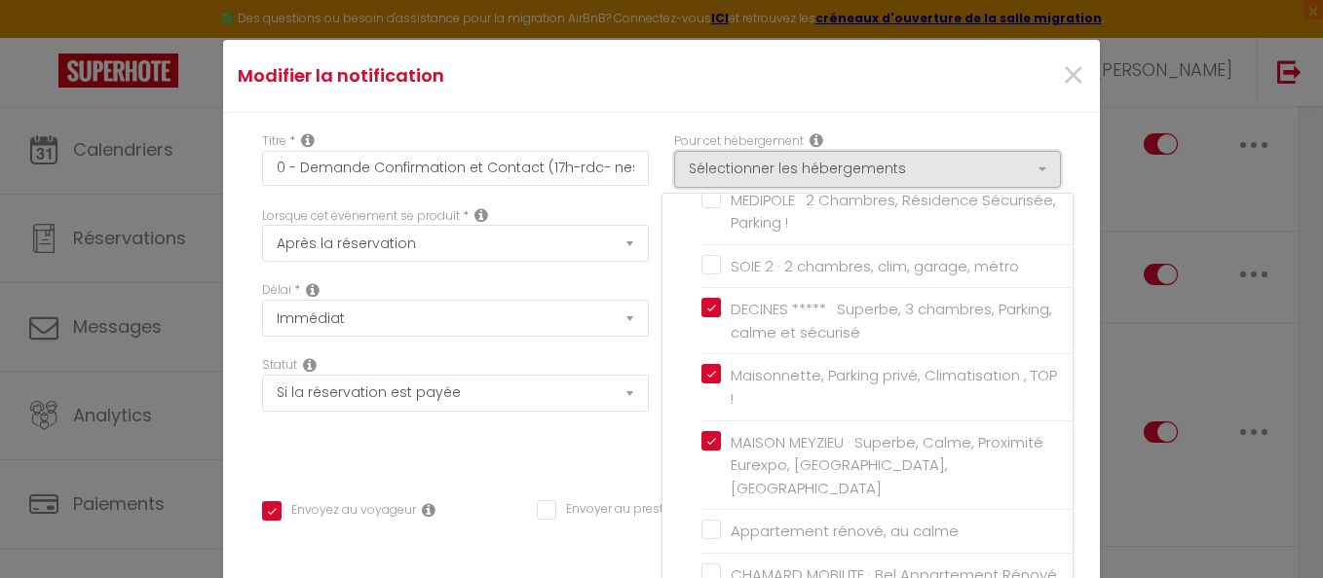
scroll to position [2495, 0]
click at [721, 464] on label "MAISON MEYZIEU · Superbe, Calme, Proximité Eurexpo, [GEOGRAPHIC_DATA], [GEOGRAP…" at bounding box center [890, 465] width 339 height 69
click at [701, 464] on input "MAISON MEYZIEU · Superbe, Calme, Proximité Eurexpo, [GEOGRAPHIC_DATA], [GEOGRAP…" at bounding box center [886, 465] width 371 height 19
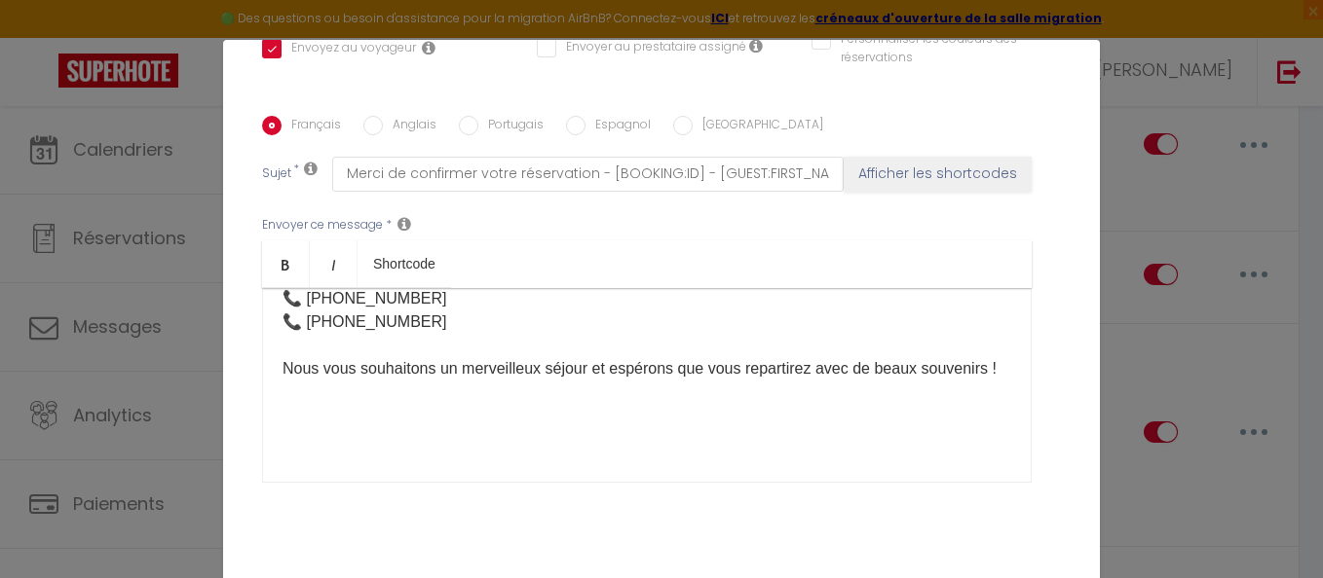
scroll to position [507, 0]
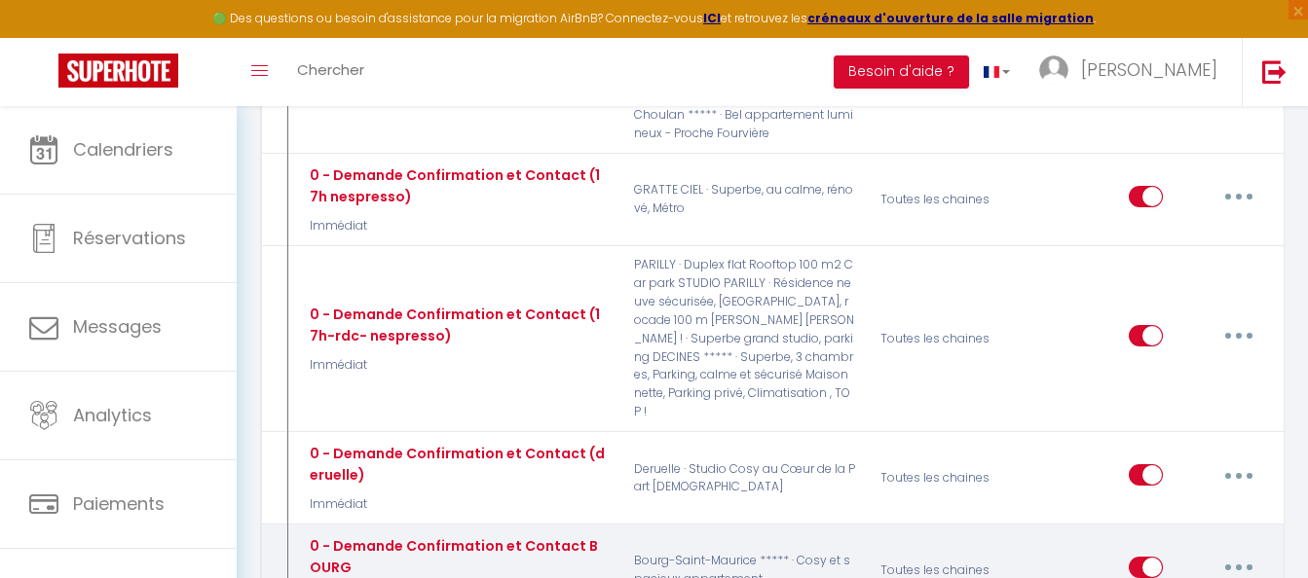
scroll to position [1461, 0]
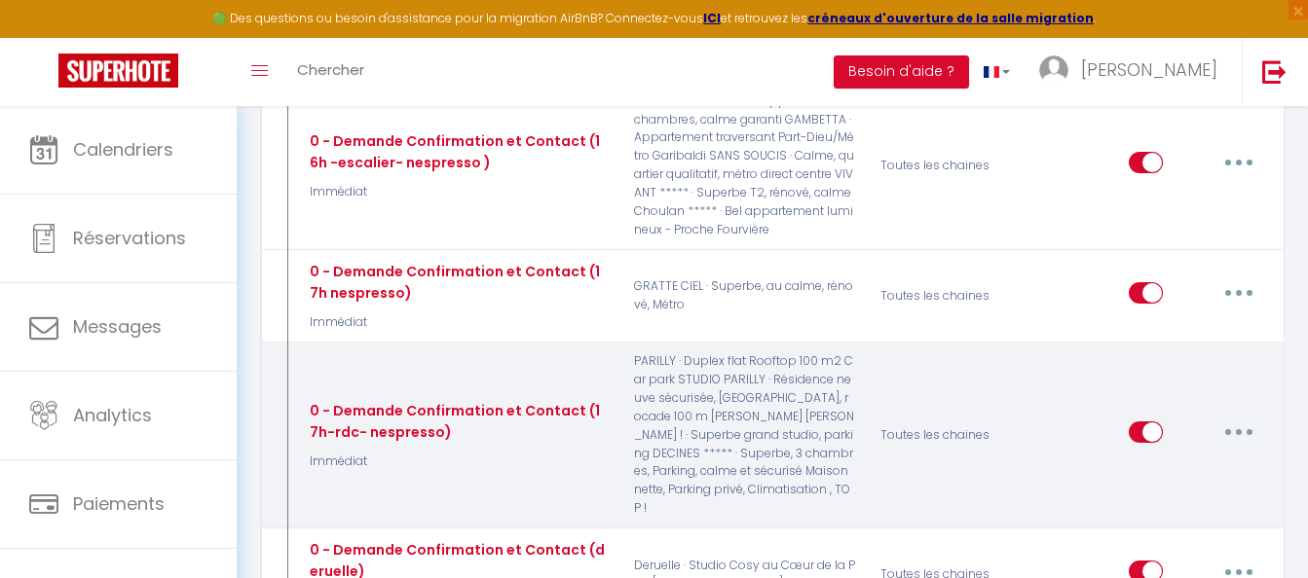
click at [1235, 417] on button "button" at bounding box center [1239, 432] width 55 height 31
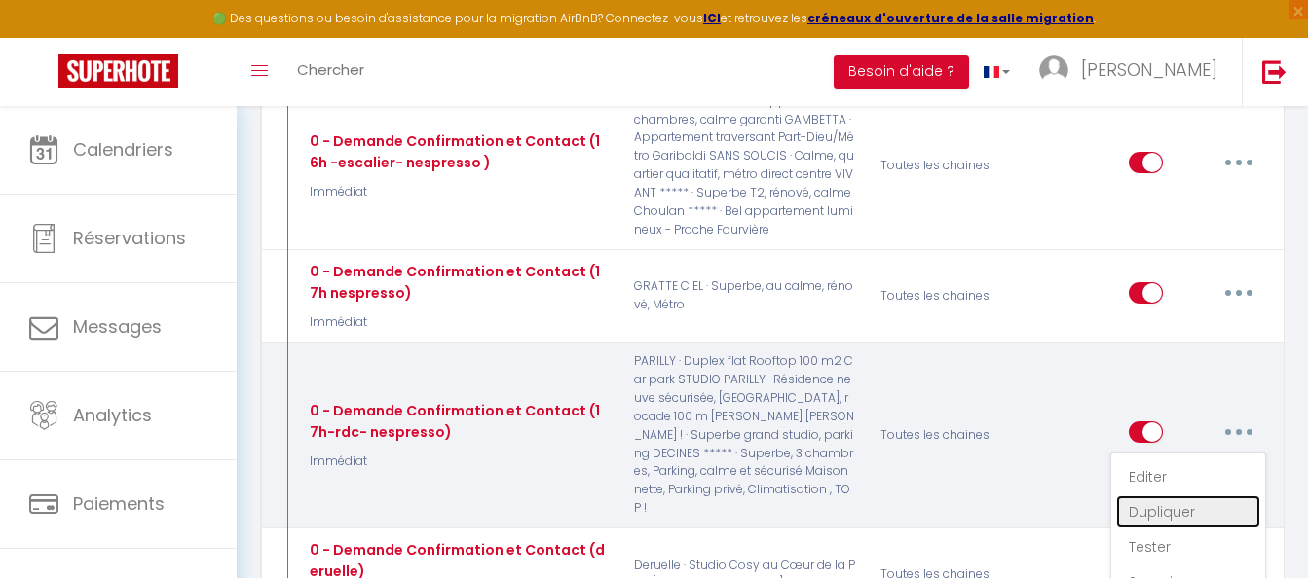
click at [1169, 496] on link "Dupliquer" at bounding box center [1188, 512] width 144 height 33
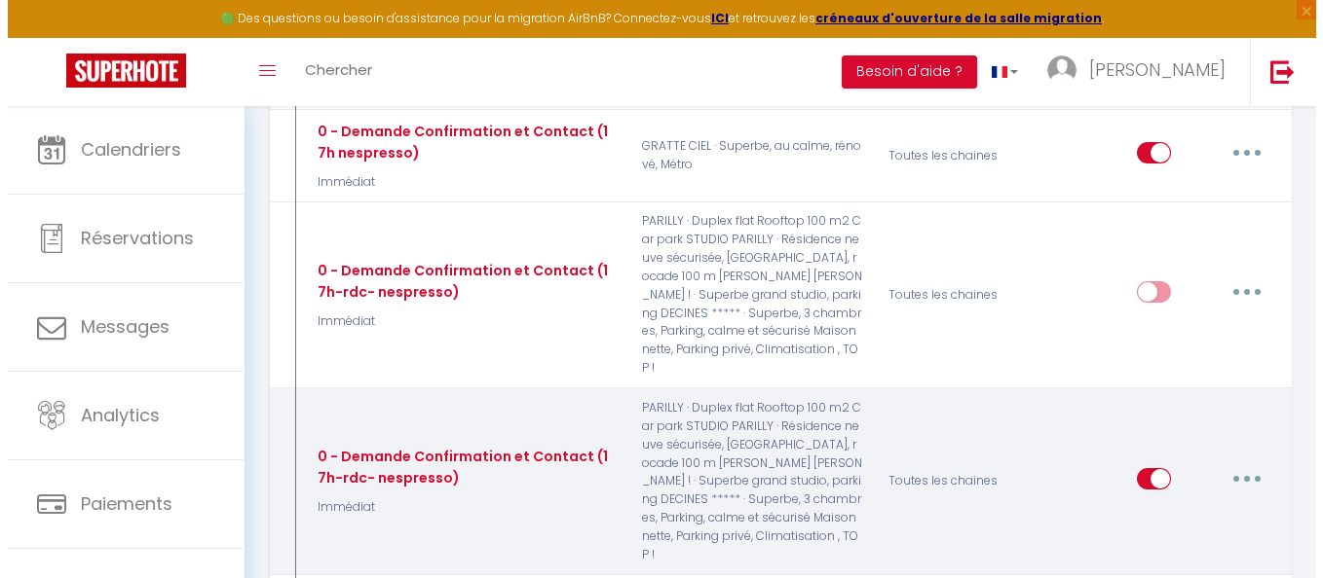
scroll to position [1558, 0]
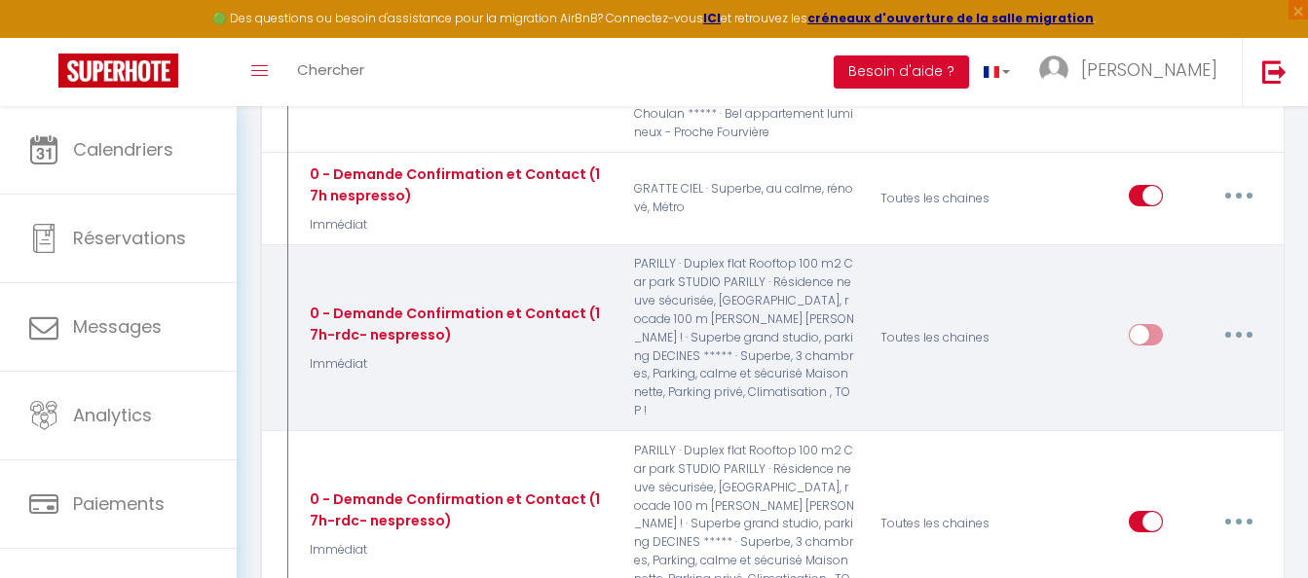
click at [1236, 319] on button "button" at bounding box center [1239, 334] width 55 height 31
click at [1180, 363] on link "Editer" at bounding box center [1188, 379] width 144 height 33
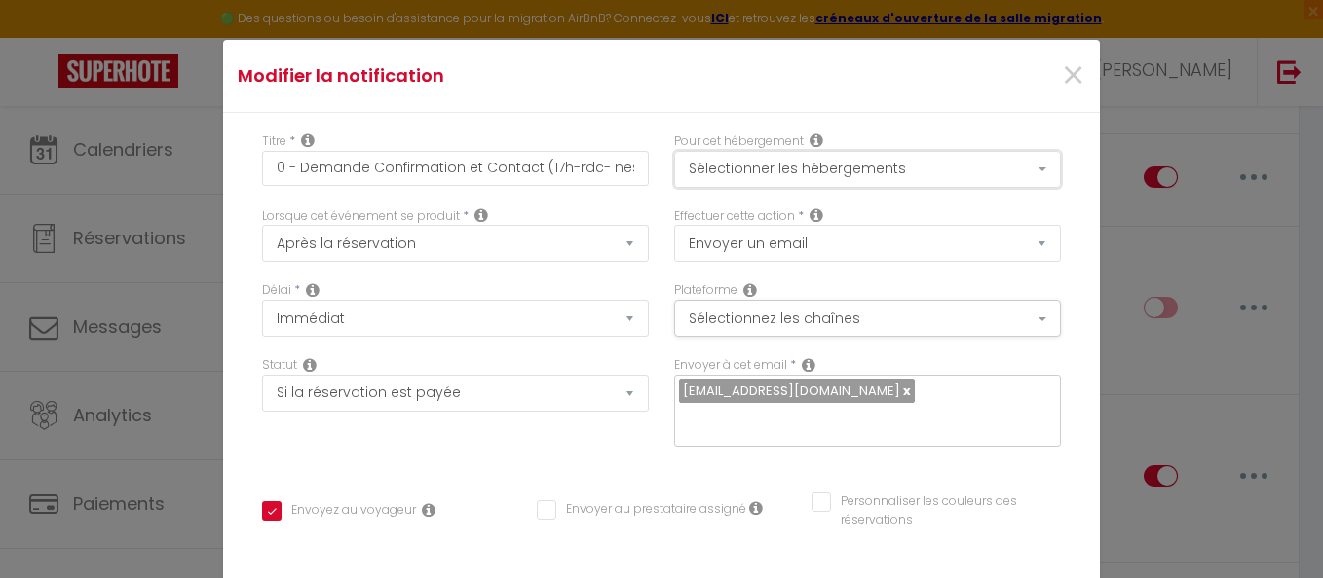
click at [771, 170] on button "Sélectionner les hébergements" at bounding box center [867, 169] width 387 height 37
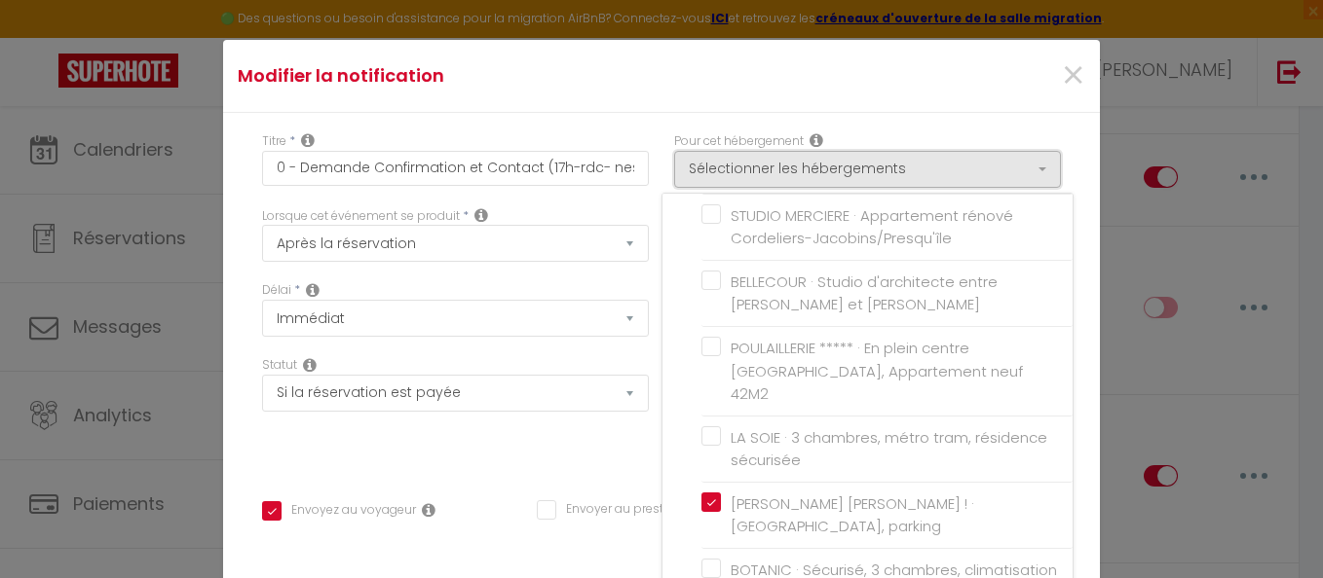
scroll to position [779, 0]
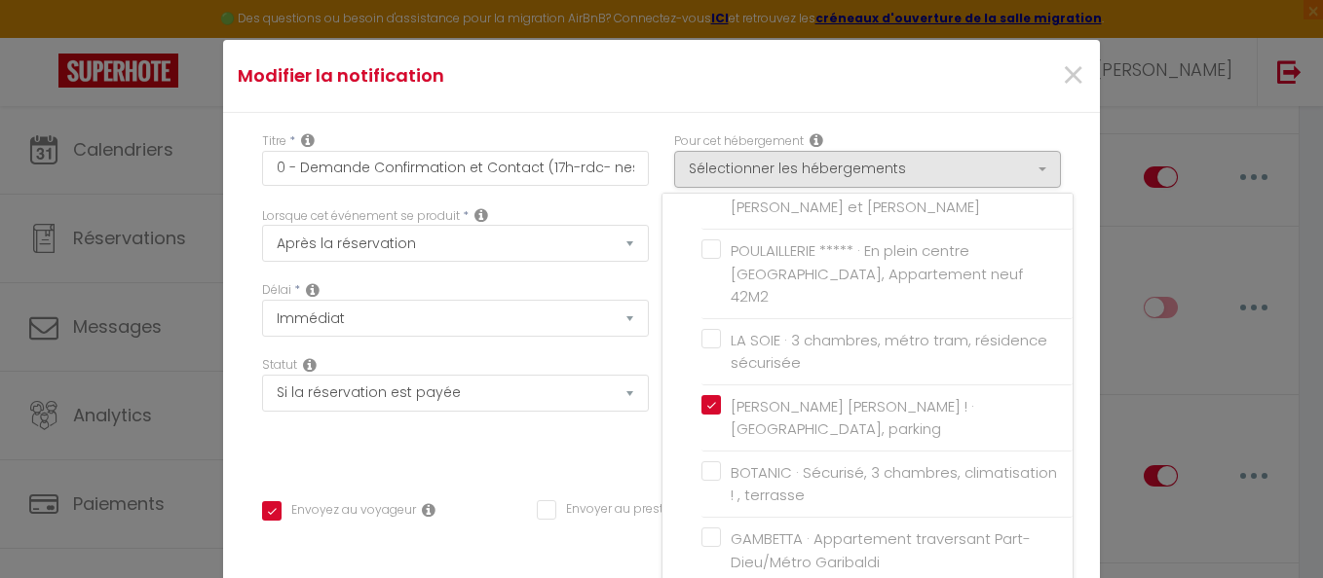
click at [679, 382] on ul "JOURNALIER QUAI 1 · [GEOGRAPHIC_DATA] [PERSON_NAME] DU VIEUX LYON 2 VL · Appart…" at bounding box center [872, 538] width 400 height 1367
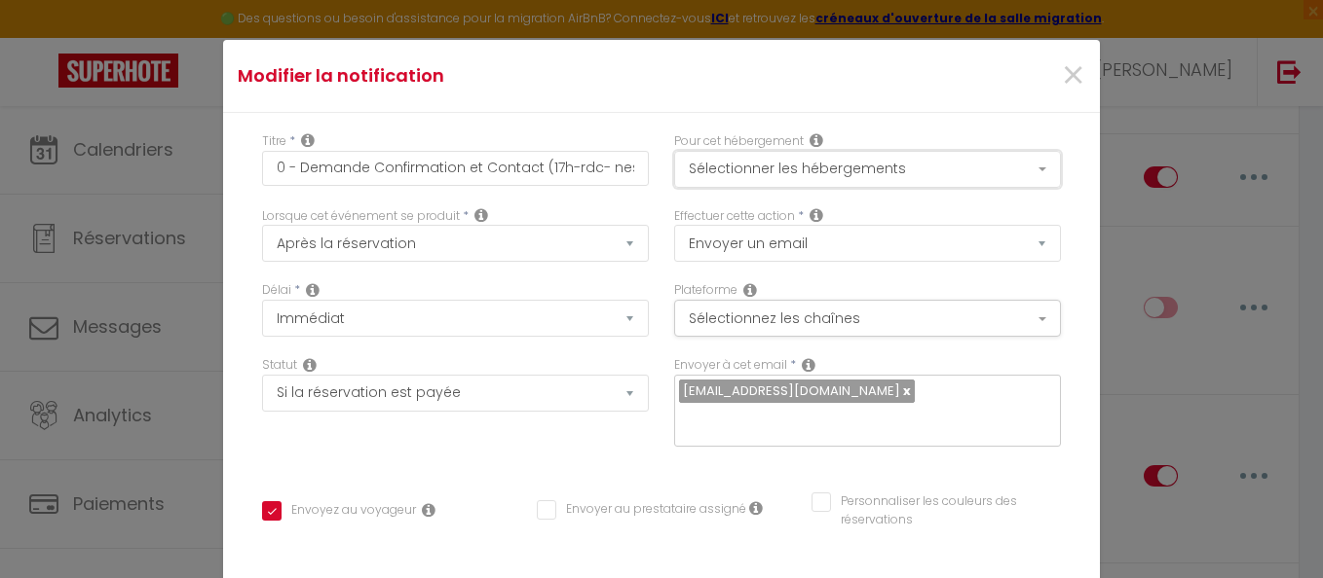
click at [960, 174] on button "Sélectionner les hébergements" at bounding box center [867, 169] width 387 height 37
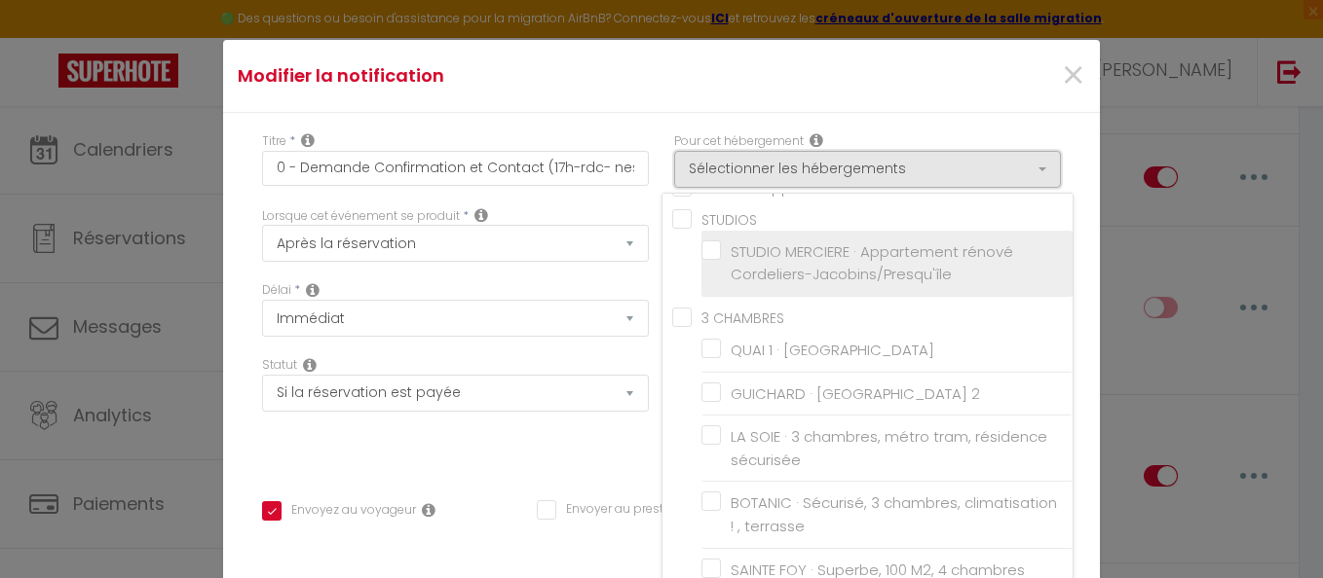
scroll to position [0, 0]
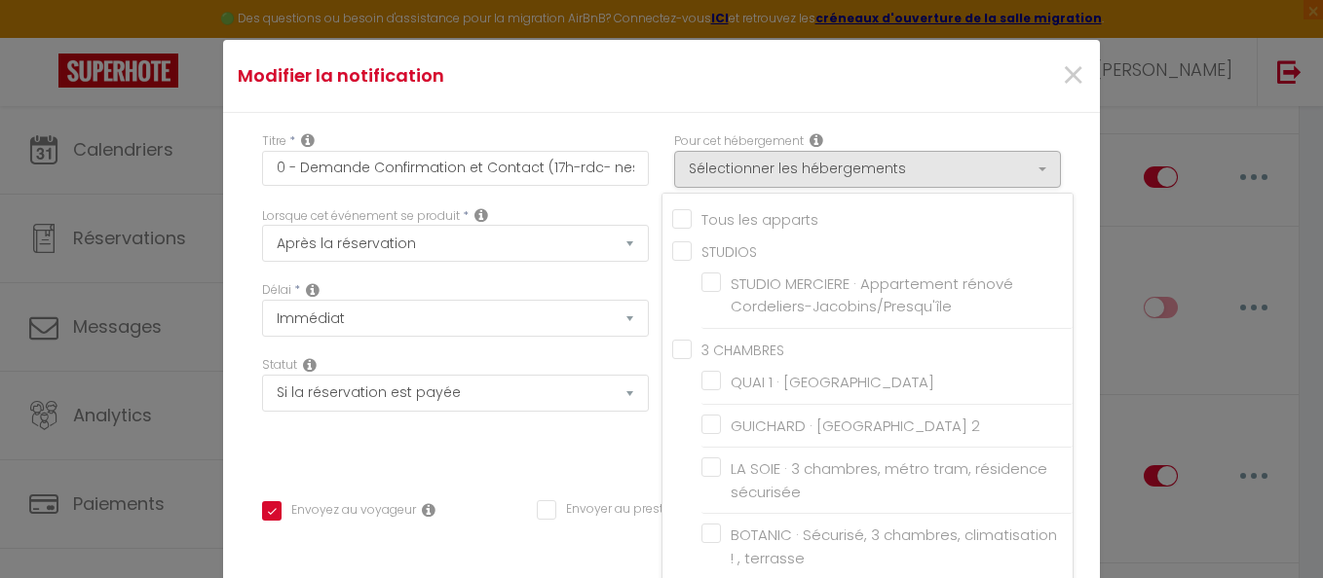
click at [722, 219] on input "Tous les apparts" at bounding box center [872, 217] width 400 height 19
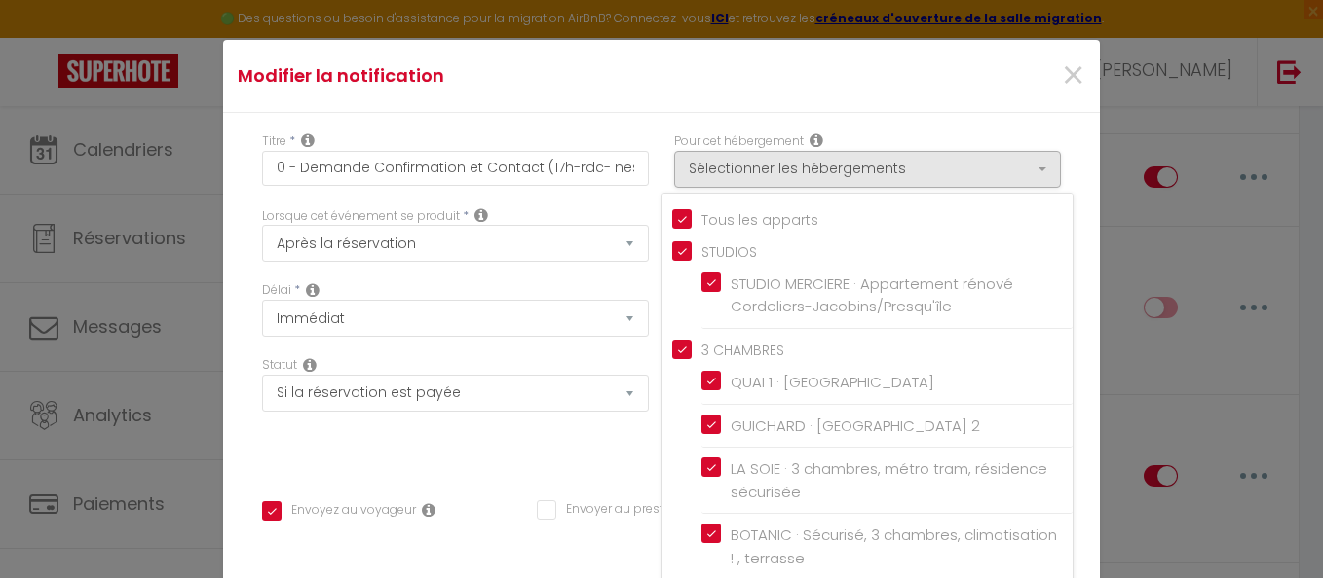
click at [722, 219] on input "Tous les apparts" at bounding box center [872, 217] width 400 height 19
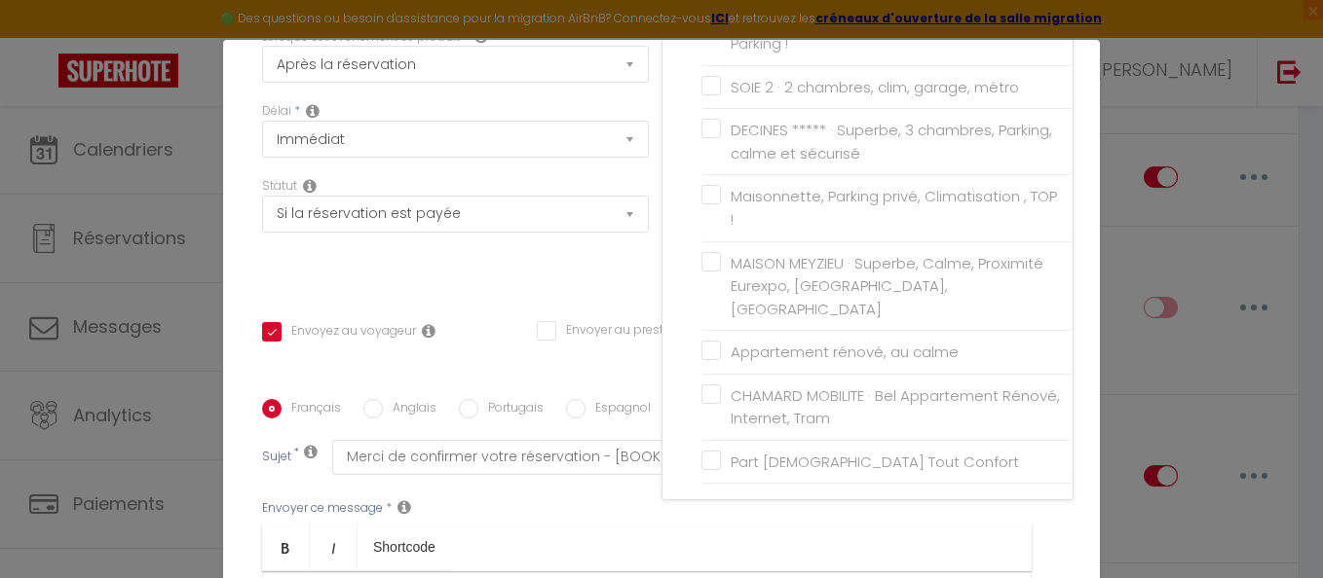
scroll to position [195, 0]
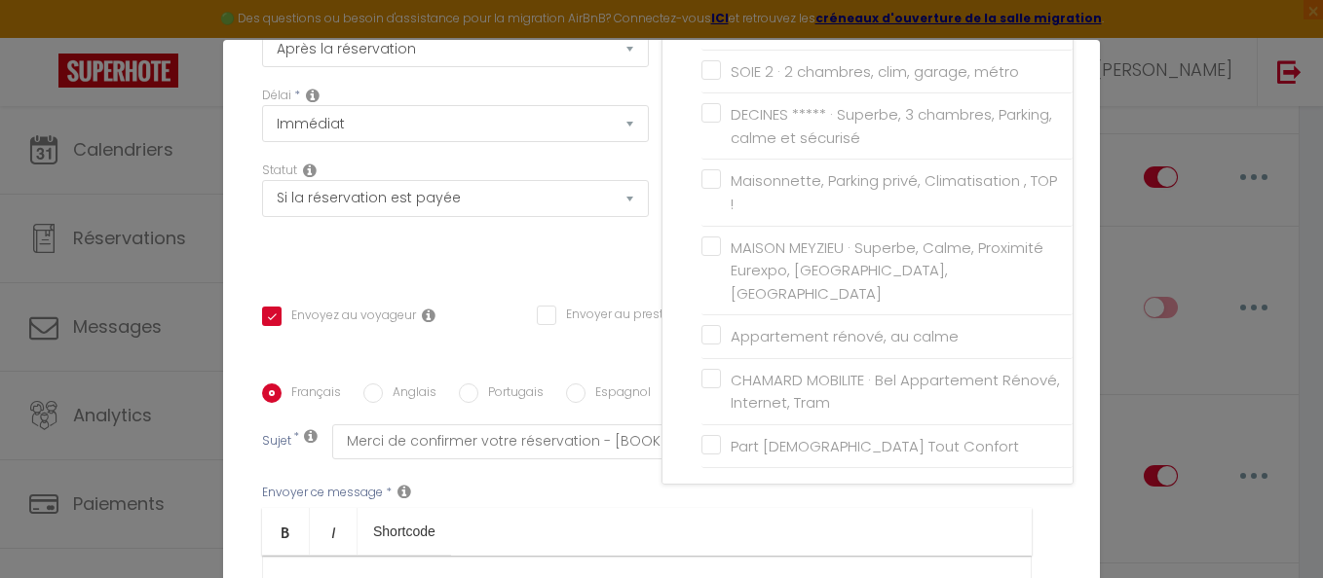
click at [721, 269] on label "MAISON MEYZIEU · Superbe, Calme, Proximité Eurexpo, [GEOGRAPHIC_DATA], [GEOGRAP…" at bounding box center [890, 271] width 339 height 69
click at [701, 269] on input "MAISON MEYZIEU · Superbe, Calme, Proximité Eurexpo, [GEOGRAPHIC_DATA], [GEOGRAP…" at bounding box center [886, 270] width 371 height 19
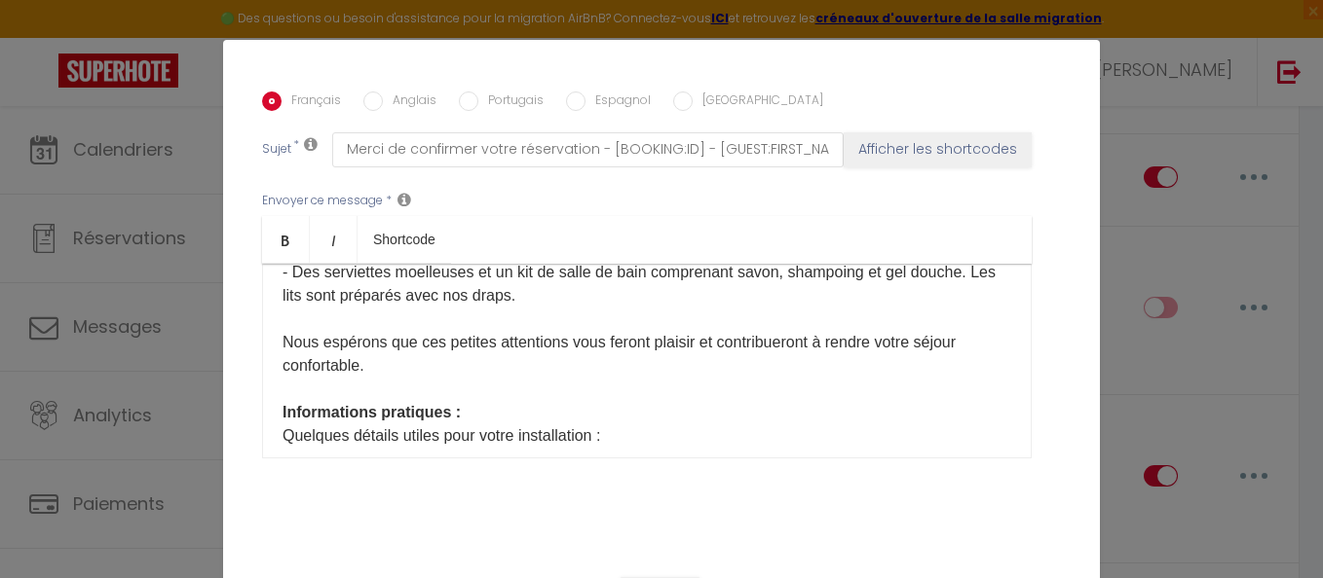
scroll to position [487, 0]
